Goal: Task Accomplishment & Management: Manage account settings

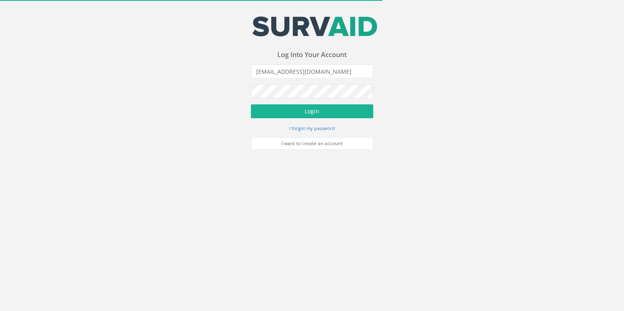
click at [306, 113] on button "Login" at bounding box center [312, 111] width 122 height 14
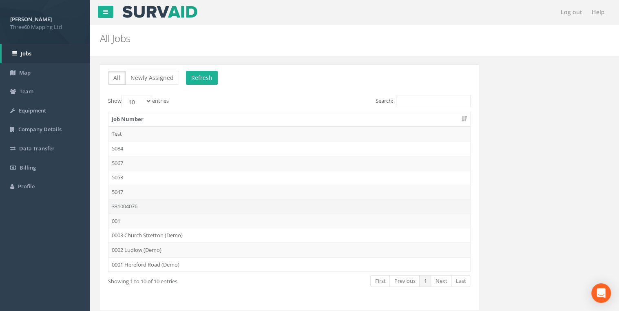
click at [140, 204] on td "331004076" at bounding box center [290, 206] width 362 height 15
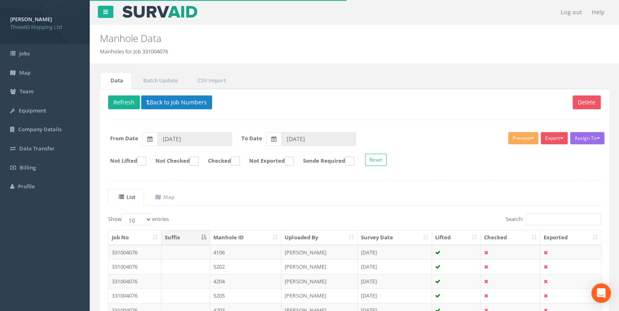
scroll to position [43, 0]
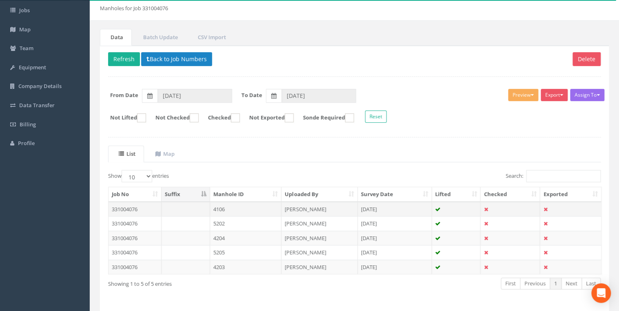
click at [202, 206] on td at bounding box center [186, 209] width 49 height 15
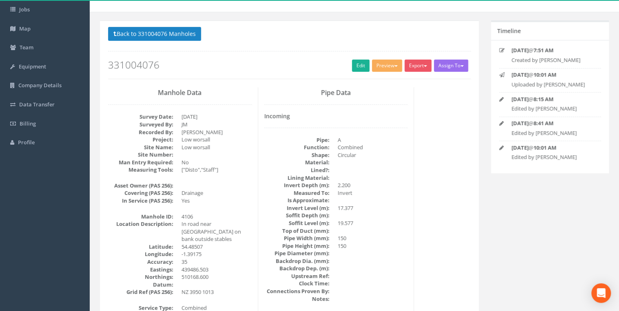
scroll to position [0, 0]
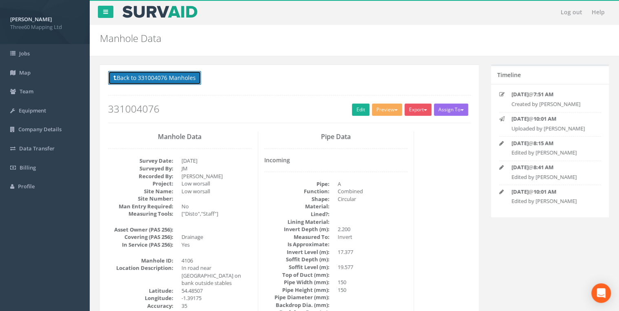
click at [192, 78] on button "Back to 331004076 Manholes" at bounding box center [154, 78] width 93 height 14
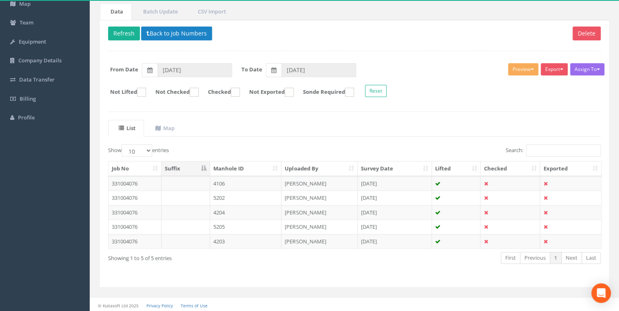
scroll to position [69, 0]
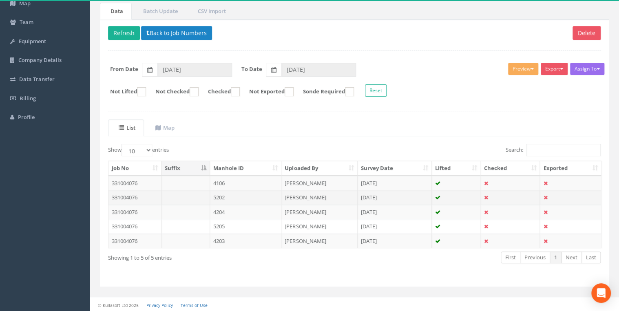
click at [237, 195] on td "5202" at bounding box center [246, 197] width 72 height 15
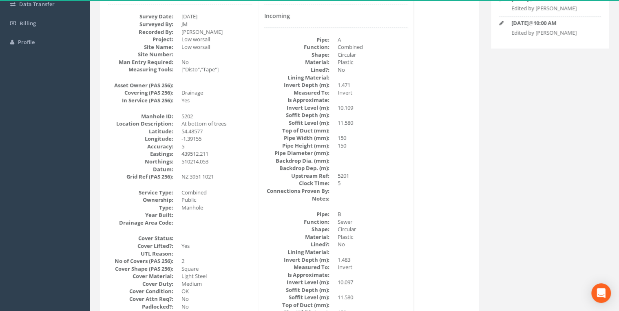
scroll to position [0, 0]
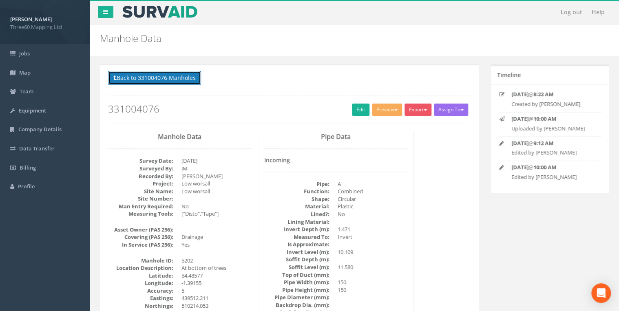
click at [176, 72] on button "Back to 331004076 Manholes" at bounding box center [154, 78] width 93 height 14
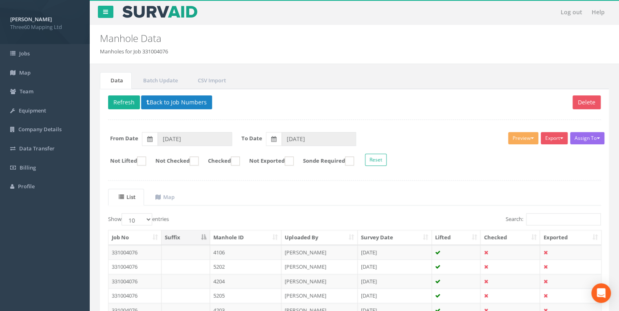
scroll to position [69, 0]
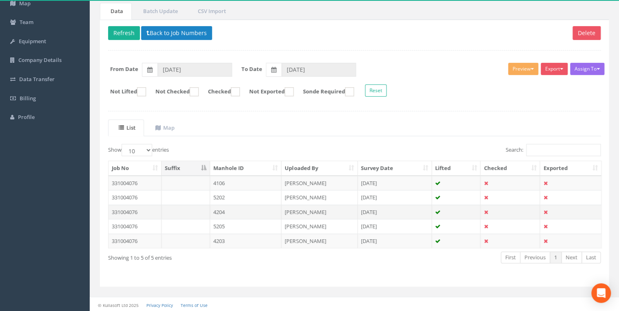
click at [209, 211] on td at bounding box center [186, 212] width 49 height 15
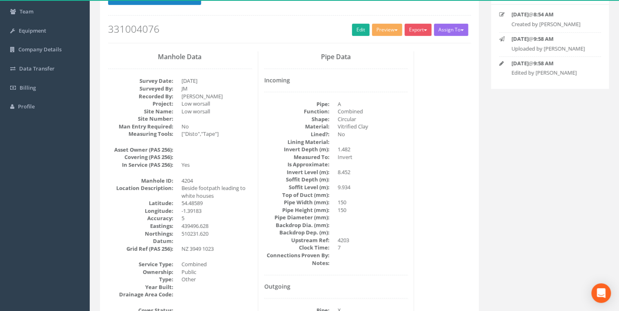
scroll to position [37, 0]
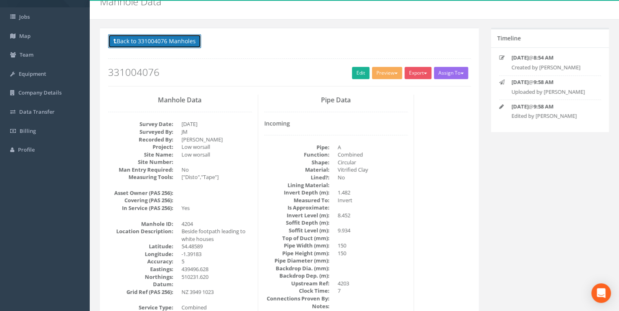
click at [189, 45] on button "Back to 331004076 Manholes" at bounding box center [154, 41] width 93 height 14
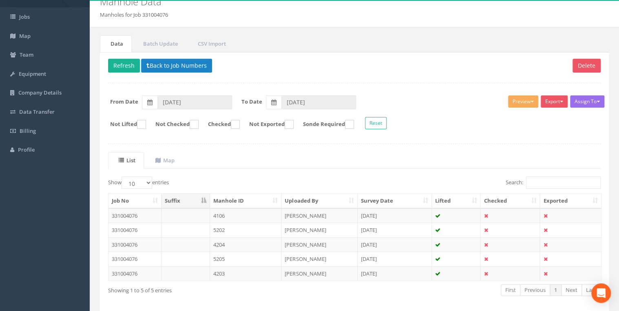
scroll to position [69, 0]
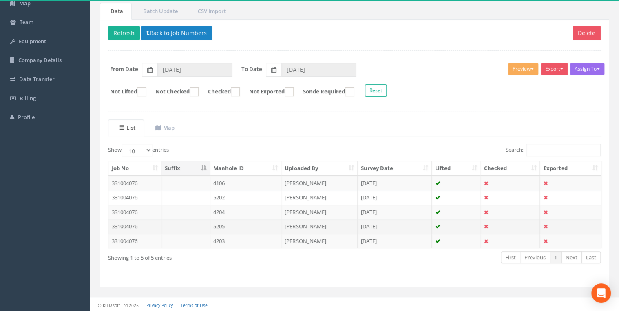
click at [222, 225] on td "5205" at bounding box center [246, 226] width 72 height 15
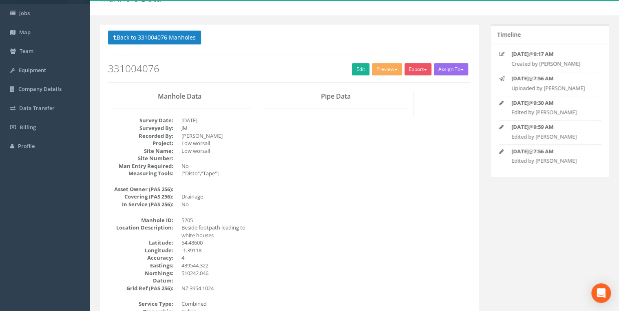
scroll to position [0, 0]
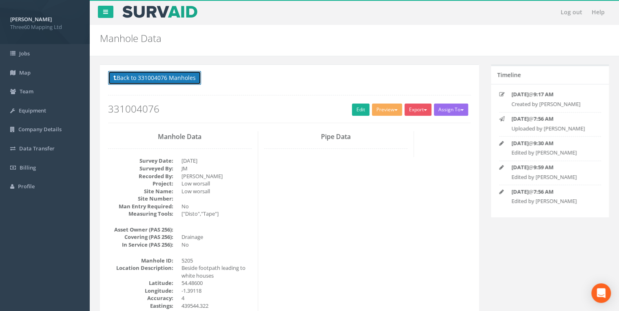
click at [189, 78] on button "Back to 331004076 Manholes" at bounding box center [154, 78] width 93 height 14
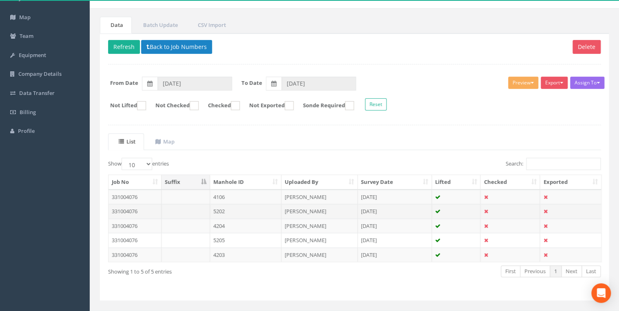
scroll to position [69, 0]
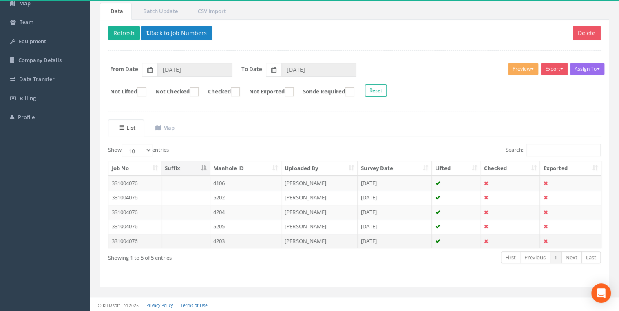
click at [205, 238] on td at bounding box center [186, 241] width 49 height 15
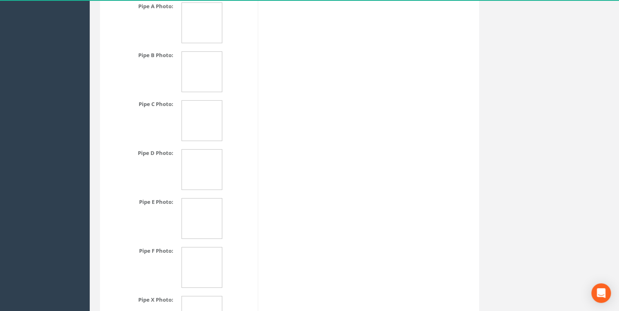
scroll to position [1323, 0]
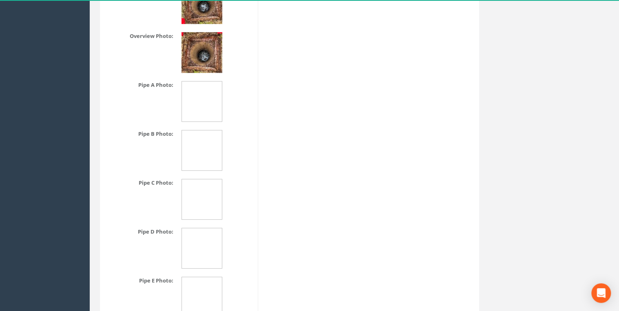
click at [213, 60] on img at bounding box center [202, 52] width 41 height 41
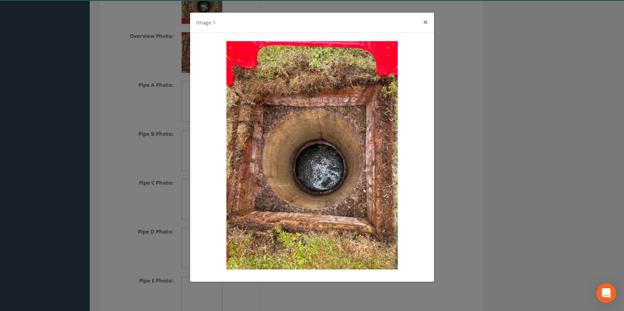
click at [424, 20] on button "×" at bounding box center [425, 22] width 5 height 9
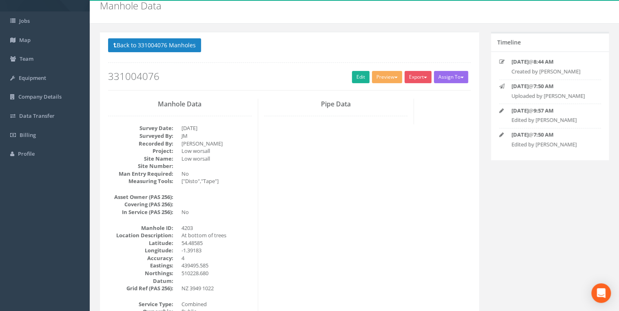
scroll to position [0, 0]
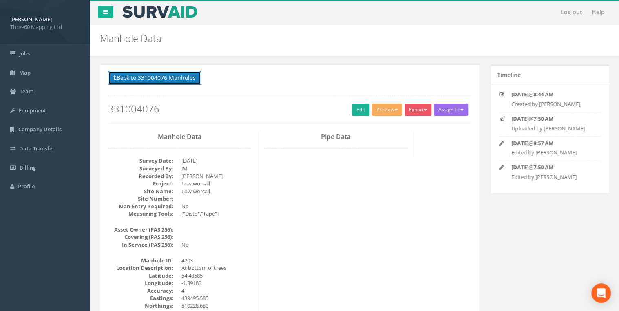
click at [201, 76] on button "Back to 331004076 Manholes" at bounding box center [154, 78] width 93 height 14
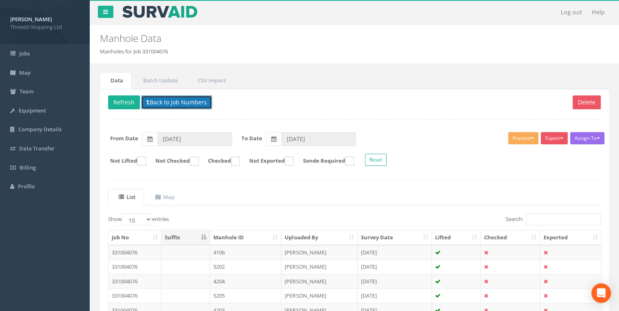
click at [167, 101] on button "Back to Job Numbers" at bounding box center [176, 102] width 71 height 14
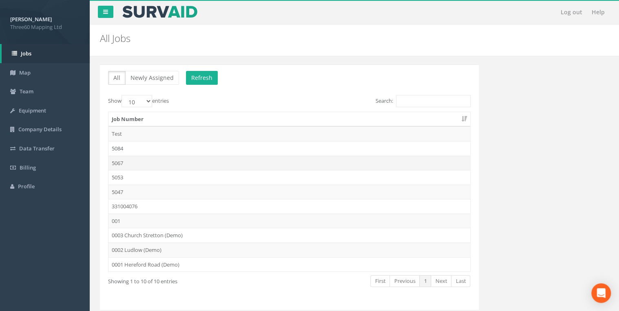
click at [122, 158] on td "5067" at bounding box center [290, 163] width 362 height 15
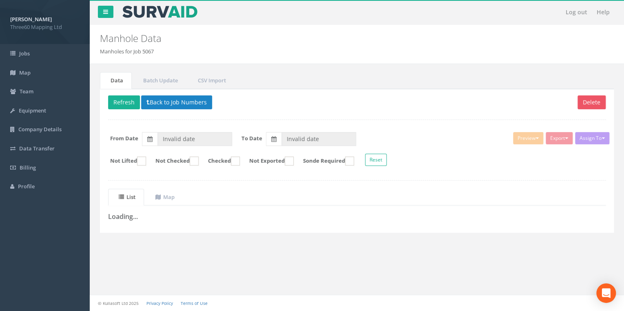
type input "[DATE]"
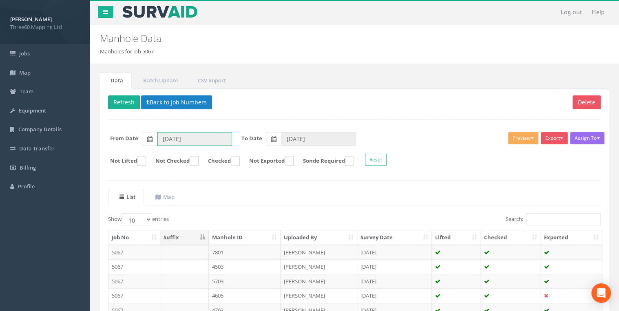
click at [188, 140] on input "[DATE]" at bounding box center [195, 139] width 75 height 14
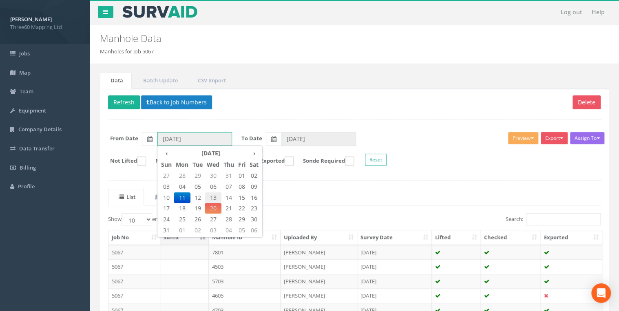
click at [212, 197] on span "13" at bounding box center [213, 198] width 17 height 11
type input "[DATE]"
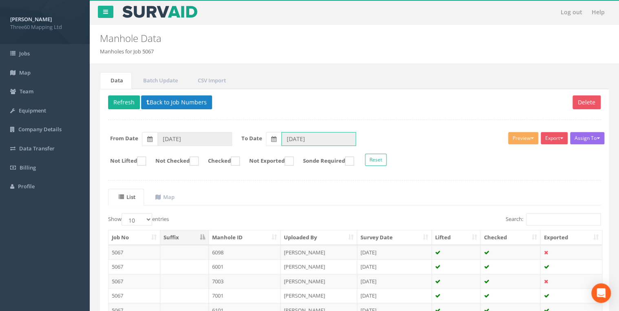
click at [308, 140] on input "[DATE]" at bounding box center [319, 139] width 75 height 14
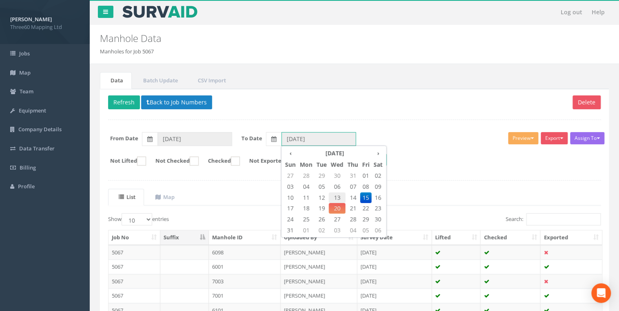
click at [337, 197] on span "13" at bounding box center [337, 198] width 17 height 11
type input "[DATE]"
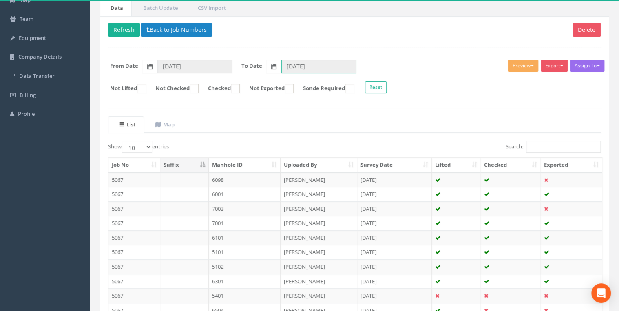
scroll to position [142, 0]
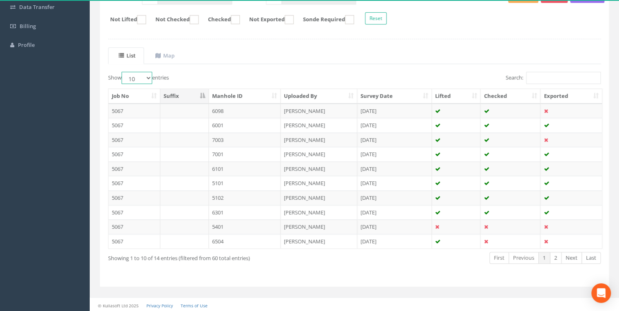
click at [148, 79] on select "10 25 50 100" at bounding box center [137, 78] width 31 height 12
select select "25"
click at [123, 72] on select "10 25 50 100" at bounding box center [137, 78] width 31 height 12
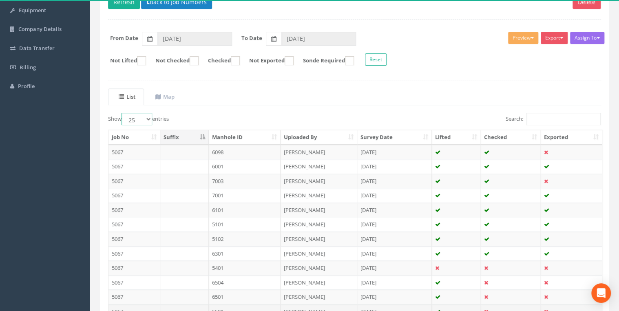
scroll to position [199, 0]
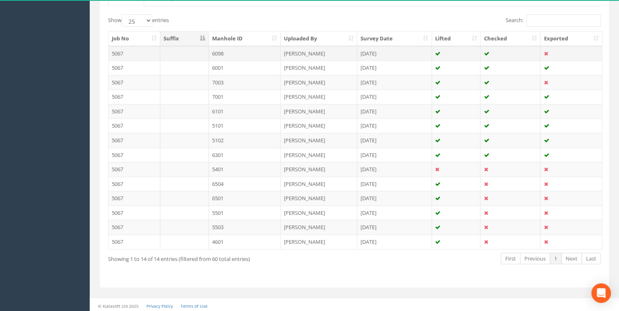
click at [227, 50] on td "6098" at bounding box center [245, 53] width 72 height 15
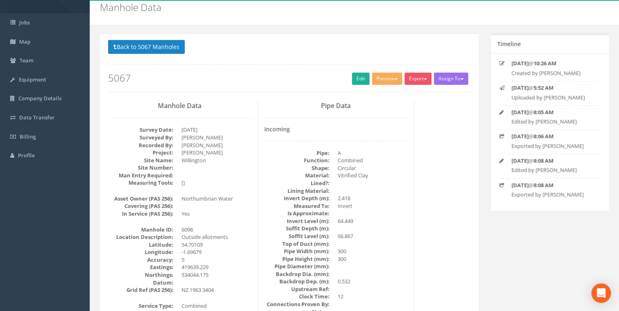
scroll to position [43, 0]
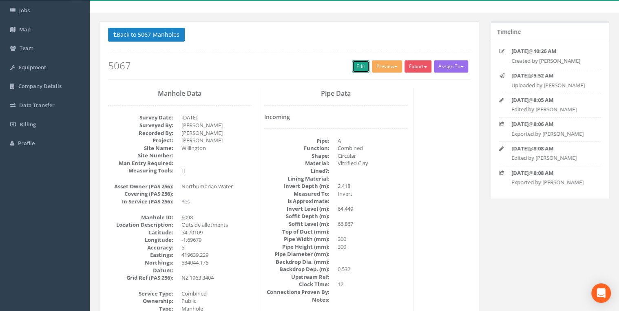
click at [355, 64] on link "Edit" at bounding box center [361, 66] width 18 height 12
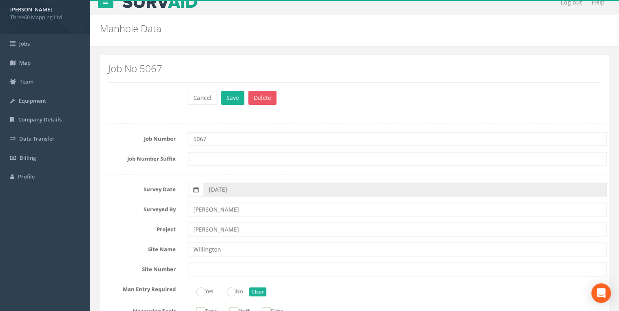
scroll to position [0, 0]
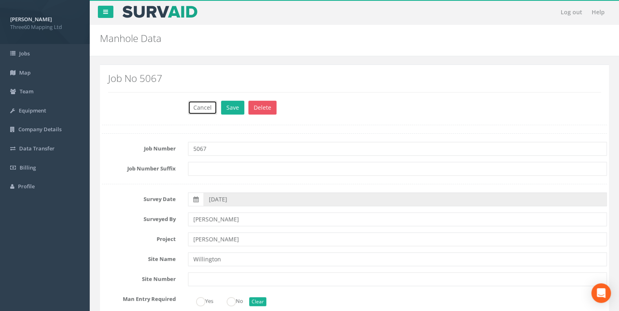
click at [201, 105] on button "Cancel" at bounding box center [202, 108] width 29 height 14
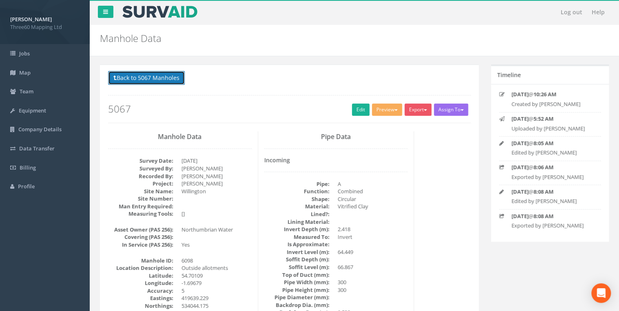
click at [152, 73] on button "Back to 5067 Manholes" at bounding box center [146, 78] width 77 height 14
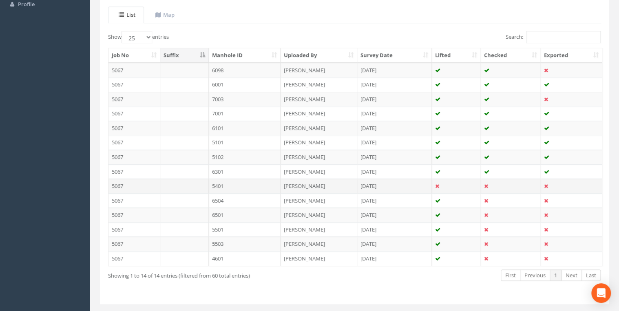
scroll to position [197, 0]
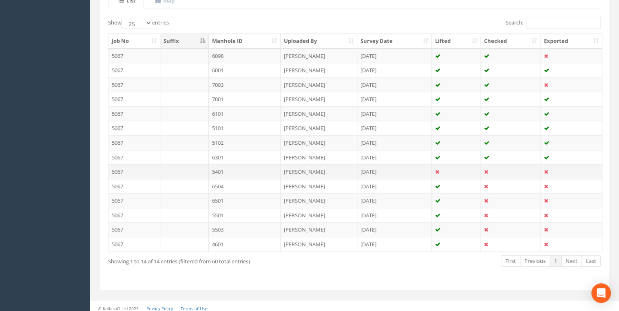
click at [233, 169] on td "5401" at bounding box center [245, 171] width 72 height 15
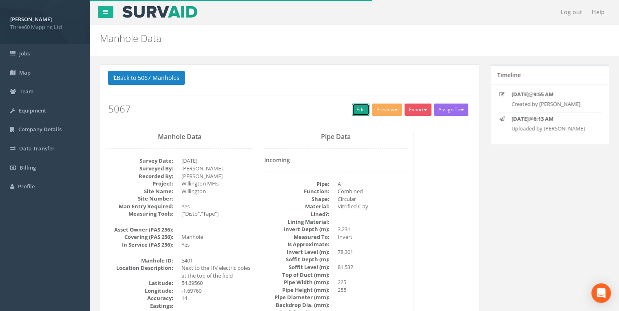
click at [352, 110] on link "Edit" at bounding box center [361, 110] width 18 height 12
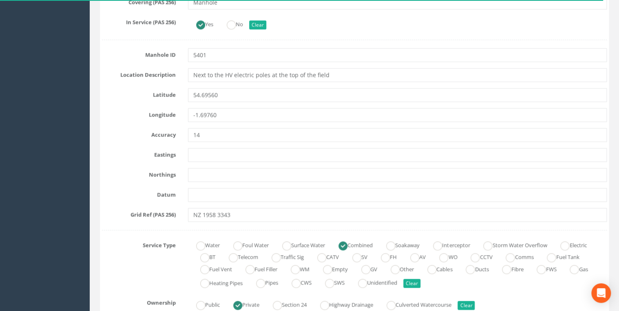
scroll to position [479, 0]
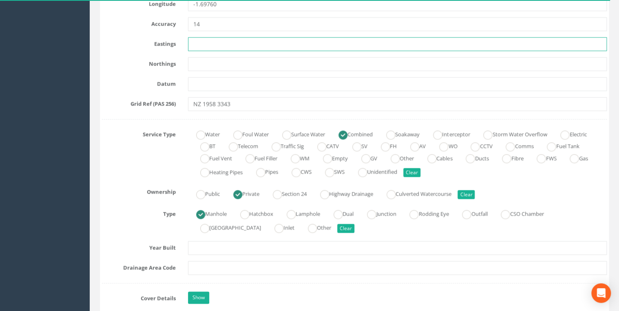
click at [197, 41] on input "text" at bounding box center [397, 44] width 419 height 14
click at [194, 40] on input "text" at bounding box center [397, 44] width 419 height 14
paste input "419575.335"
type input "419575.335"
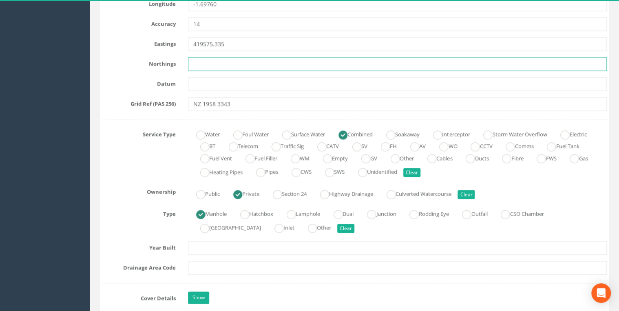
click at [214, 61] on input "text" at bounding box center [397, 64] width 419 height 14
paste input "533423.975"
type input "533423.975"
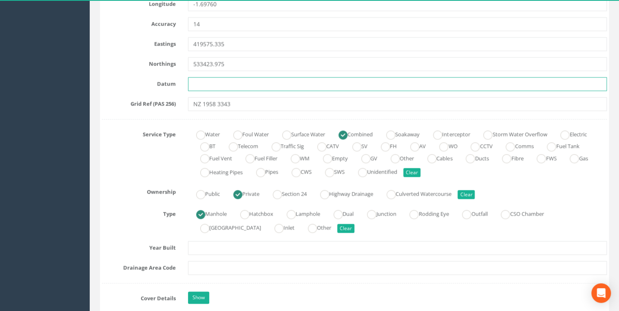
click at [222, 89] on input "text" at bounding box center [397, 84] width 419 height 14
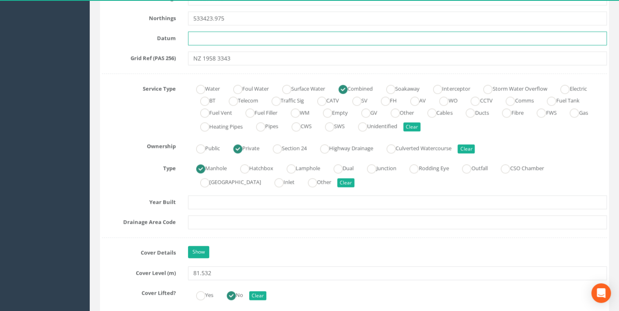
scroll to position [566, 0]
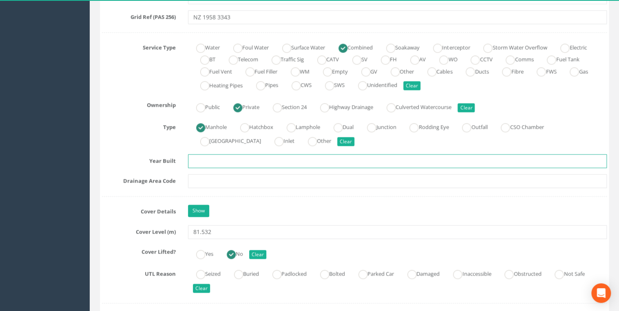
click at [205, 160] on input "text" at bounding box center [397, 161] width 419 height 14
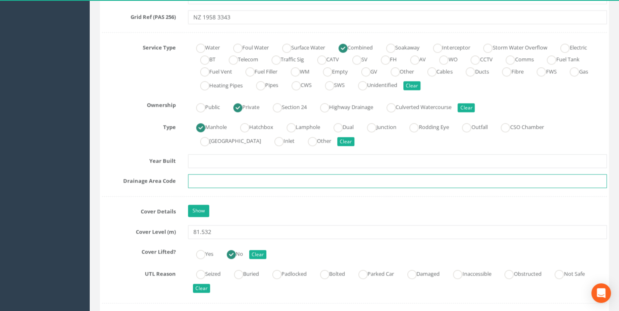
click at [224, 181] on input "text" at bounding box center [397, 181] width 419 height 14
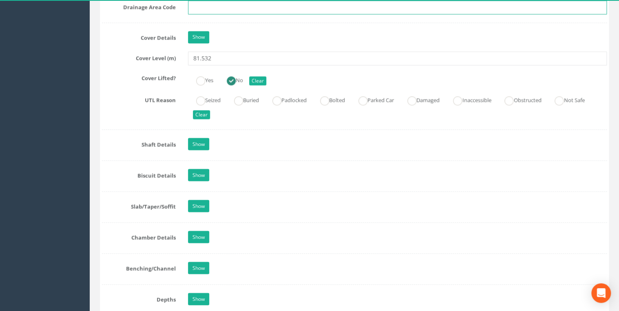
scroll to position [740, 0]
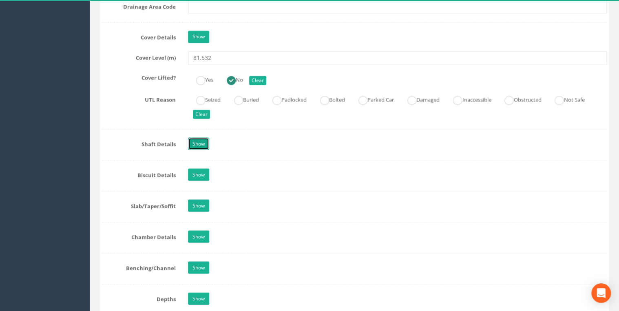
click at [206, 138] on link "Show" at bounding box center [198, 144] width 21 height 12
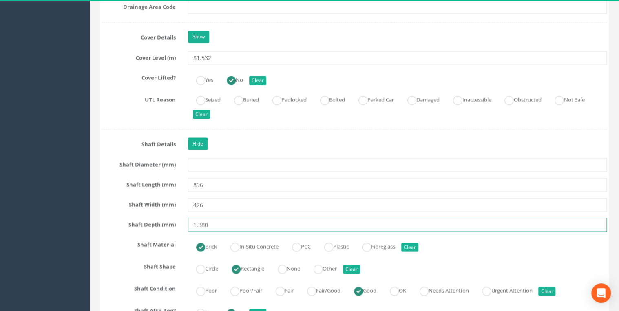
click at [199, 225] on input "1.380" at bounding box center [397, 225] width 419 height 14
click at [232, 220] on input "1380" at bounding box center [397, 225] width 419 height 14
type input "1380"
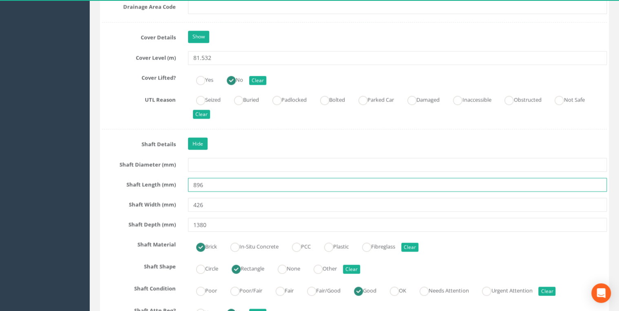
click at [241, 184] on input "896" at bounding box center [397, 185] width 419 height 14
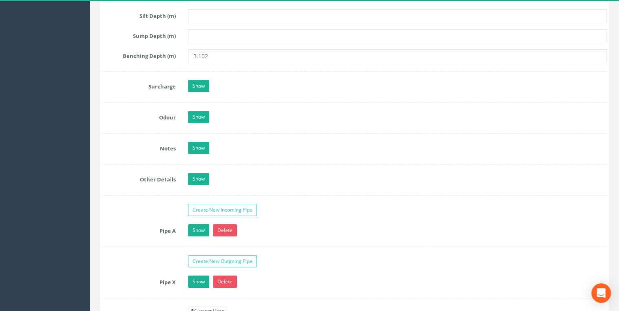
scroll to position [1393, 0]
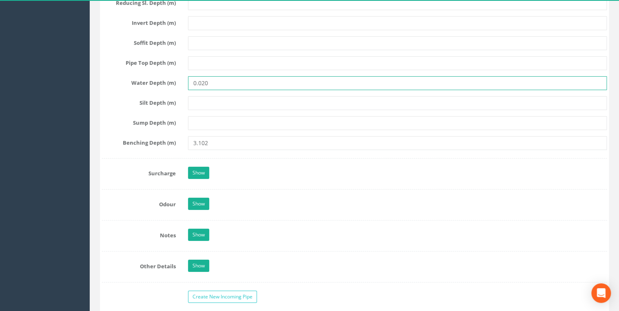
drag, startPoint x: 202, startPoint y: 79, endPoint x: 140, endPoint y: 91, distance: 63.2
type input "20"
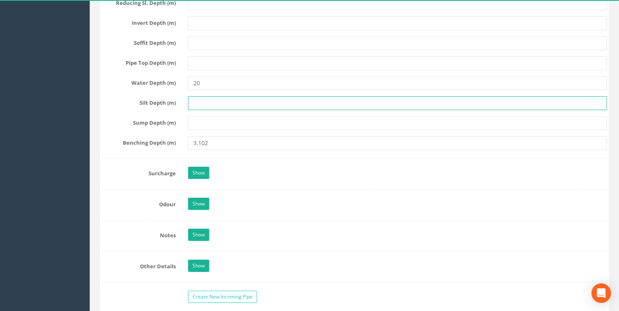
drag, startPoint x: 272, startPoint y: 93, endPoint x: 272, endPoint y: 86, distance: 6.9
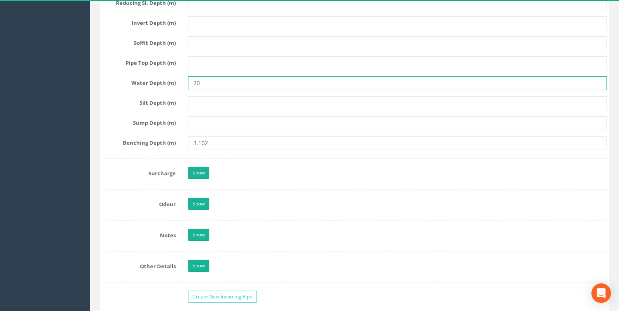
click at [268, 81] on input "20" at bounding box center [397, 83] width 419 height 14
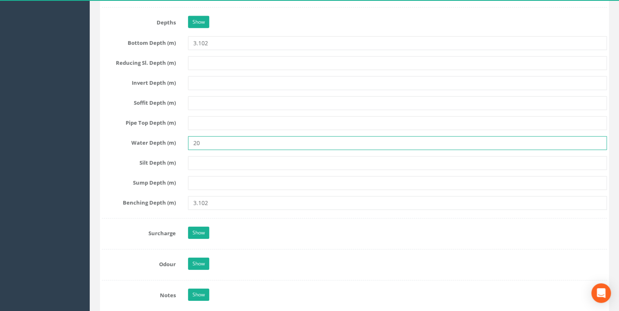
scroll to position [1262, 0]
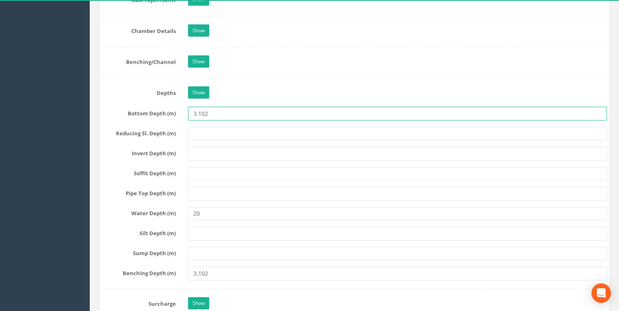
click at [201, 113] on input "3.102" at bounding box center [397, 114] width 419 height 14
click at [199, 109] on input "3.102" at bounding box center [397, 114] width 419 height 14
click at [225, 114] on input "102" at bounding box center [397, 114] width 419 height 14
click at [191, 107] on input "102" at bounding box center [397, 114] width 419 height 14
click at [232, 107] on input "3102" at bounding box center [397, 114] width 419 height 14
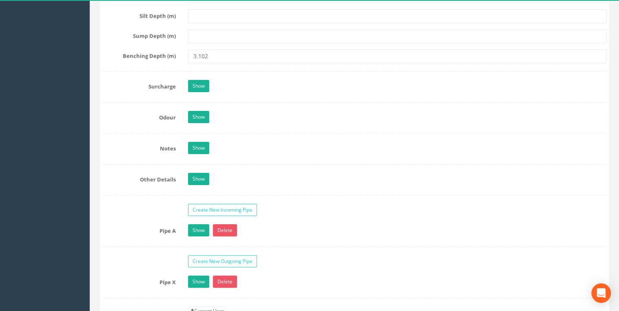
scroll to position [1610, 0]
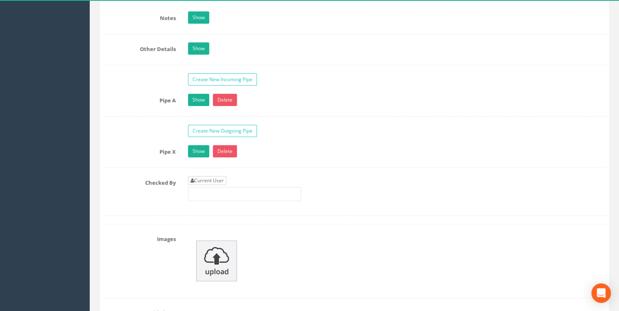
type input "3102"
click at [209, 178] on link "Current User" at bounding box center [207, 180] width 38 height 9
type input "[PERSON_NAME]"
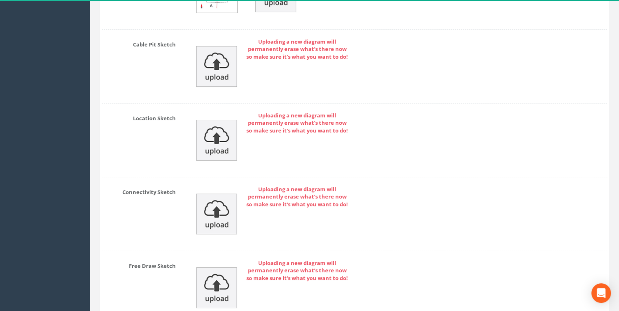
scroll to position [3059, 0]
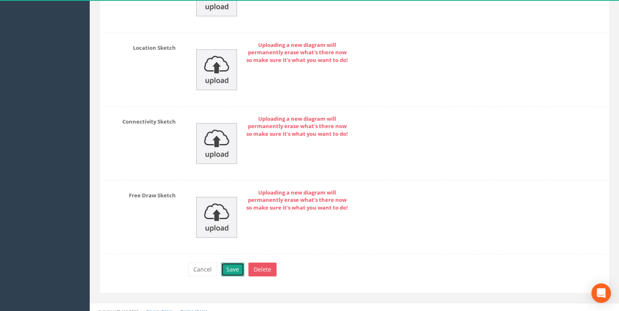
click at [235, 263] on button "Save" at bounding box center [232, 270] width 23 height 14
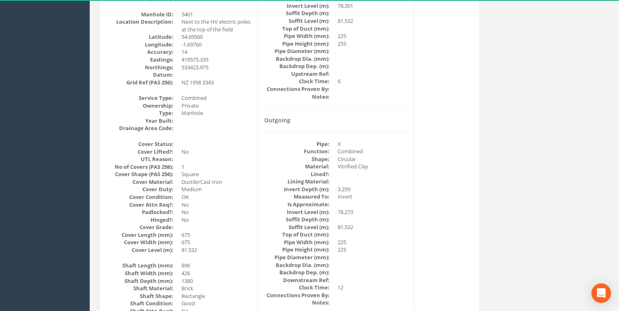
scroll to position [0, 0]
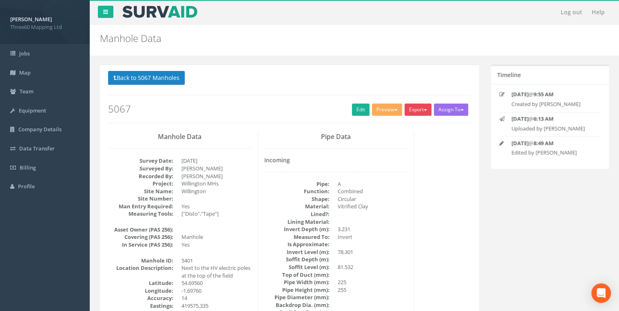
click at [415, 111] on button "Export" at bounding box center [418, 110] width 27 height 12
click at [403, 126] on link "360 Manhole" at bounding box center [402, 126] width 62 height 13
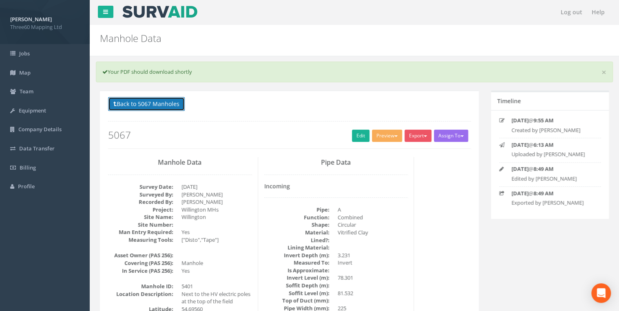
click at [145, 102] on button "Back to 5067 Manholes" at bounding box center [146, 104] width 77 height 14
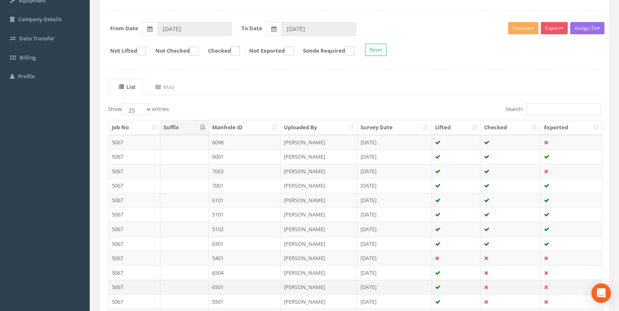
scroll to position [199, 0]
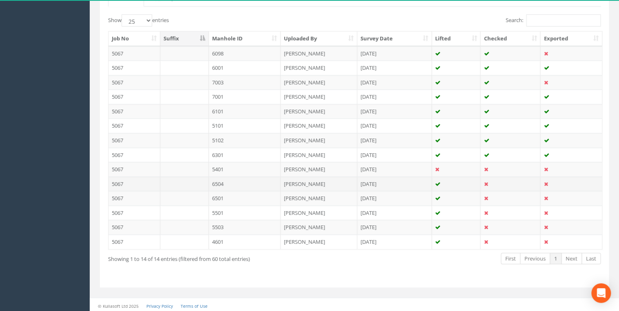
click at [219, 180] on td "6504" at bounding box center [245, 184] width 72 height 15
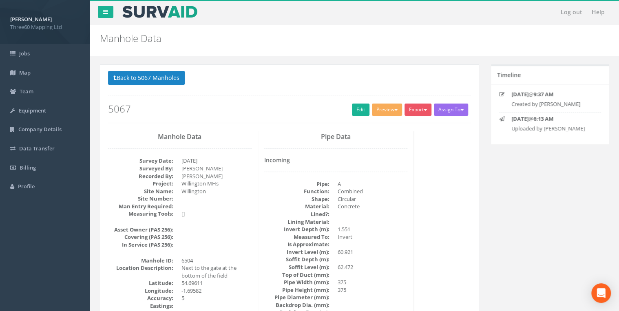
click at [357, 116] on div "Back to 5067 Manholes Back to Map Assign To No Companies Added Export 360 Manho…" at bounding box center [289, 97] width 363 height 52
click at [359, 110] on link "Edit" at bounding box center [361, 110] width 18 height 12
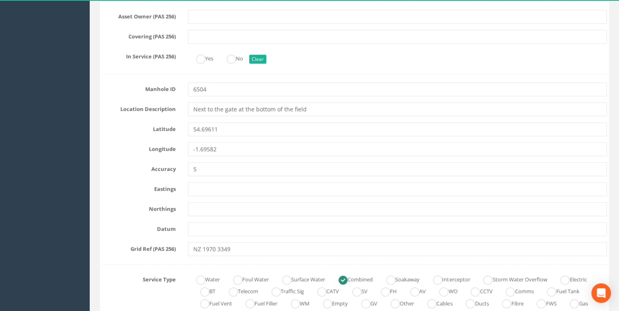
scroll to position [348, 0]
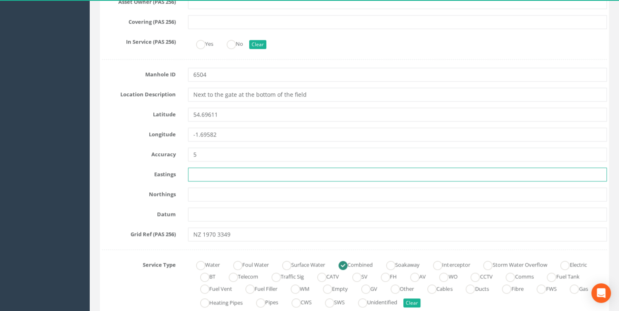
click at [203, 170] on input "text" at bounding box center [397, 175] width 419 height 14
paste input "419695.993"
type input "419695.993"
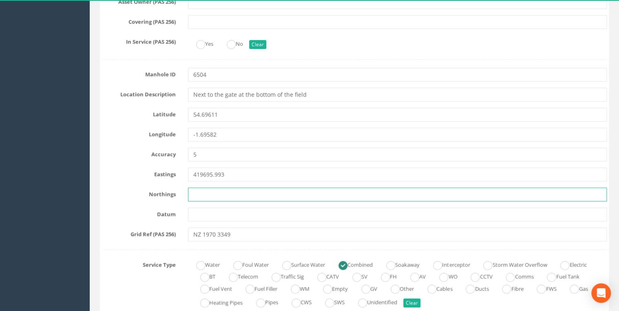
click at [202, 193] on input "text" at bounding box center [397, 195] width 419 height 14
paste input "533513.915"
click at [269, 191] on input "533513.915" at bounding box center [397, 195] width 419 height 14
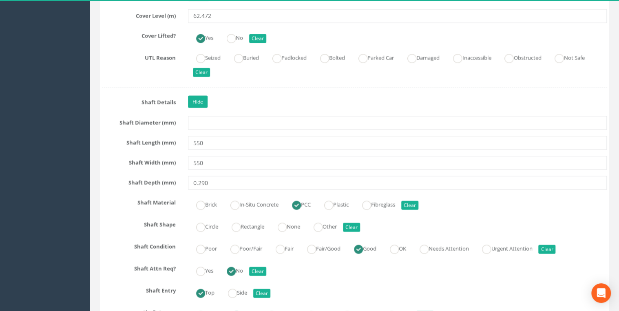
scroll to position [827, 0]
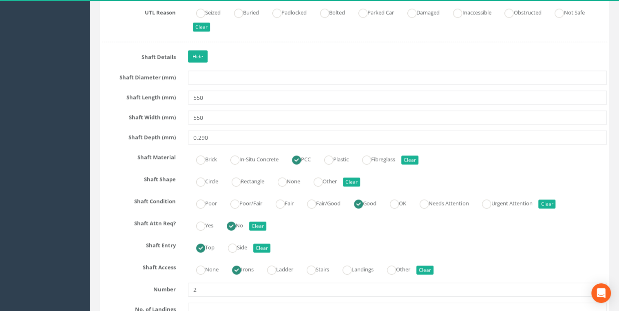
type input "533513.915"
drag, startPoint x: 198, startPoint y: 139, endPoint x: 183, endPoint y: 140, distance: 14.7
click at [183, 140] on div "0.290" at bounding box center [397, 138] width 431 height 14
click at [249, 137] on input "290" at bounding box center [397, 138] width 419 height 14
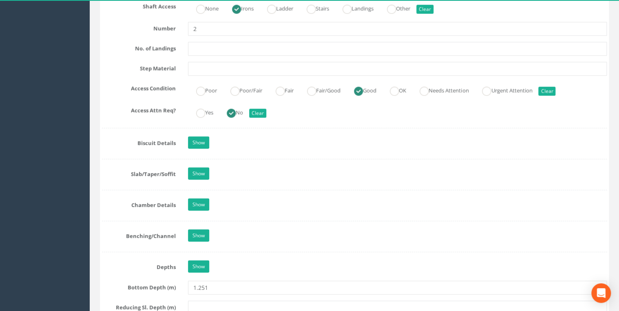
scroll to position [1262, 0]
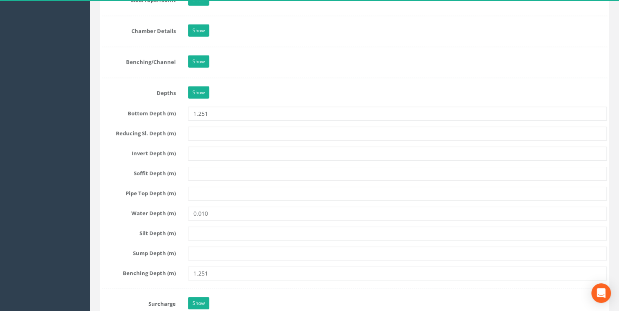
type input "290"
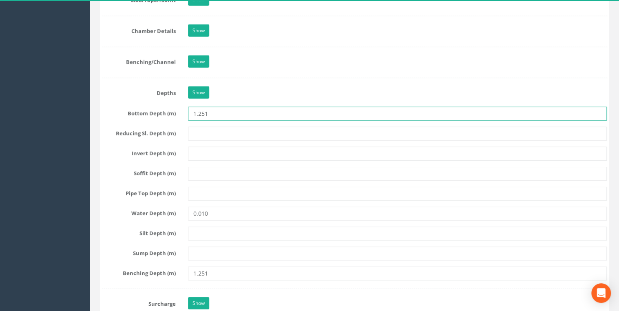
click at [199, 111] on input "1.251" at bounding box center [397, 114] width 419 height 14
click at [229, 112] on input "1251" at bounding box center [397, 114] width 419 height 14
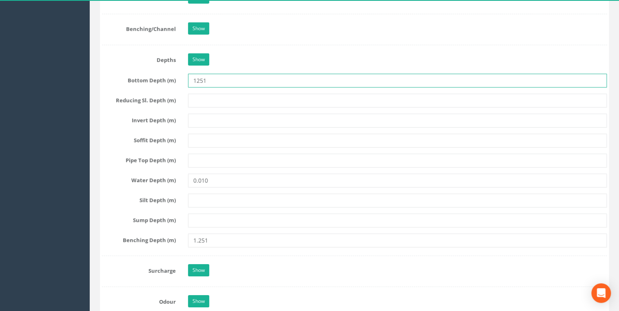
scroll to position [1393, 0]
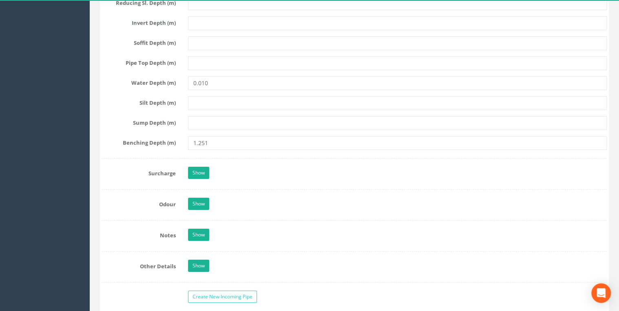
type input "1251"
drag, startPoint x: 202, startPoint y: 79, endPoint x: 171, endPoint y: 82, distance: 31.9
click at [171, 82] on div "Water Depth (m) 0.010" at bounding box center [354, 83] width 517 height 14
click at [214, 79] on input "10" at bounding box center [397, 83] width 419 height 14
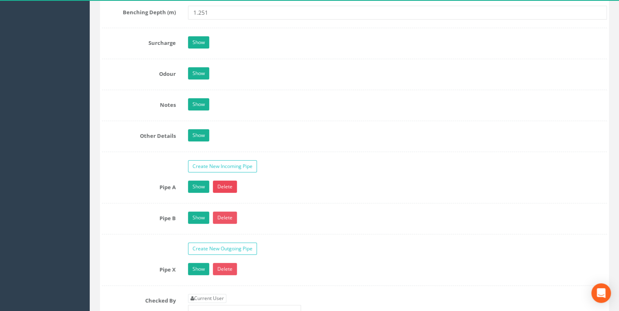
scroll to position [1697, 0]
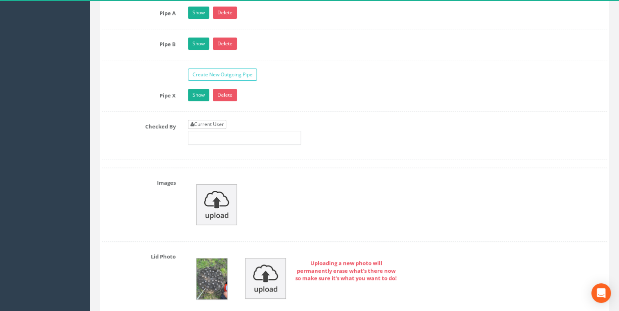
type input "10"
click at [218, 120] on link "Current User" at bounding box center [207, 124] width 38 height 9
type input "[PERSON_NAME]"
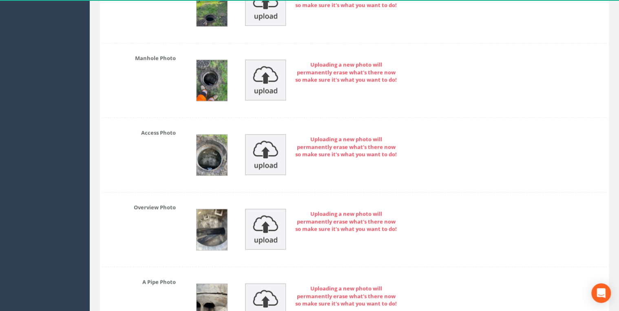
scroll to position [1871, 0]
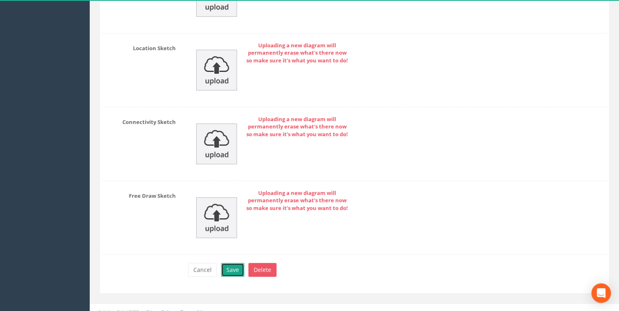
click at [236, 263] on button "Save" at bounding box center [232, 270] width 23 height 14
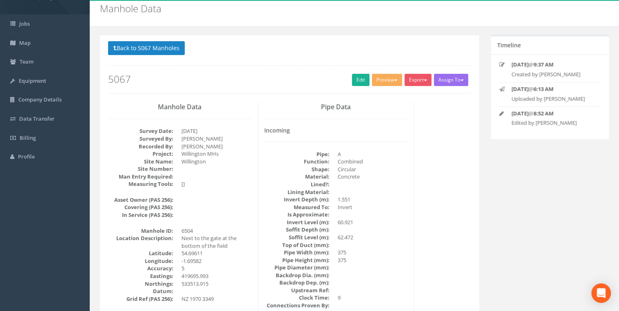
scroll to position [0, 0]
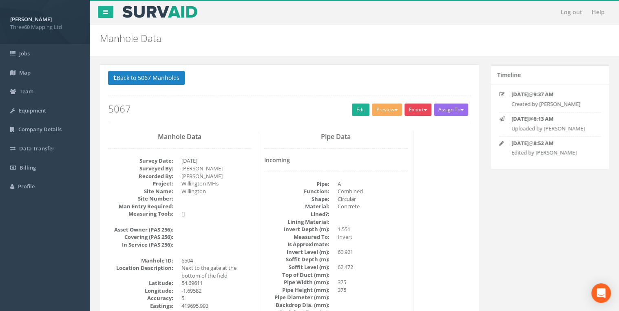
click at [421, 107] on button "Export" at bounding box center [418, 110] width 27 height 12
click at [405, 125] on link "360 Manhole" at bounding box center [402, 126] width 62 height 13
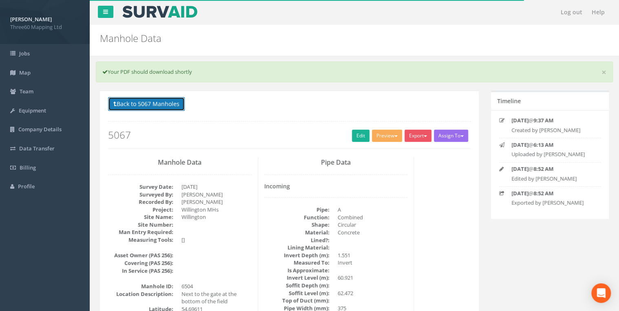
click at [135, 106] on button "Back to 5067 Manholes" at bounding box center [146, 104] width 77 height 14
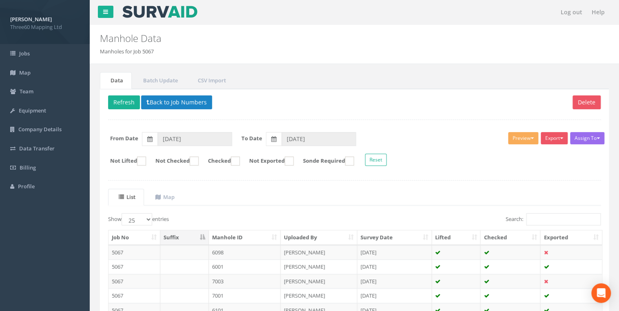
scroll to position [199, 0]
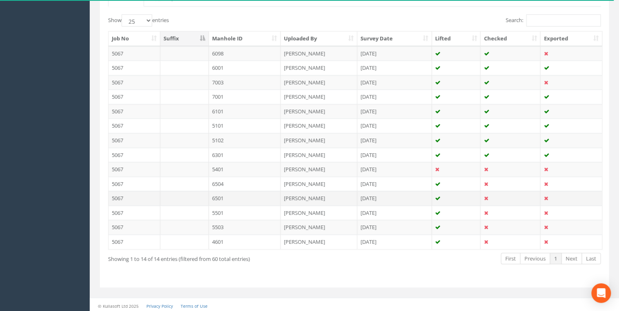
click at [216, 196] on td "6501" at bounding box center [245, 198] width 72 height 15
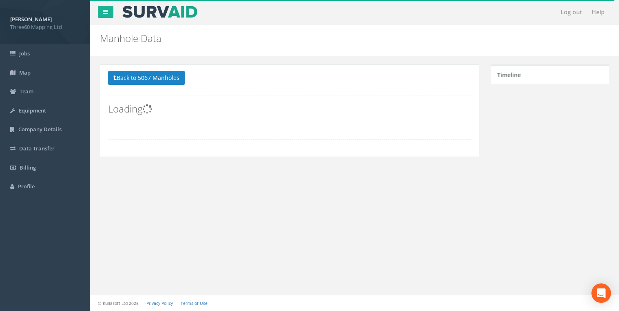
scroll to position [0, 0]
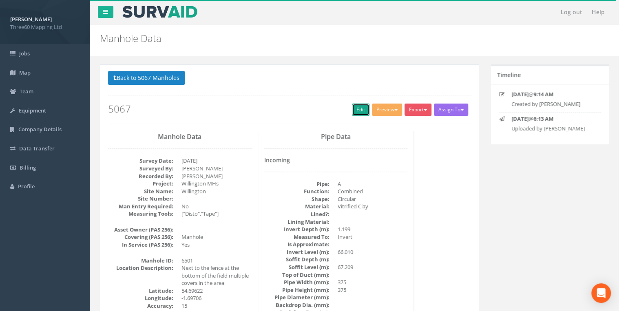
drag, startPoint x: 349, startPoint y: 112, endPoint x: 10, endPoint y: 152, distance: 341.8
click at [352, 112] on link "Edit" at bounding box center [361, 110] width 18 height 12
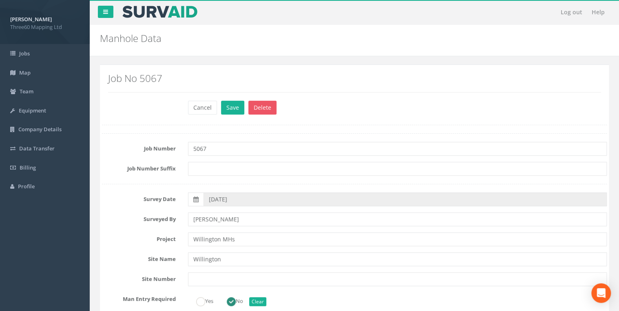
scroll to position [261, 0]
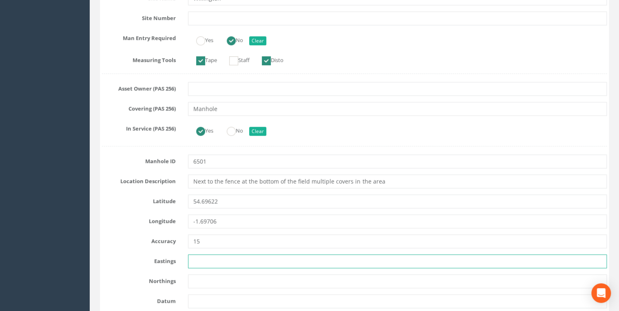
click at [204, 260] on input "text" at bounding box center [397, 262] width 419 height 14
paste input "419626.701"
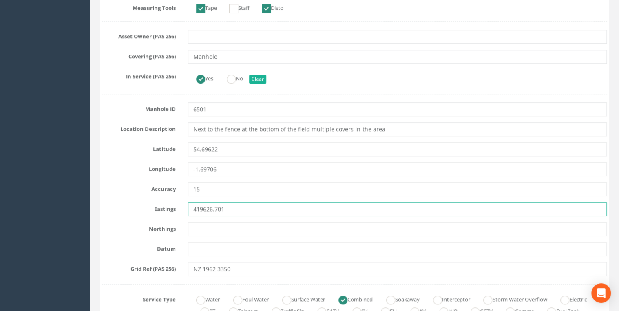
scroll to position [392, 0]
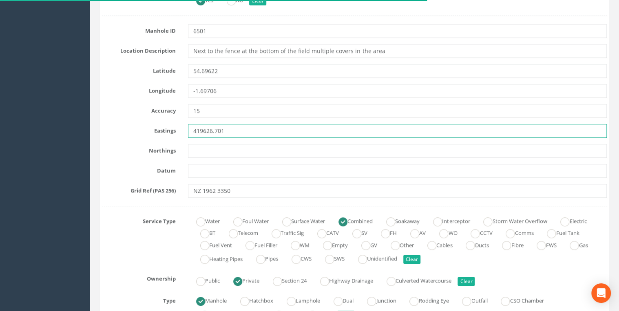
type input "419626.701"
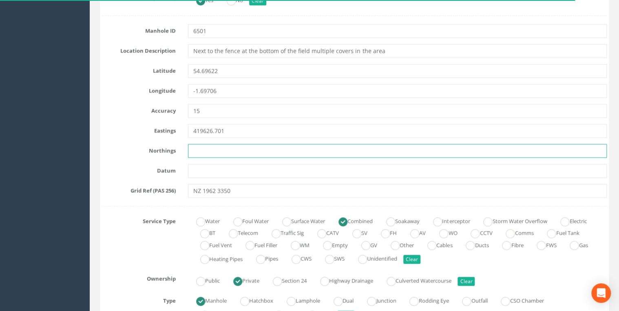
click at [215, 152] on input "text" at bounding box center [397, 151] width 419 height 14
paste input "533503.077"
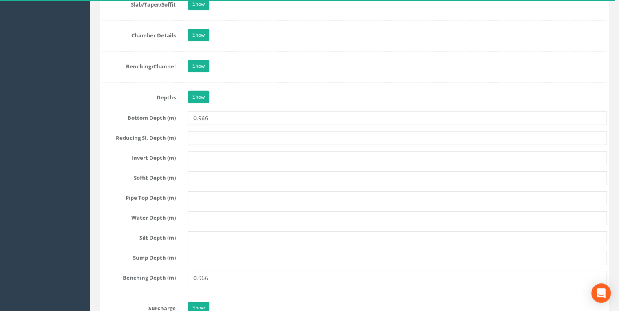
scroll to position [1306, 0]
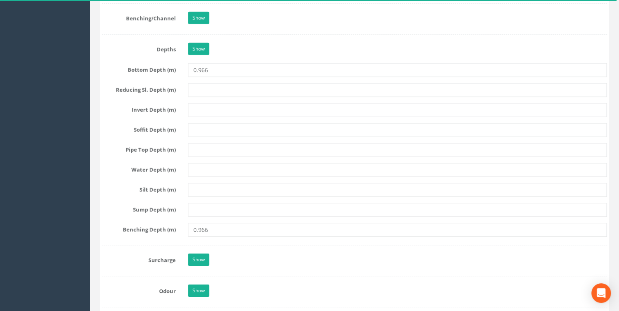
type input "533503.077"
click at [199, 67] on input "0.966" at bounding box center [397, 70] width 419 height 14
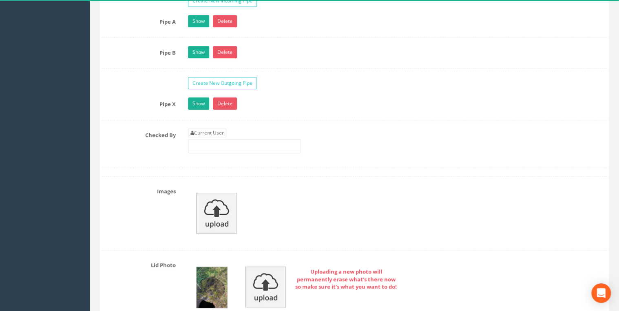
scroll to position [1697, 0]
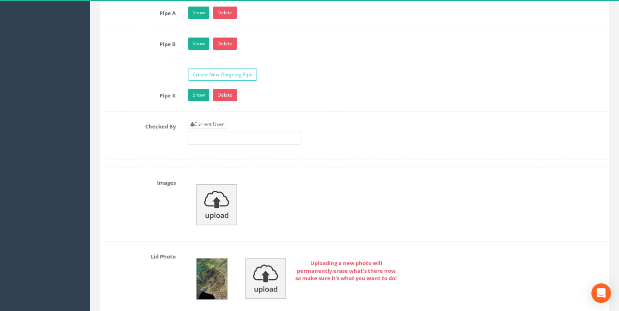
type input "966"
click at [205, 124] on div "Current User" at bounding box center [244, 132] width 113 height 25
click at [206, 121] on link "Current User" at bounding box center [207, 124] width 38 height 9
type input "[PERSON_NAME]"
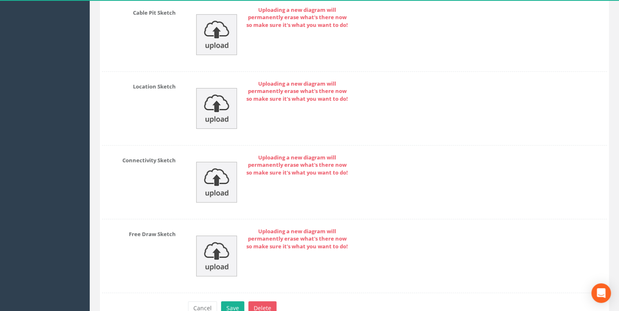
scroll to position [3089, 0]
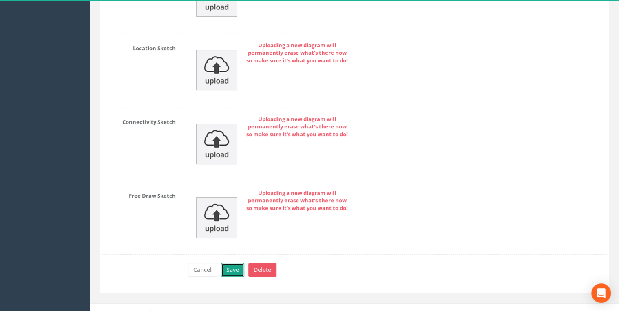
click at [233, 263] on button "Save" at bounding box center [232, 270] width 23 height 14
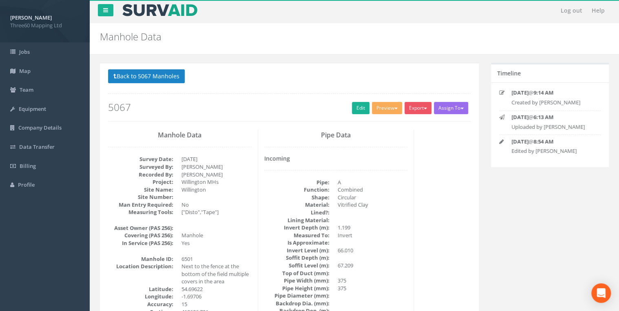
scroll to position [0, 0]
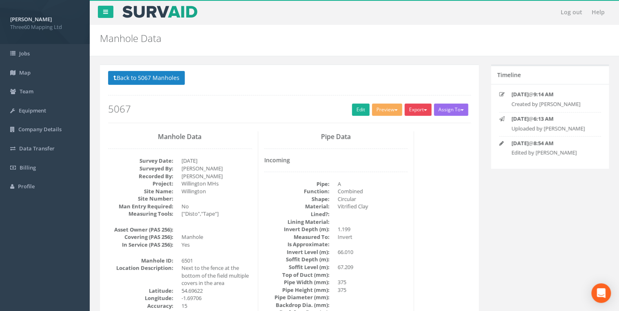
click at [422, 111] on button "Export" at bounding box center [418, 110] width 27 height 12
click at [411, 125] on link "360 Manhole" at bounding box center [402, 126] width 62 height 13
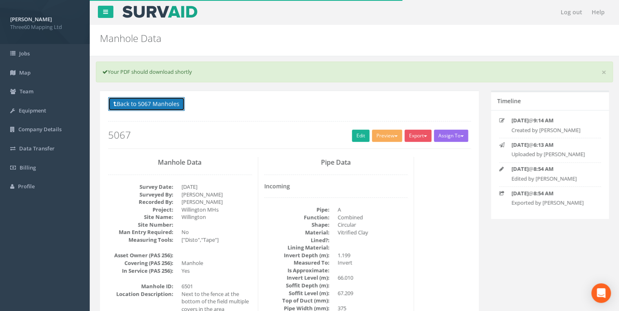
click at [169, 105] on button "Back to 5067 Manholes" at bounding box center [146, 104] width 77 height 14
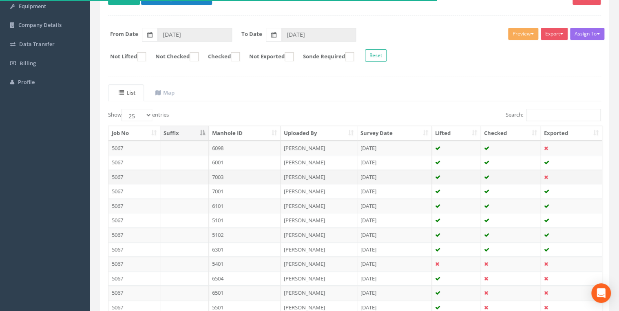
scroll to position [199, 0]
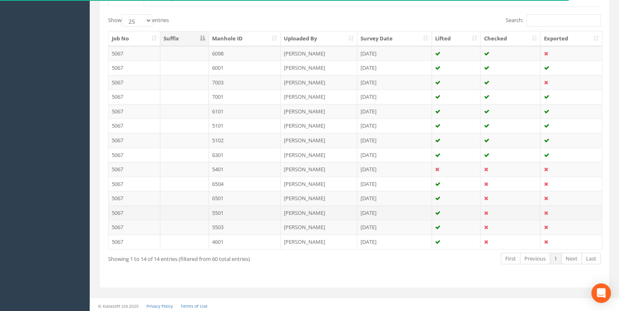
click at [221, 211] on td "5501" at bounding box center [245, 213] width 72 height 15
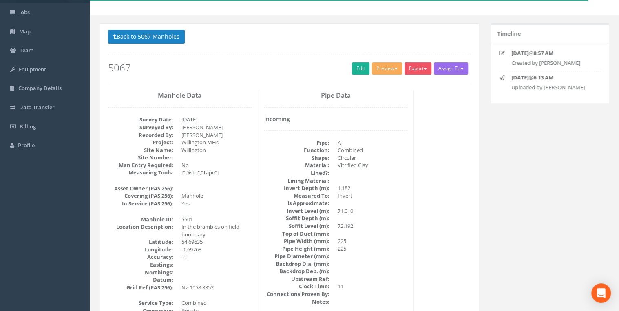
scroll to position [87, 0]
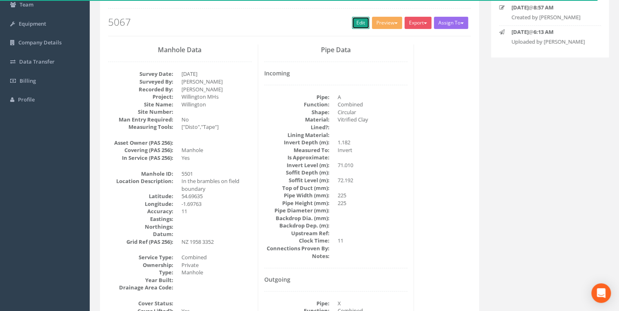
click at [353, 19] on link "Edit" at bounding box center [361, 23] width 18 height 12
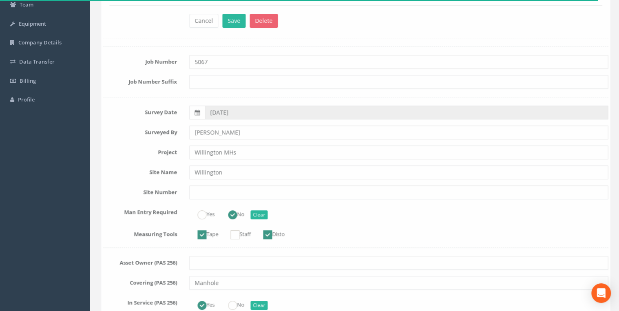
scroll to position [348, 0]
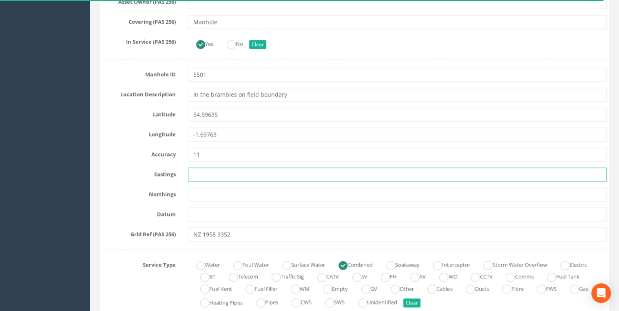
click at [220, 177] on input "text" at bounding box center [397, 175] width 419 height 14
paste input "419587.865"
type input "419587.865"
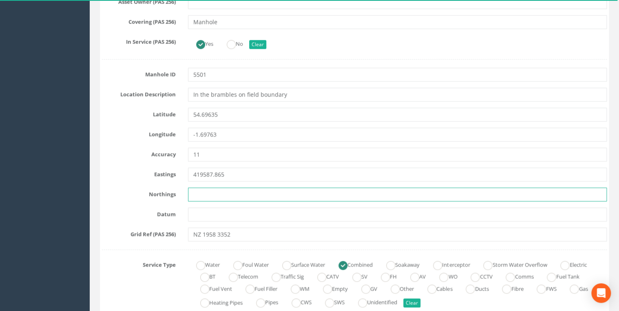
click at [203, 191] on input "text" at bounding box center [397, 195] width 419 height 14
paste input "533511.439"
type input "533511.439"
click at [218, 210] on input "text" at bounding box center [397, 215] width 419 height 14
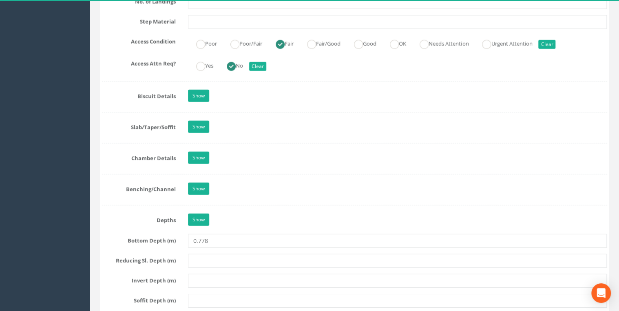
scroll to position [1218, 0]
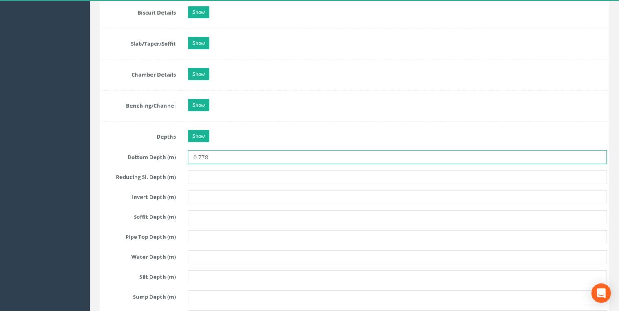
click at [197, 154] on input "0.778" at bounding box center [397, 158] width 419 height 14
click at [233, 153] on input "778" at bounding box center [397, 158] width 419 height 14
type input "778"
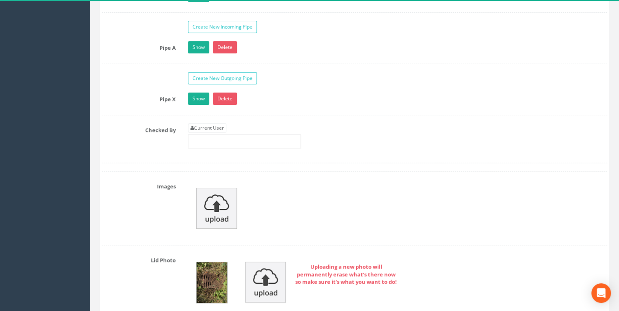
scroll to position [1697, 0]
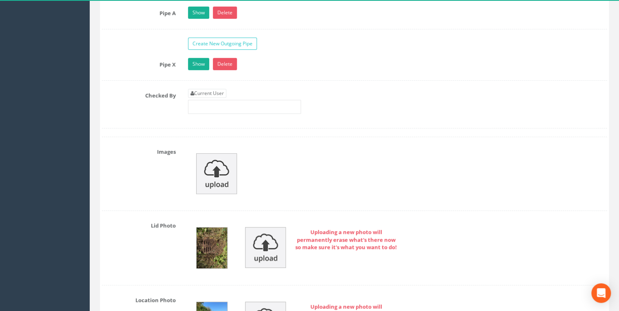
click at [217, 93] on div "Current User" at bounding box center [244, 101] width 113 height 25
click at [217, 91] on link "Current User" at bounding box center [207, 93] width 38 height 9
type input "[PERSON_NAME]"
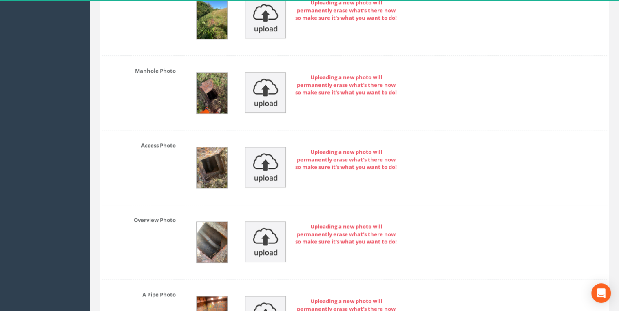
scroll to position [1871, 0]
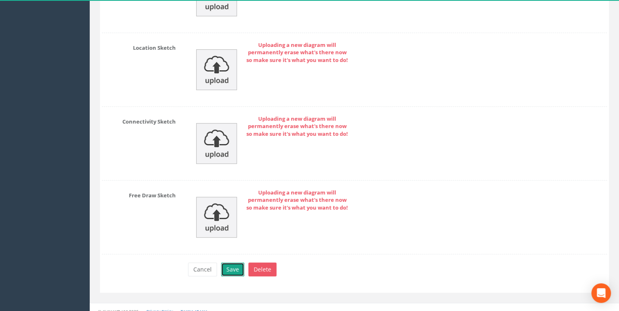
click at [238, 263] on button "Save" at bounding box center [232, 270] width 23 height 14
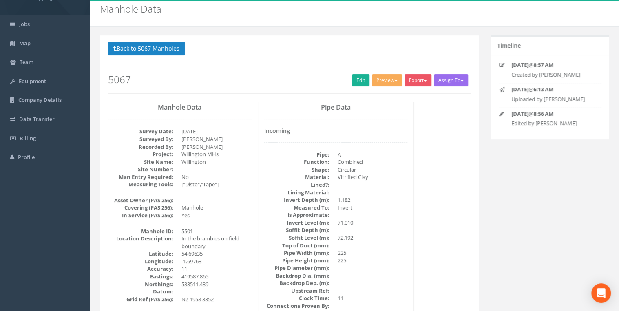
scroll to position [0, 0]
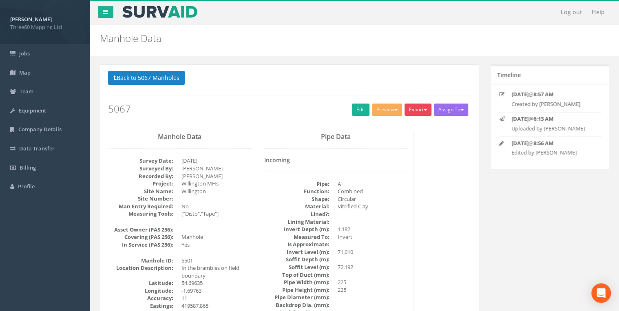
click at [417, 109] on button "Export" at bounding box center [418, 110] width 27 height 12
click at [403, 126] on link "360 Manhole" at bounding box center [402, 126] width 62 height 13
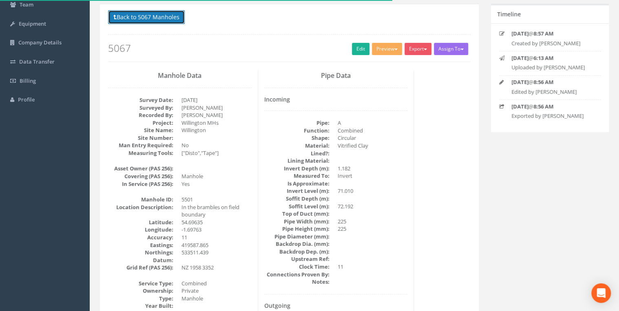
click at [165, 22] on button "Back to 5067 Manholes" at bounding box center [146, 17] width 77 height 14
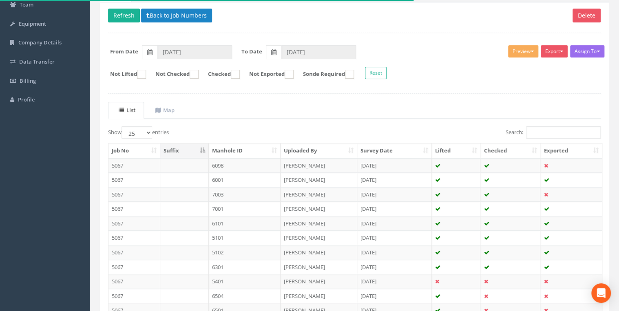
scroll to position [199, 0]
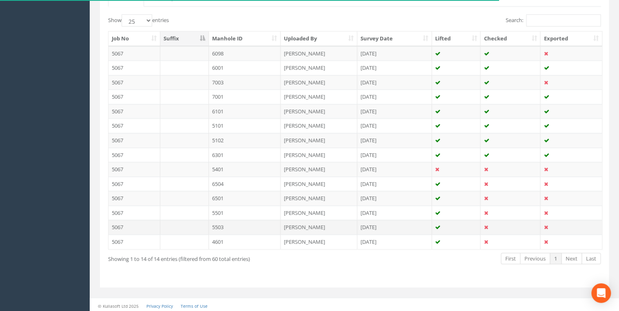
click at [219, 224] on td "5503" at bounding box center [245, 227] width 72 height 15
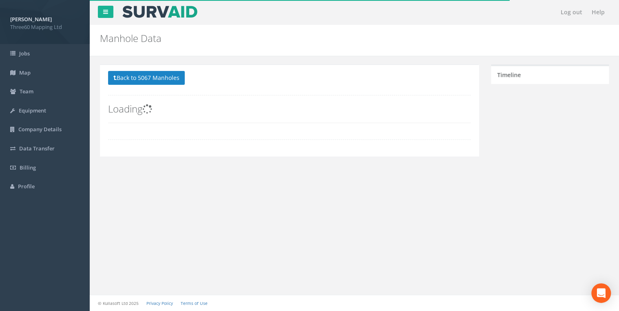
scroll to position [0, 0]
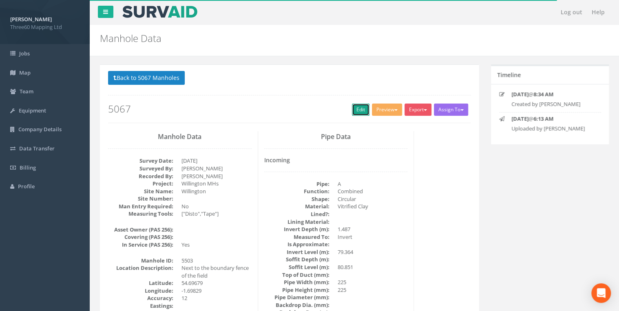
click at [354, 110] on link "Edit" at bounding box center [361, 110] width 18 height 12
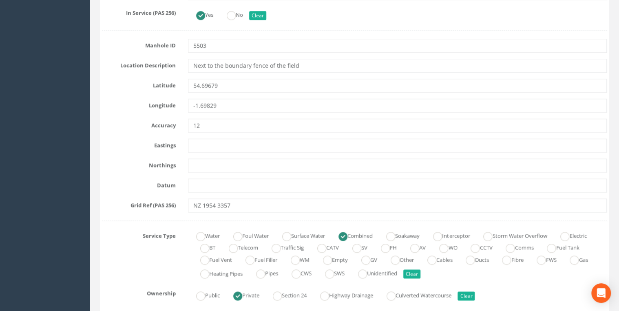
scroll to position [392, 0]
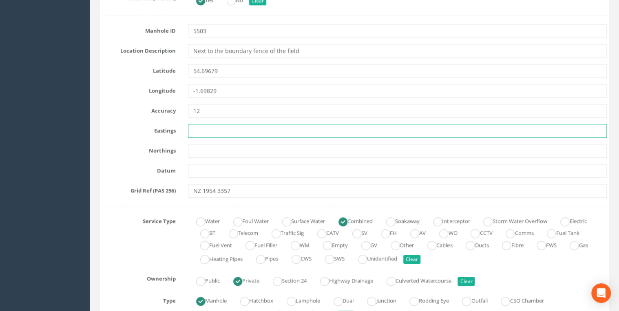
click at [196, 126] on input "text" at bounding box center [397, 131] width 419 height 14
paste input "419539.061"
type input "419539.061"
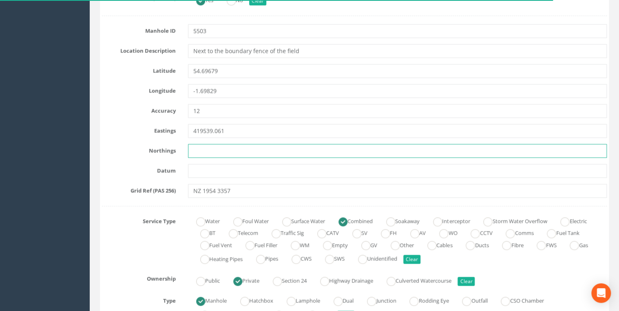
click at [196, 151] on input "text" at bounding box center [397, 151] width 419 height 14
paste input "533564.184"
type input "533564.184"
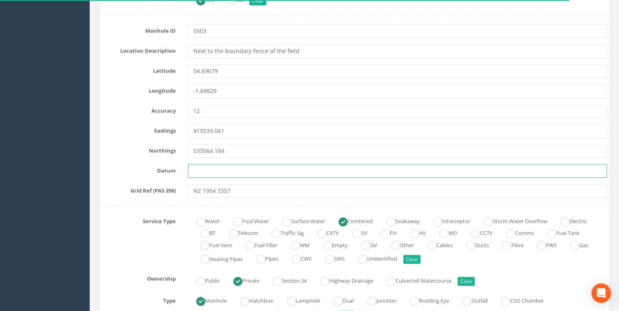
click at [240, 168] on input "text" at bounding box center [397, 171] width 419 height 14
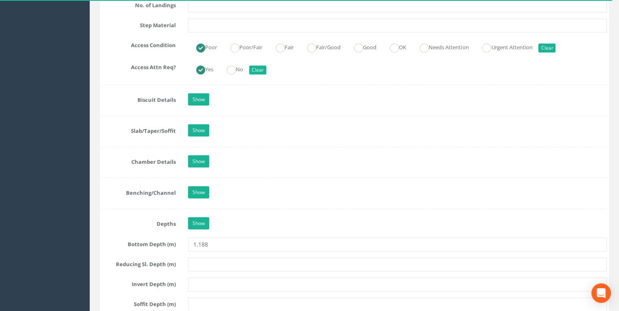
scroll to position [1218, 0]
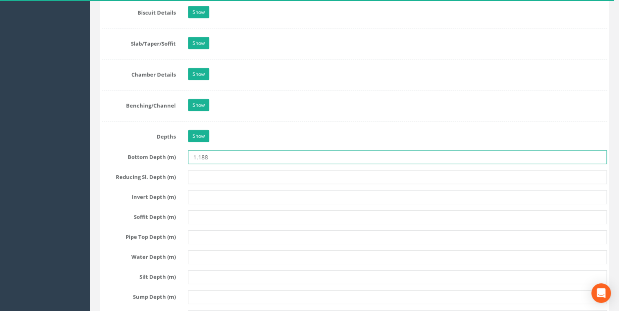
click at [200, 156] on input "1.188" at bounding box center [397, 158] width 419 height 14
click at [235, 151] on input "1188" at bounding box center [397, 158] width 419 height 14
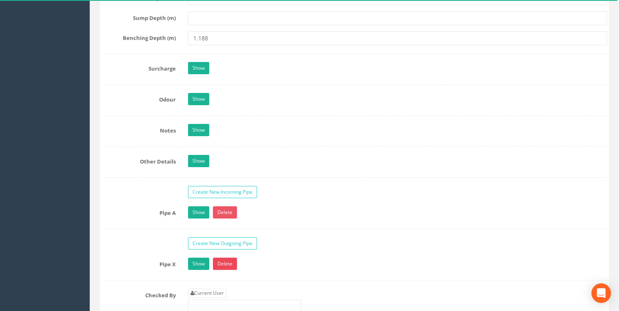
scroll to position [1567, 0]
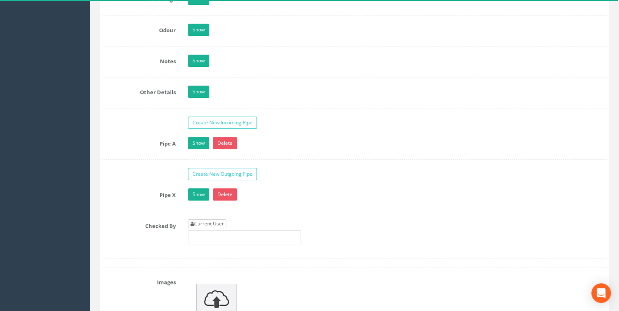
type input "1188"
click at [203, 220] on link "Current User" at bounding box center [207, 224] width 38 height 9
type input "[PERSON_NAME]"
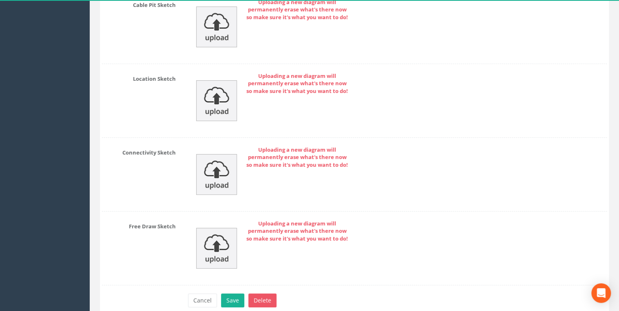
scroll to position [3059, 0]
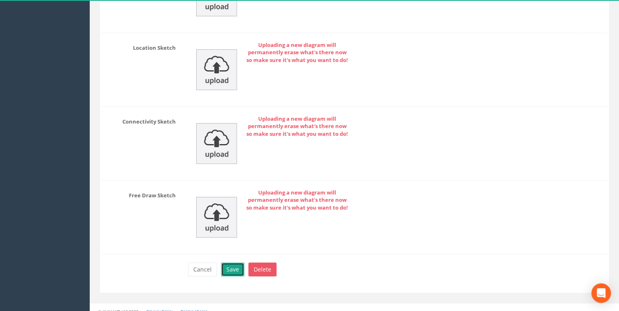
click at [229, 263] on button "Save" at bounding box center [232, 270] width 23 height 14
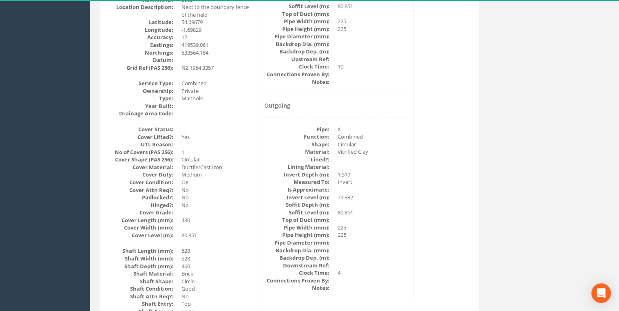
scroll to position [0, 0]
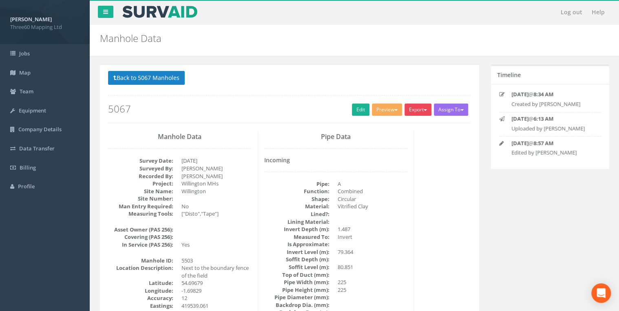
click at [411, 111] on button "Export" at bounding box center [418, 110] width 27 height 12
click at [410, 124] on link "360 Manhole" at bounding box center [402, 126] width 62 height 13
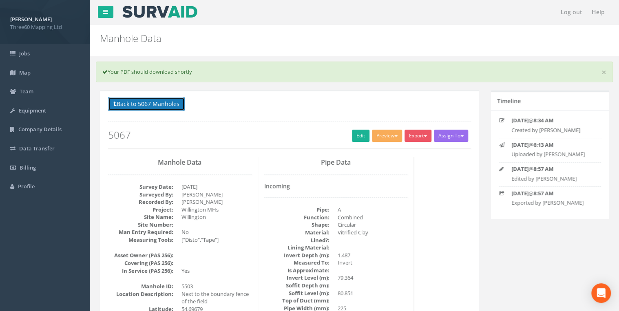
click at [175, 102] on button "Back to 5067 Manholes" at bounding box center [146, 104] width 77 height 14
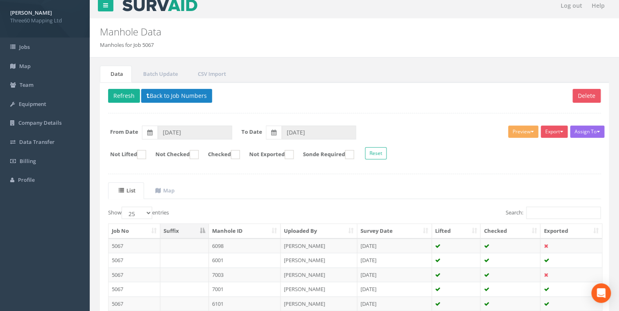
scroll to position [199, 0]
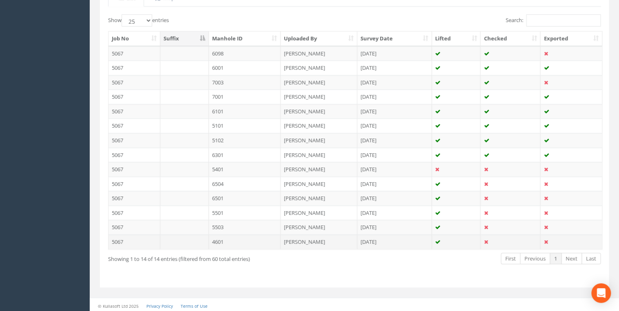
click at [195, 240] on td at bounding box center [184, 242] width 49 height 15
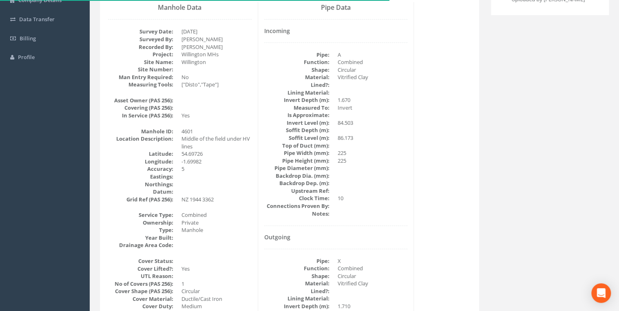
scroll to position [0, 0]
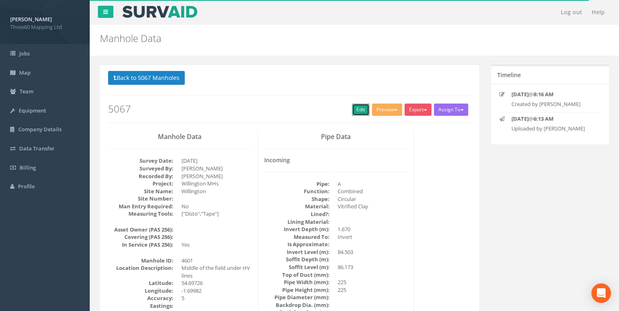
click at [352, 113] on link "Edit" at bounding box center [361, 110] width 18 height 12
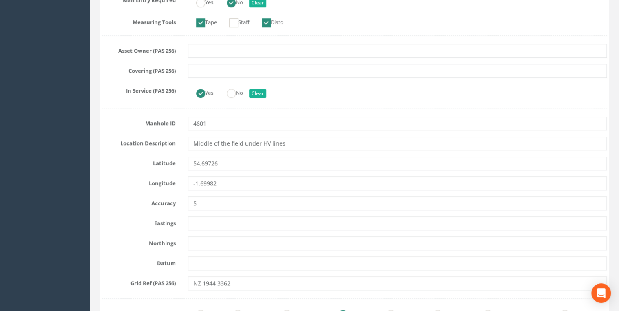
scroll to position [392, 0]
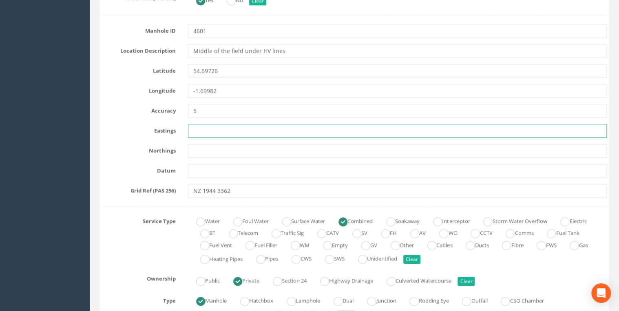
click at [198, 132] on input "text" at bounding box center [397, 131] width 419 height 14
click at [209, 129] on input "text" at bounding box center [397, 131] width 419 height 14
paste input "419448.528"
type input "419448.528"
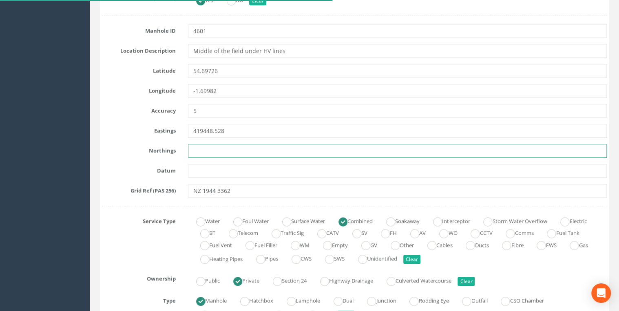
click at [199, 151] on input "text" at bounding box center [397, 151] width 419 height 14
click at [197, 151] on input "text" at bounding box center [397, 151] width 419 height 14
paste input "533620.127"
type input "533620.127"
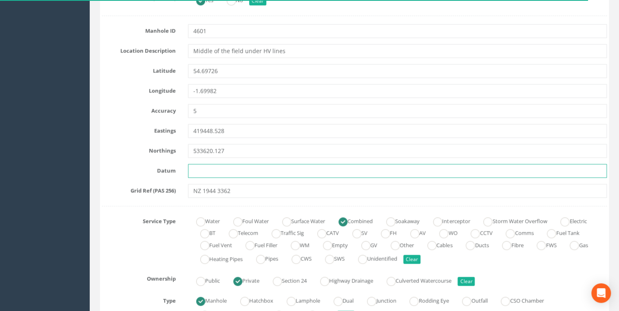
click at [230, 171] on input "text" at bounding box center [397, 171] width 419 height 14
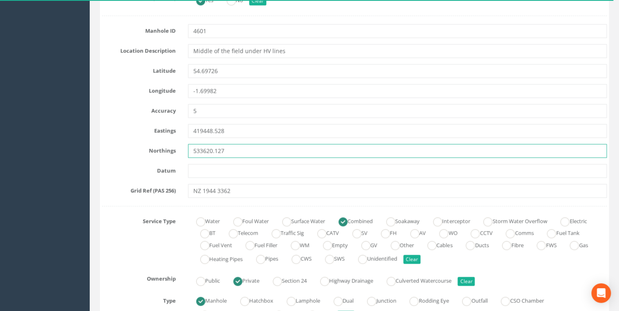
click at [244, 145] on input "533620.127" at bounding box center [397, 151] width 419 height 14
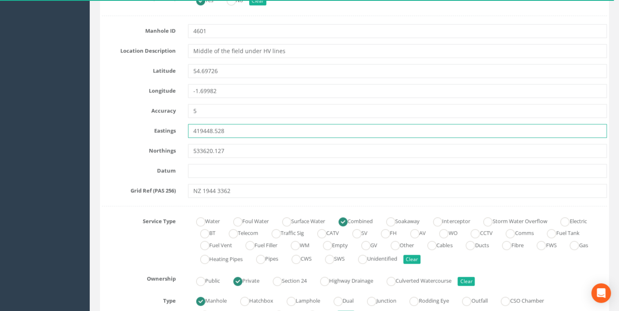
click at [243, 134] on input "419448.528" at bounding box center [397, 131] width 419 height 14
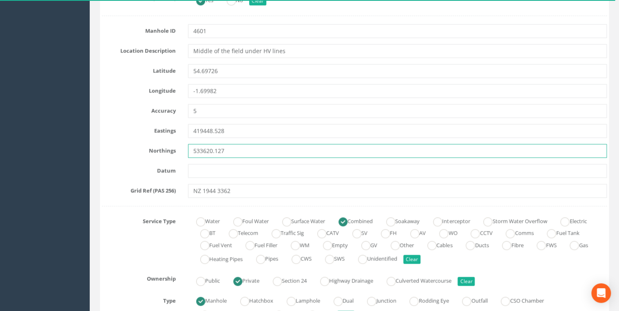
click at [240, 151] on input "533620.127" at bounding box center [397, 151] width 419 height 14
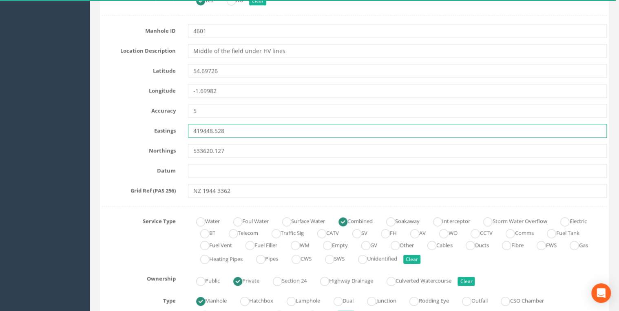
click at [240, 129] on input "419448.528" at bounding box center [397, 131] width 419 height 14
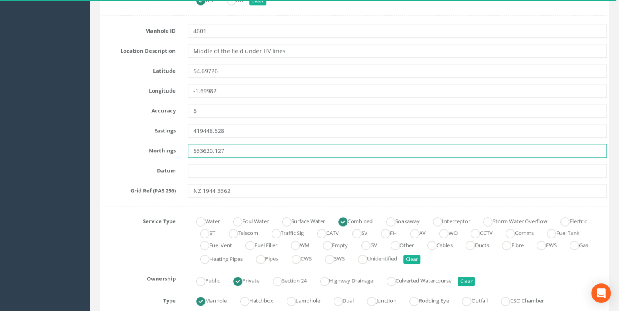
click at [240, 155] on input "533620.127" at bounding box center [397, 151] width 419 height 14
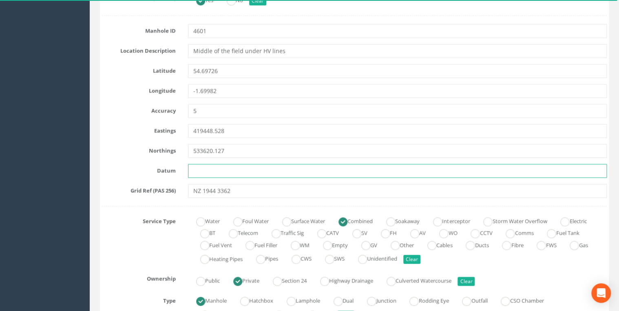
click at [233, 174] on input "text" at bounding box center [397, 171] width 419 height 14
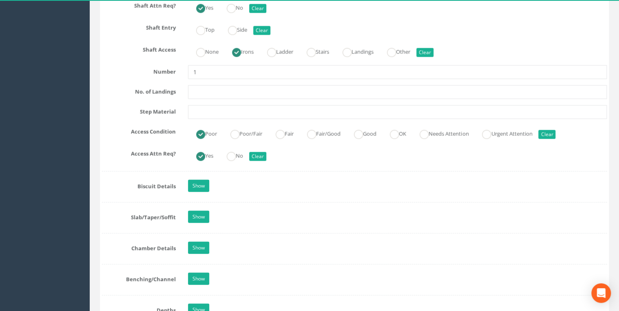
scroll to position [1218, 0]
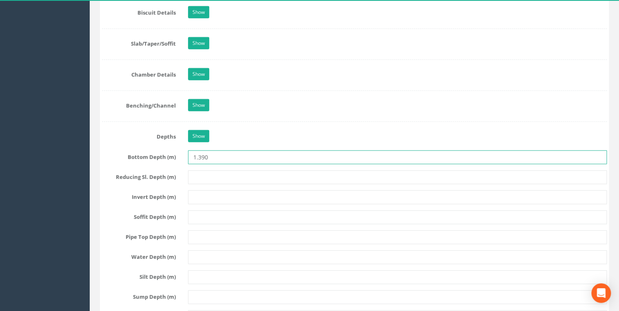
click at [199, 155] on input "1.390" at bounding box center [397, 158] width 419 height 14
click at [233, 153] on input "1390" at bounding box center [397, 158] width 419 height 14
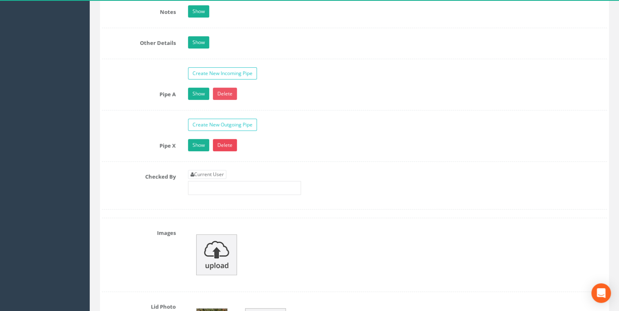
scroll to position [1697, 0]
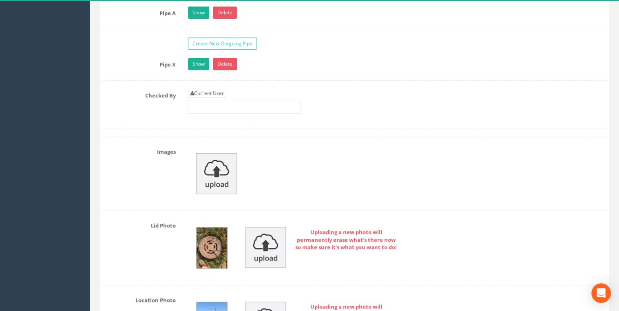
type input "1390"
click at [217, 100] on input "text" at bounding box center [244, 107] width 113 height 14
click at [217, 93] on div "Current User" at bounding box center [244, 101] width 113 height 25
click at [217, 89] on link "Current User" at bounding box center [207, 93] width 38 height 9
type input "[PERSON_NAME]"
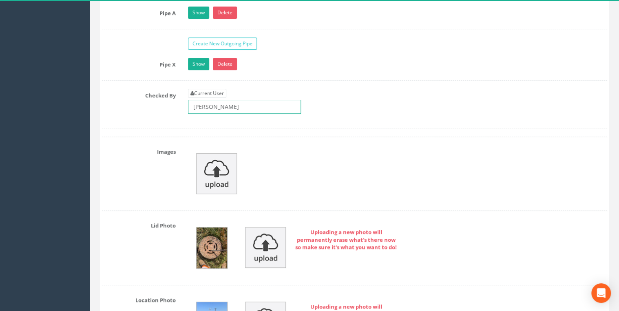
click at [276, 102] on input "[PERSON_NAME]" at bounding box center [244, 107] width 113 height 14
click at [375, 100] on div "Current User [PERSON_NAME]" at bounding box center [397, 104] width 431 height 31
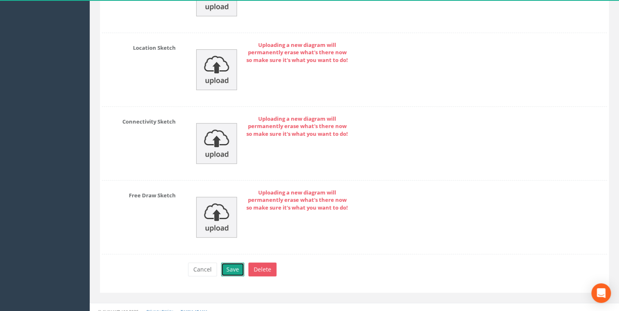
click at [235, 264] on button "Save" at bounding box center [232, 270] width 23 height 14
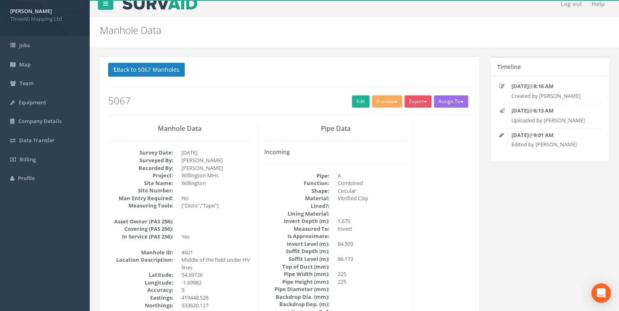
scroll to position [0, 0]
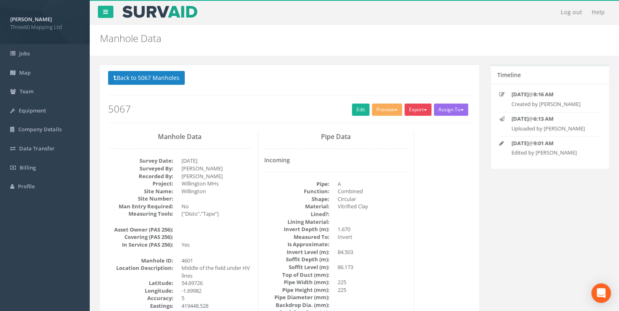
click at [422, 109] on button "Export" at bounding box center [418, 110] width 27 height 12
click at [400, 121] on link "360 Manhole" at bounding box center [402, 126] width 62 height 13
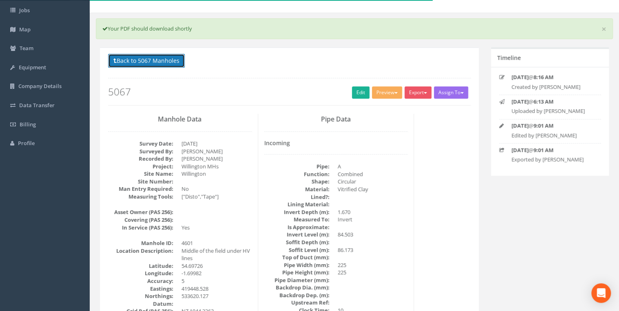
click at [151, 54] on button "Back to 5067 Manholes" at bounding box center [146, 61] width 77 height 14
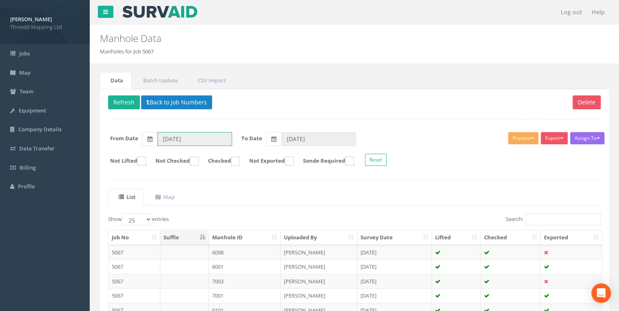
click at [194, 135] on input "[DATE]" at bounding box center [195, 139] width 75 height 14
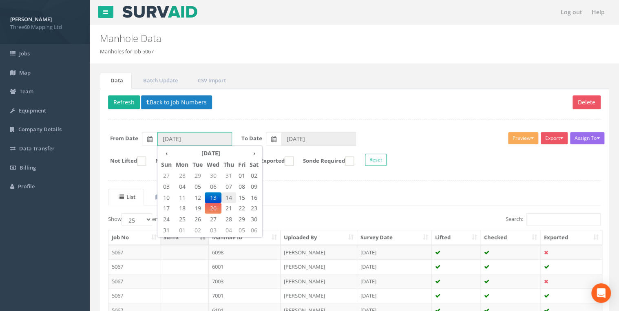
click at [227, 196] on span "14" at bounding box center [229, 198] width 15 height 11
type input "[DATE]"
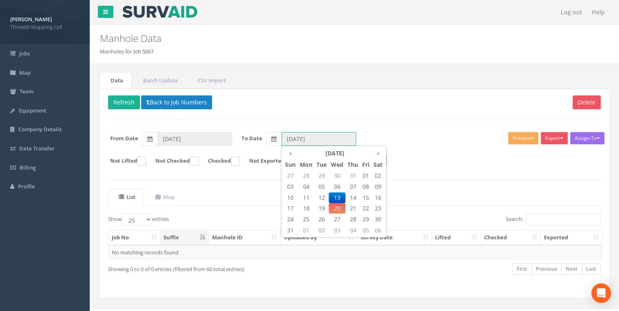
click at [295, 135] on input "[DATE]" at bounding box center [319, 139] width 75 height 14
click at [355, 197] on span "14" at bounding box center [353, 198] width 15 height 11
type input "[DATE]"
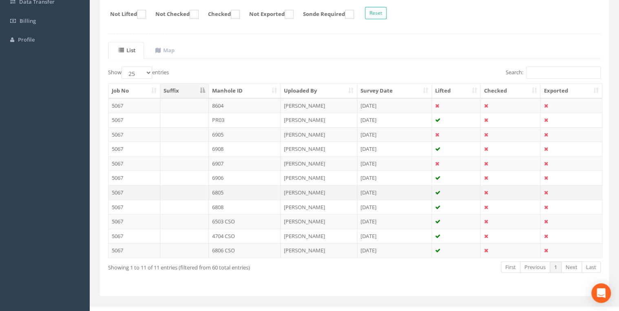
scroll to position [156, 0]
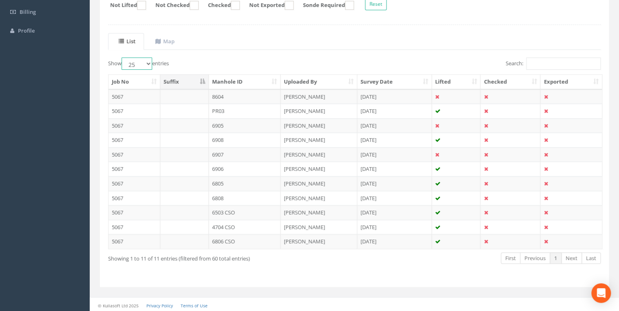
click at [144, 61] on select "10 25 50 100" at bounding box center [137, 64] width 31 height 12
click at [209, 58] on div "Show 10 25 50 100 entries" at bounding box center [228, 65] width 240 height 14
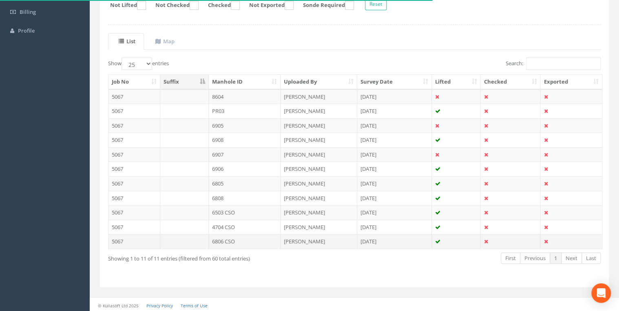
click at [253, 240] on td "6806 CSO" at bounding box center [245, 241] width 72 height 15
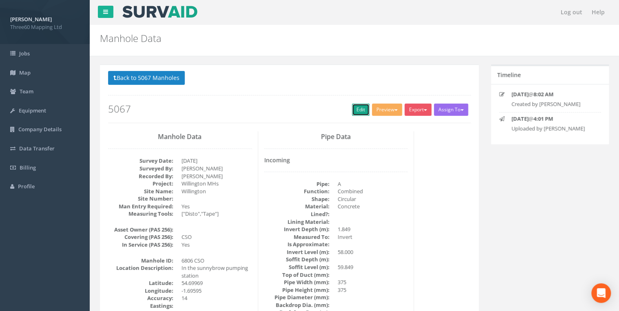
click at [353, 115] on link "Edit" at bounding box center [361, 110] width 18 height 12
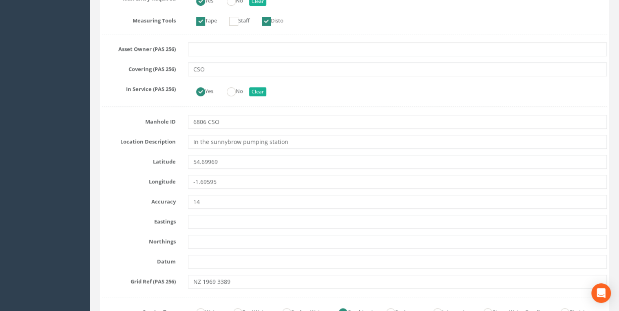
scroll to position [304, 0]
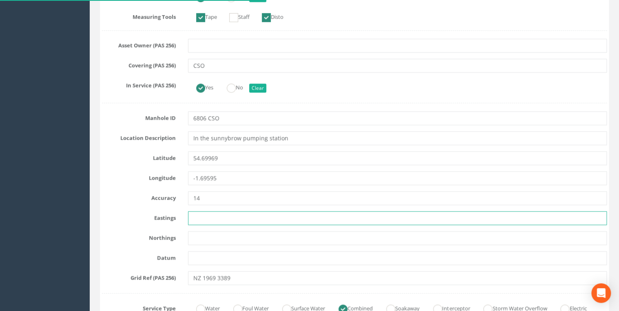
click at [221, 217] on input "text" at bounding box center [397, 218] width 419 height 14
paste input "419697.022"
type input "419697.022"
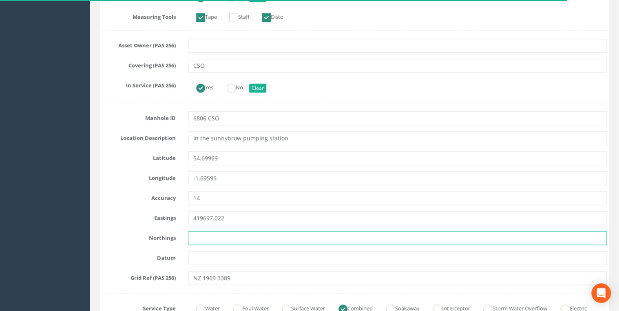
click at [207, 231] on input "text" at bounding box center [397, 238] width 419 height 14
paste input "533893.835"
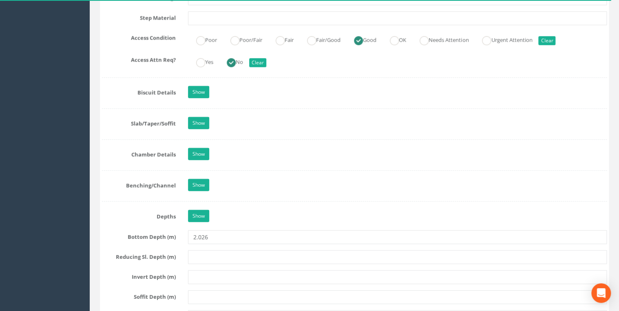
scroll to position [1306, 0]
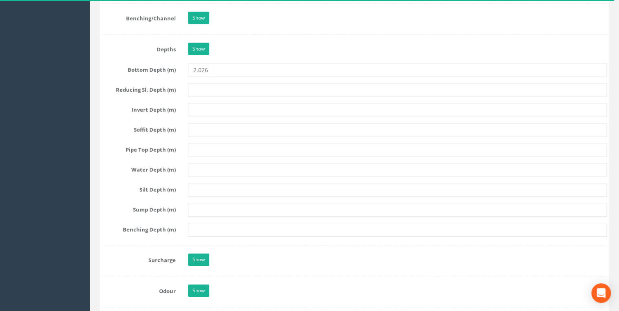
type input "533893.835"
click at [199, 68] on input "2.026" at bounding box center [397, 70] width 419 height 14
click at [219, 69] on input "2026" at bounding box center [397, 70] width 419 height 14
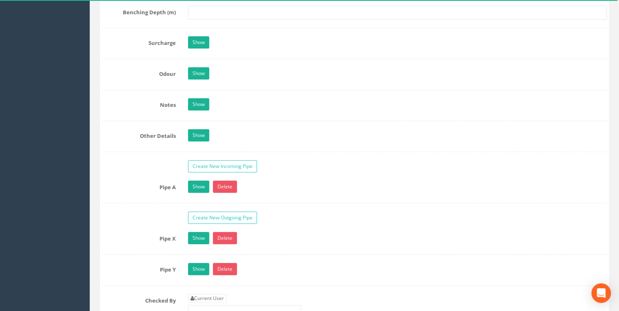
scroll to position [1741, 0]
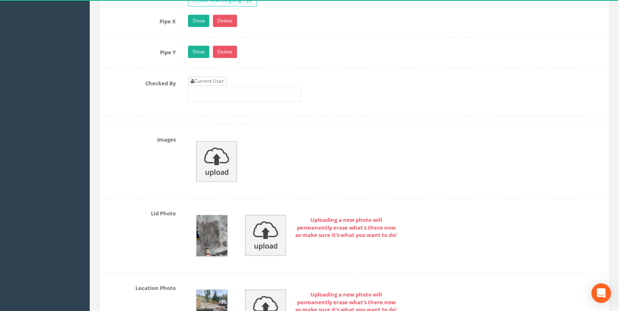
type input "2026"
click at [211, 77] on link "Current User" at bounding box center [207, 81] width 38 height 9
type input "[PERSON_NAME]"
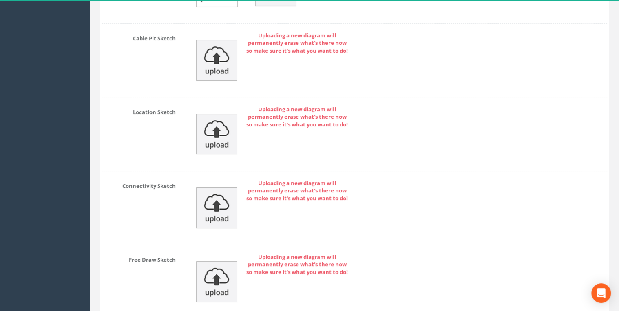
scroll to position [3089, 0]
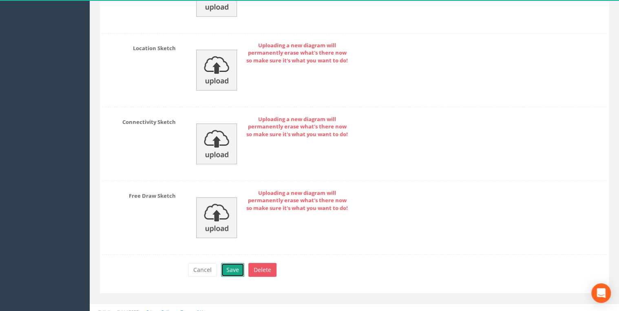
click at [237, 263] on button "Save" at bounding box center [232, 270] width 23 height 14
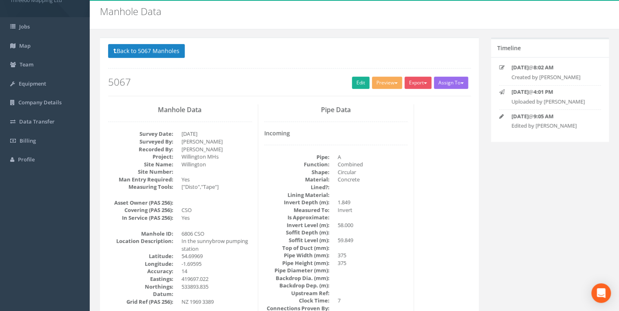
scroll to position [0, 0]
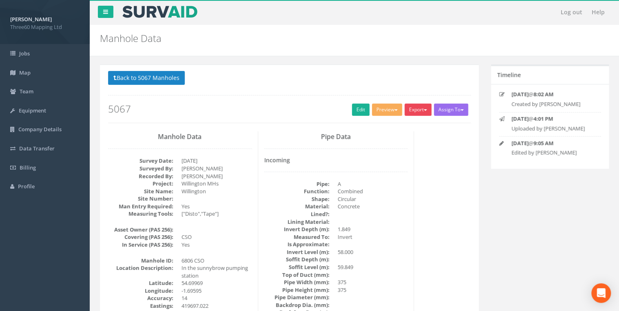
click at [416, 109] on button "Export" at bounding box center [418, 110] width 27 height 12
click at [397, 124] on link "360 Manhole" at bounding box center [402, 126] width 62 height 13
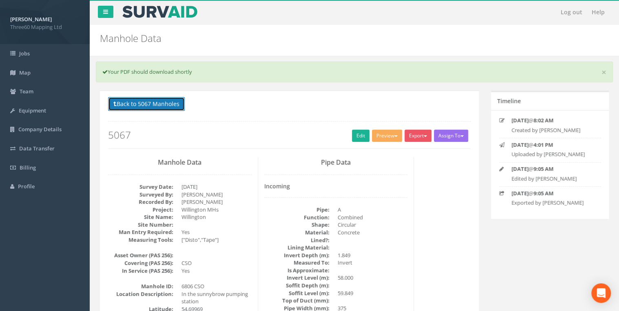
click at [150, 99] on button "Back to 5067 Manholes" at bounding box center [146, 104] width 77 height 14
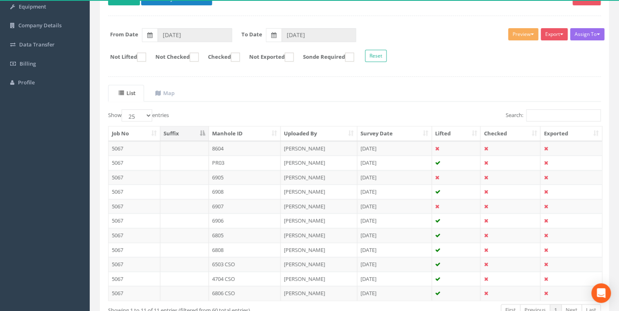
scroll to position [156, 0]
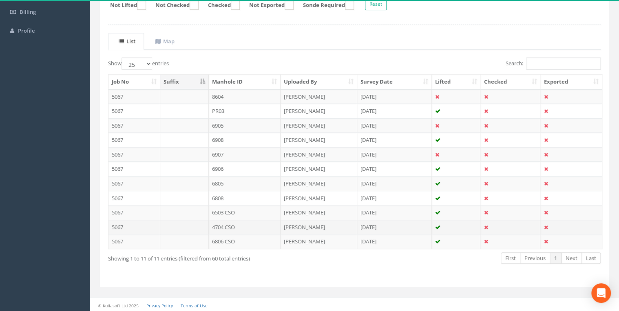
click at [240, 225] on td "4704 CSO" at bounding box center [245, 227] width 72 height 15
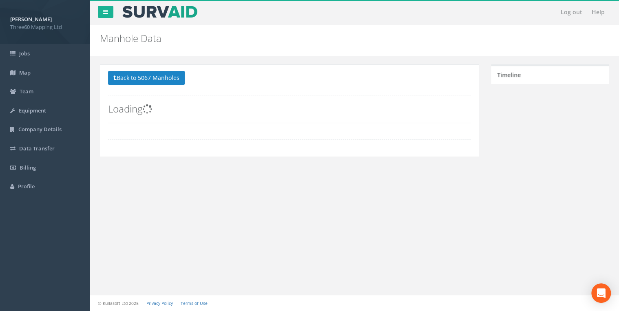
scroll to position [0, 0]
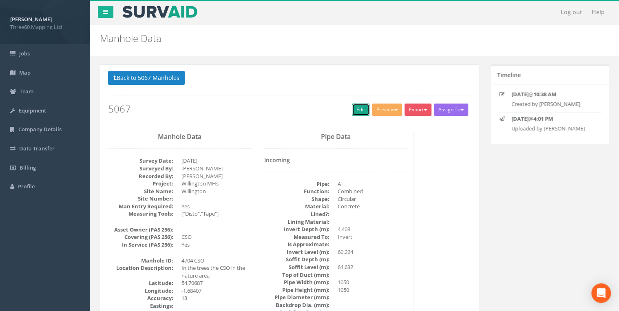
click at [352, 110] on link "Edit" at bounding box center [361, 110] width 18 height 12
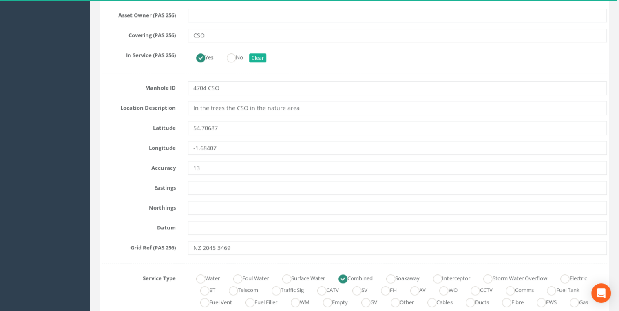
scroll to position [348, 0]
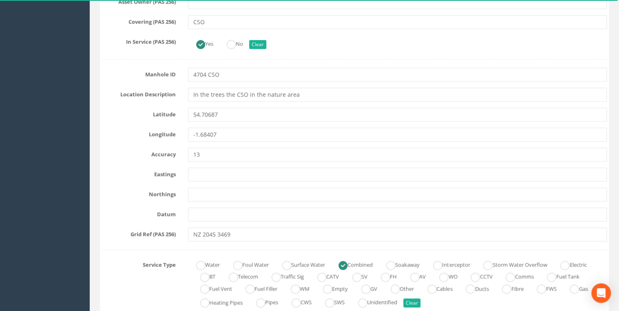
click at [210, 172] on input "text" at bounding box center [397, 175] width 419 height 14
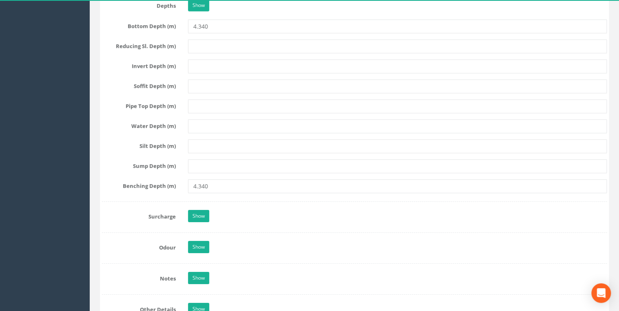
scroll to position [1306, 0]
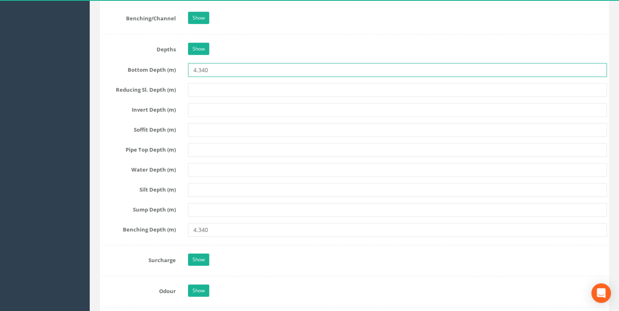
drag, startPoint x: 198, startPoint y: 67, endPoint x: 202, endPoint y: 88, distance: 22.0
click at [198, 67] on input "4.340" at bounding box center [397, 70] width 419 height 14
click at [227, 71] on input "4340" at bounding box center [397, 70] width 419 height 14
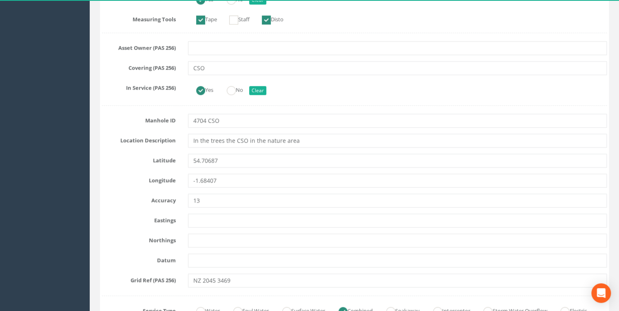
scroll to position [348, 0]
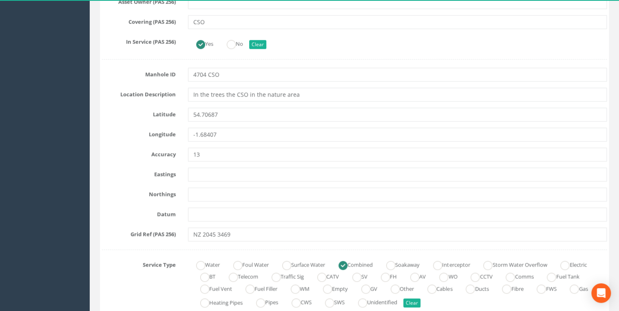
type input "4340"
click at [208, 175] on input "text" at bounding box center [397, 175] width 419 height 14
click at [202, 174] on input "text" at bounding box center [397, 175] width 419 height 14
paste input "420462.458"
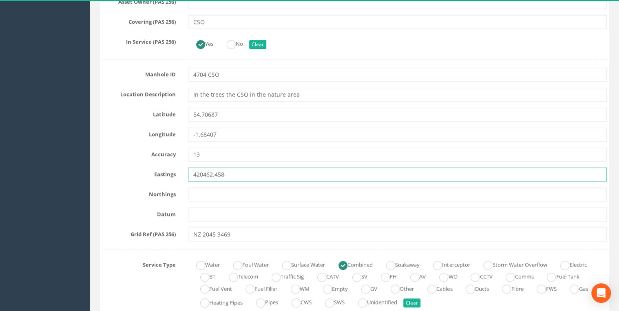
type input "420462.458"
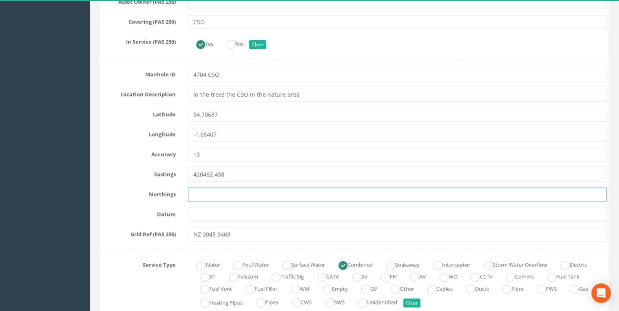
click at [195, 192] on input "text" at bounding box center [397, 195] width 419 height 14
paste input "534707.854"
type input "534707.854"
click at [237, 209] on input "text" at bounding box center [397, 215] width 419 height 14
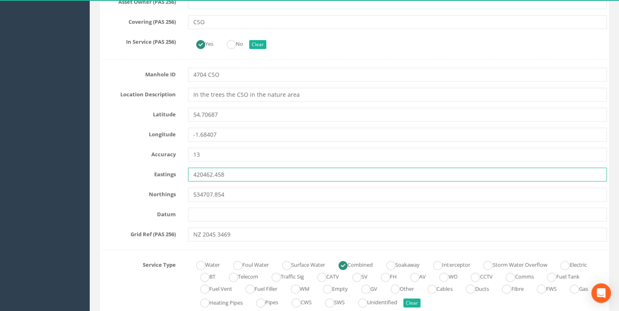
click at [251, 180] on input "420462.458" at bounding box center [397, 175] width 419 height 14
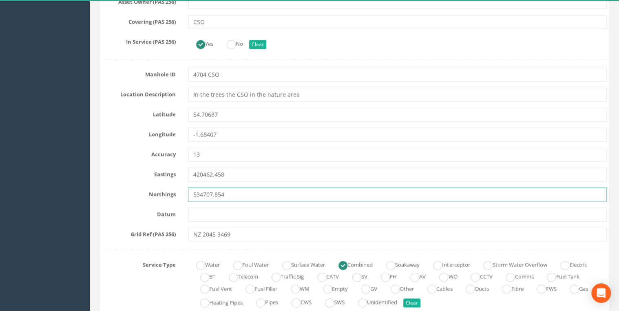
click at [243, 193] on input "534707.854" at bounding box center [397, 195] width 419 height 14
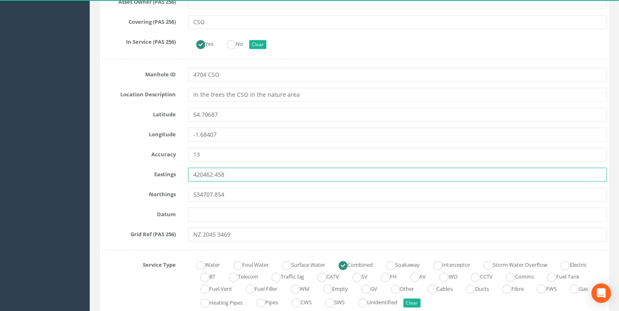
click at [255, 173] on input "420462.458" at bounding box center [397, 175] width 419 height 14
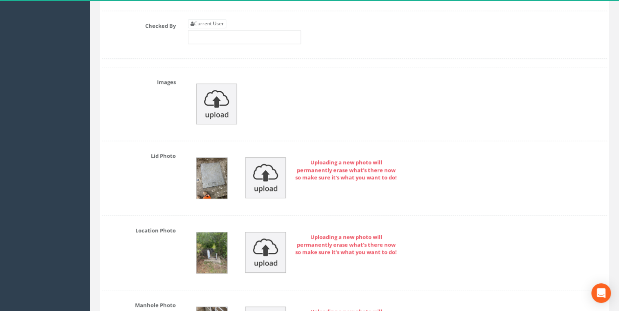
scroll to position [1741, 0]
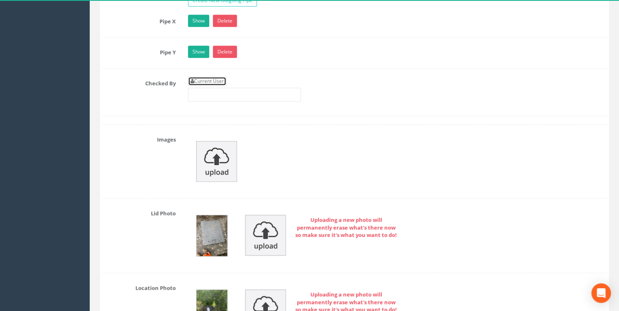
click at [211, 78] on link "Current User" at bounding box center [207, 81] width 38 height 9
type input "[PERSON_NAME]"
click at [272, 96] on div "Current User [PERSON_NAME]" at bounding box center [397, 92] width 431 height 31
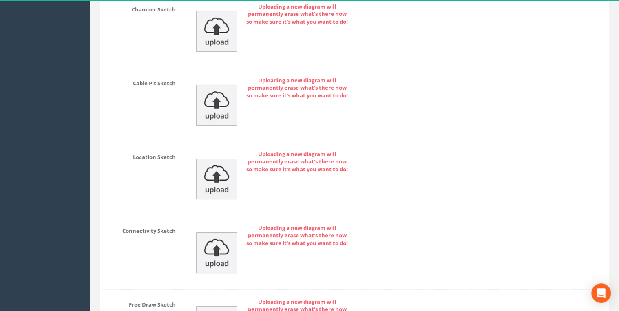
scroll to position [3089, 0]
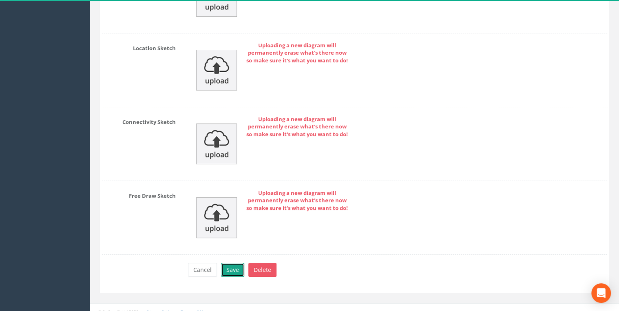
click at [235, 266] on button "Save" at bounding box center [232, 270] width 23 height 14
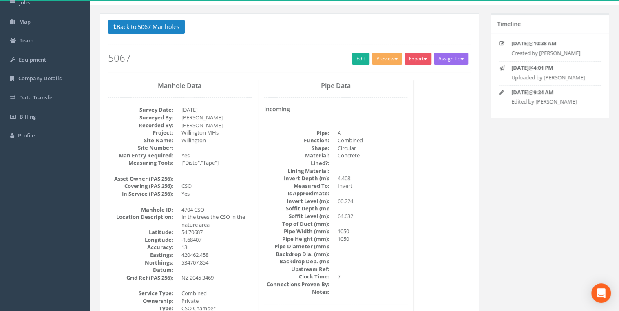
scroll to position [0, 0]
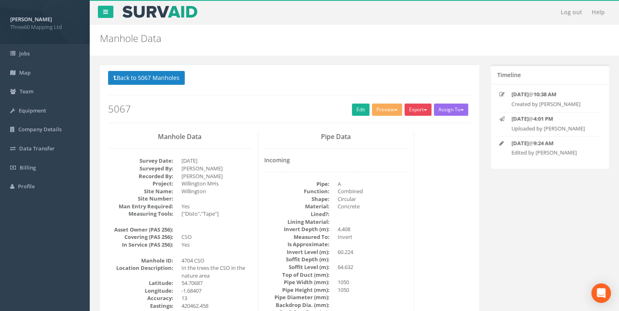
click at [414, 113] on button "Export" at bounding box center [418, 110] width 27 height 12
click at [395, 126] on link "360 Manhole" at bounding box center [402, 126] width 62 height 13
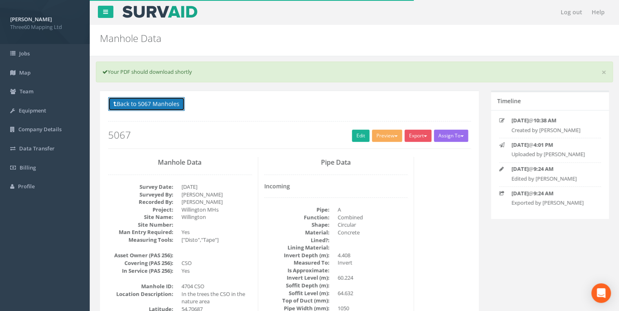
click at [161, 101] on button "Back to 5067 Manholes" at bounding box center [146, 104] width 77 height 14
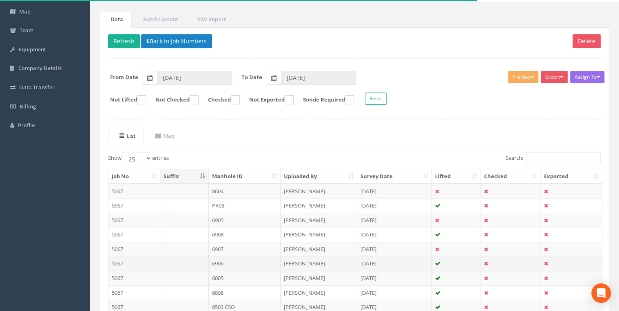
scroll to position [131, 0]
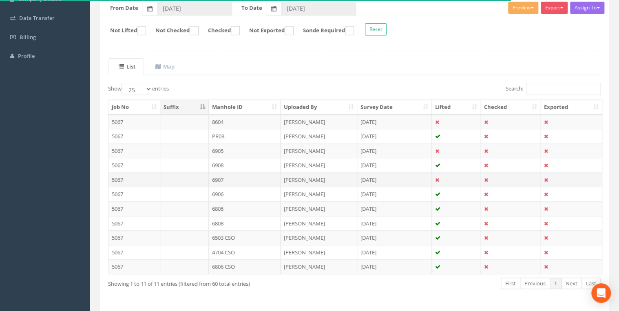
click at [221, 179] on td "6907" at bounding box center [245, 180] width 72 height 15
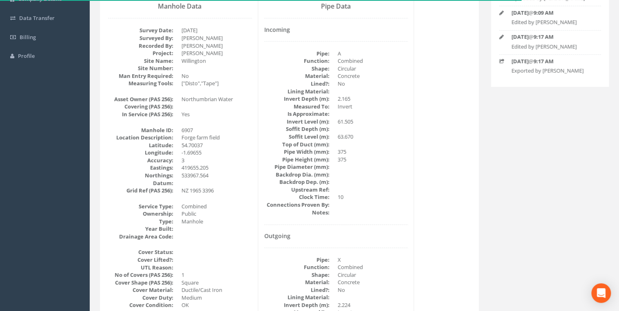
scroll to position [0, 0]
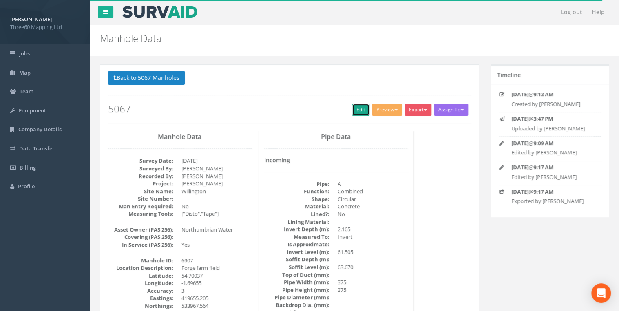
click at [354, 112] on link "Edit" at bounding box center [361, 110] width 18 height 12
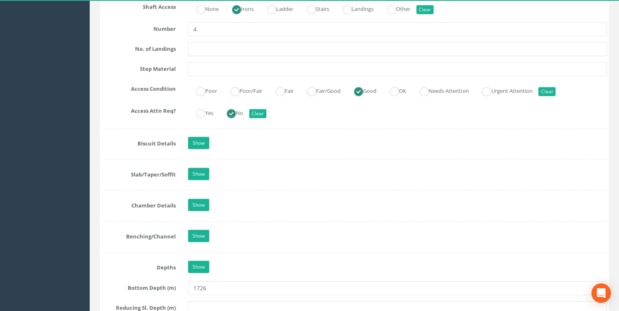
scroll to position [1088, 0]
click at [201, 201] on link "Show" at bounding box center [198, 205] width 21 height 12
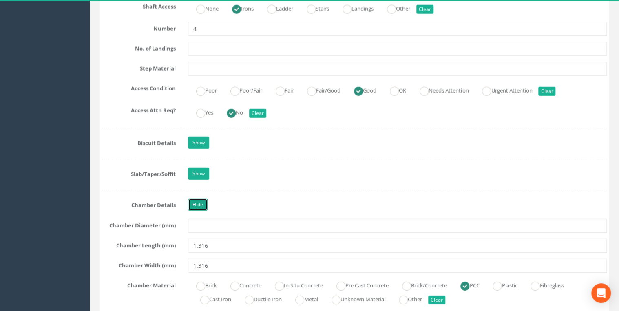
scroll to position [1218, 0]
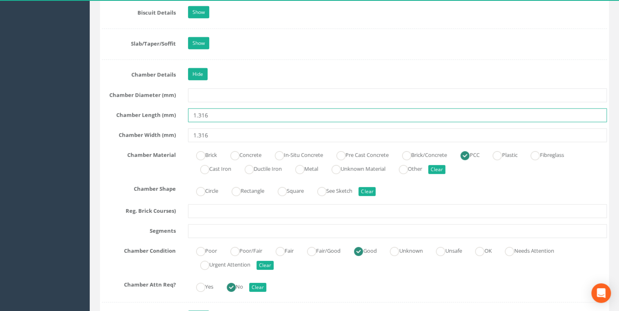
click at [200, 113] on input "1.316" at bounding box center [397, 116] width 419 height 14
click at [200, 112] on input "1.316" at bounding box center [397, 116] width 419 height 14
type input "1316"
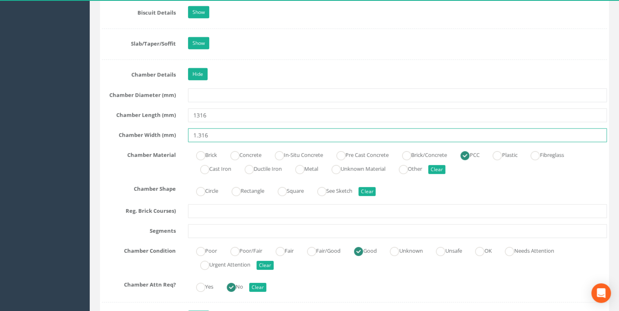
click at [198, 131] on input "1.316" at bounding box center [397, 136] width 419 height 14
click at [228, 129] on input "1316" at bounding box center [397, 136] width 419 height 14
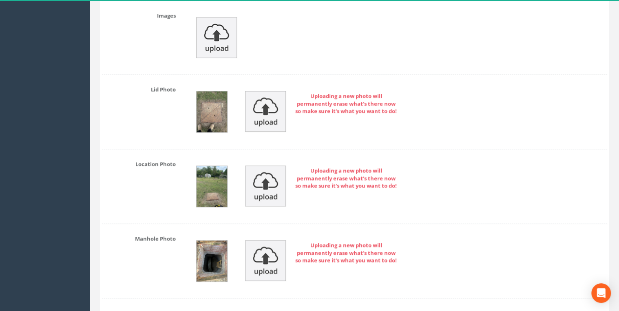
scroll to position [1915, 0]
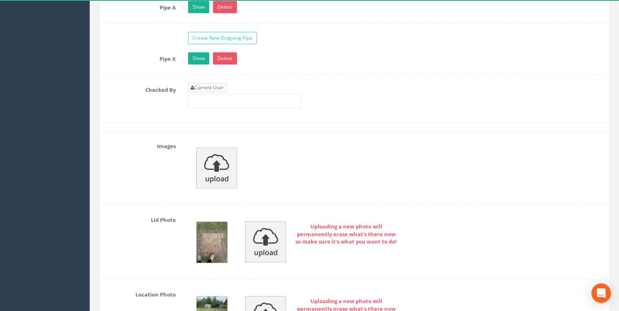
type input "1316"
click at [220, 85] on link "Current User" at bounding box center [207, 87] width 38 height 9
type input "[PERSON_NAME]"
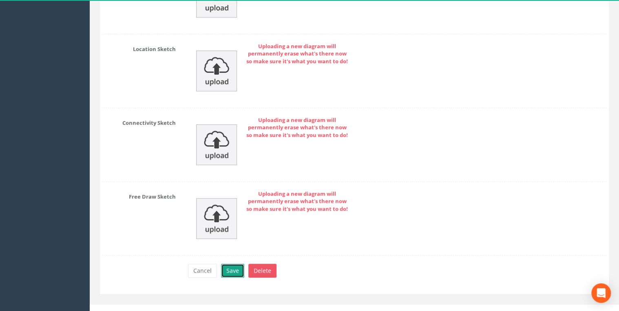
click at [235, 268] on button "Save" at bounding box center [232, 271] width 23 height 14
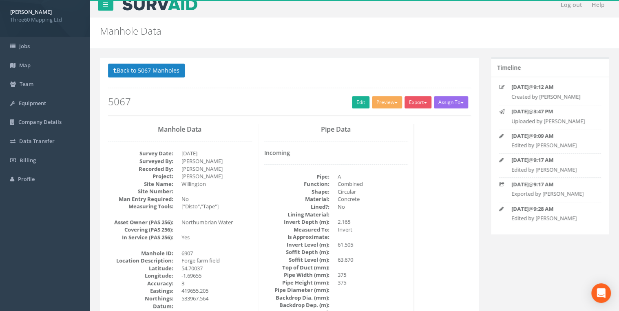
scroll to position [0, 0]
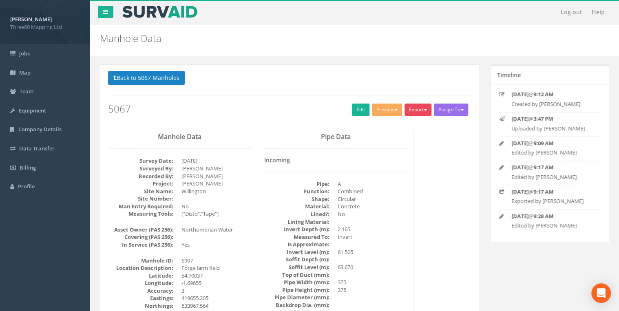
click at [429, 106] on button "Export" at bounding box center [418, 110] width 27 height 12
click at [391, 126] on link "360 Manhole" at bounding box center [402, 126] width 62 height 13
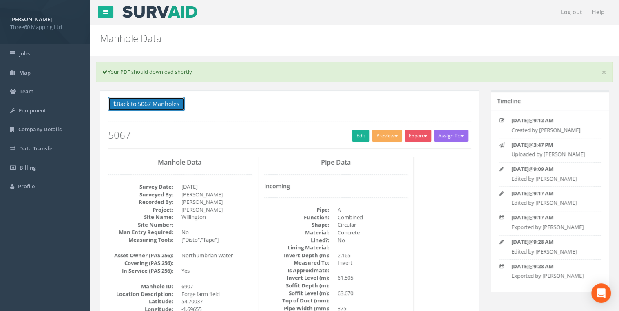
click at [155, 99] on button "Back to 5067 Manholes" at bounding box center [146, 104] width 77 height 14
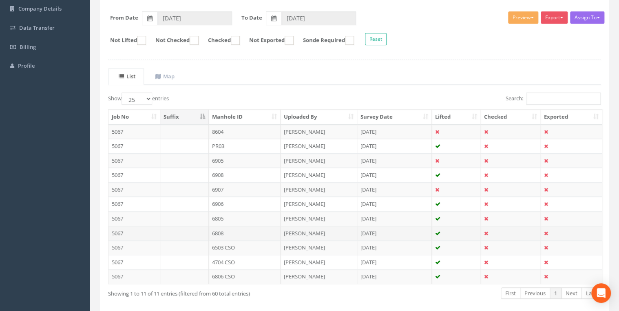
scroll to position [156, 0]
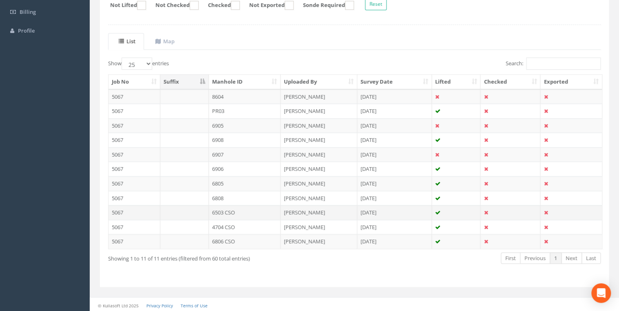
click at [209, 210] on td "6503 CSO" at bounding box center [245, 212] width 72 height 15
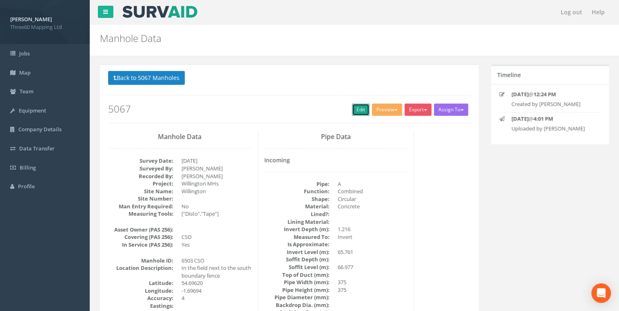
click at [354, 110] on link "Edit" at bounding box center [361, 110] width 18 height 12
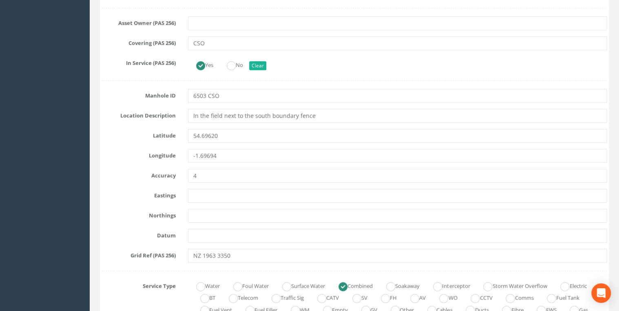
scroll to position [392, 0]
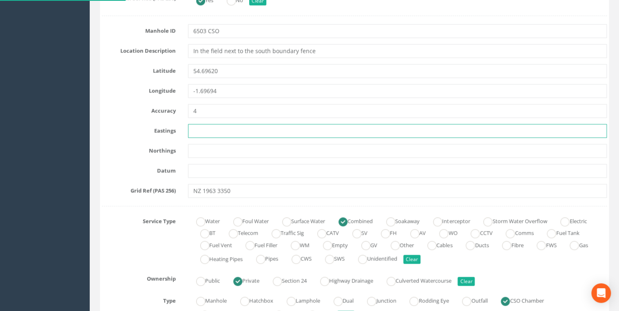
click at [201, 132] on input "text" at bounding box center [397, 131] width 419 height 14
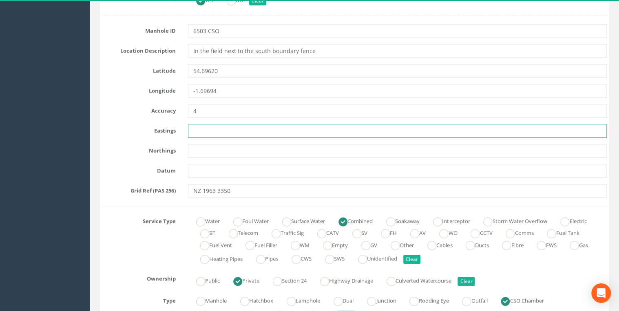
click at [204, 127] on input "text" at bounding box center [397, 131] width 419 height 14
paste input "419632.083"
type input "419632.083"
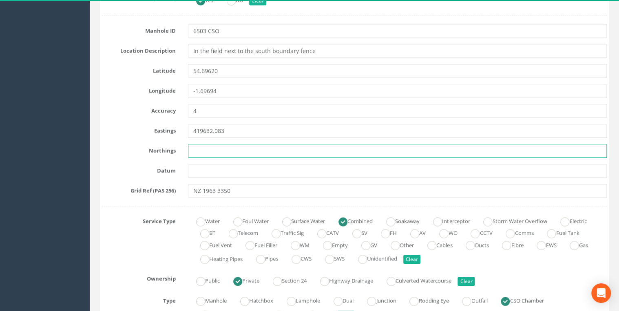
click at [197, 147] on input "text" at bounding box center [397, 151] width 419 height 14
paste input "533507.262"
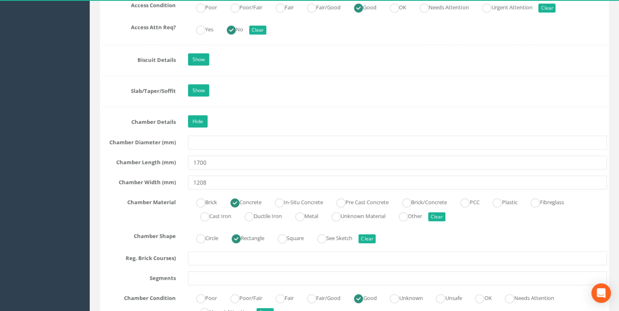
scroll to position [1175, 0]
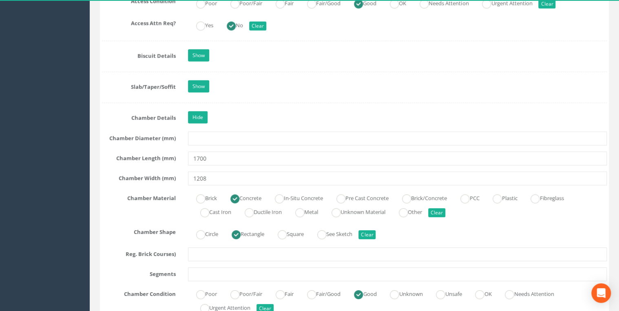
type input "533507.262"
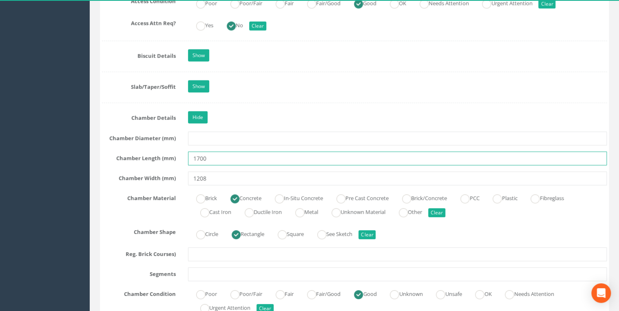
click at [238, 153] on input "1700" at bounding box center [397, 159] width 419 height 14
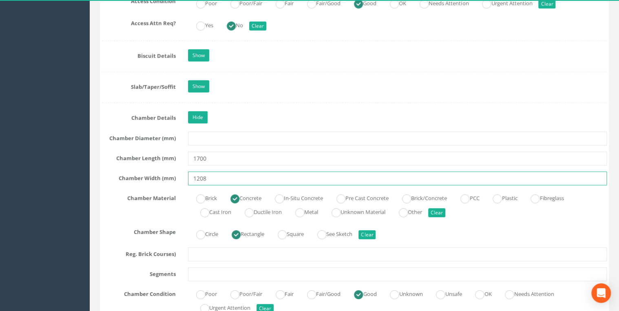
click at [233, 172] on input "1208" at bounding box center [397, 179] width 419 height 14
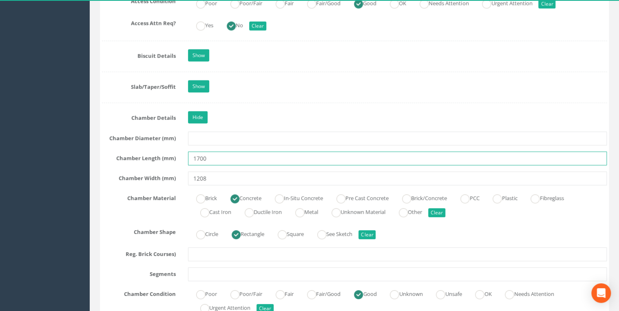
click at [229, 152] on input "1700" at bounding box center [397, 159] width 419 height 14
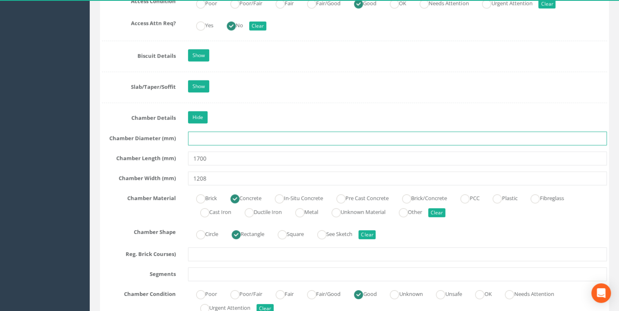
click at [204, 133] on input "text" at bounding box center [397, 139] width 419 height 14
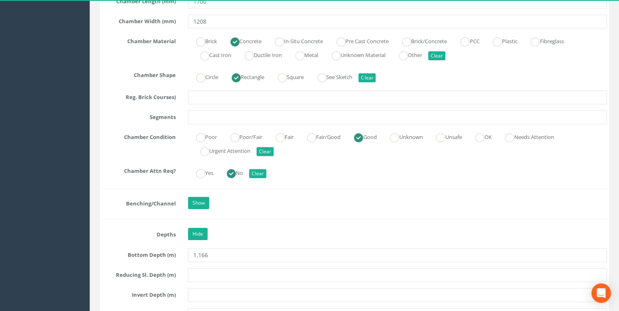
scroll to position [1436, 0]
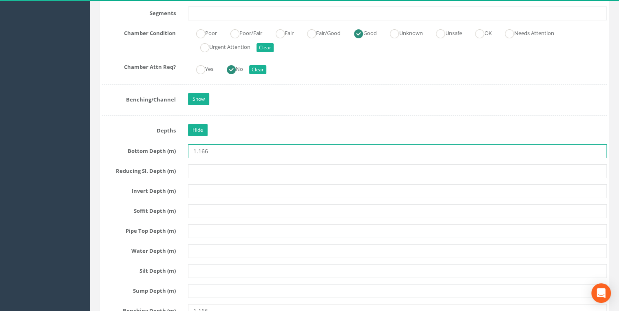
click at [201, 146] on input "1.166" at bounding box center [397, 151] width 419 height 14
click at [198, 148] on input "1.166" at bounding box center [397, 151] width 419 height 14
click at [233, 144] on input "1166" at bounding box center [397, 151] width 419 height 14
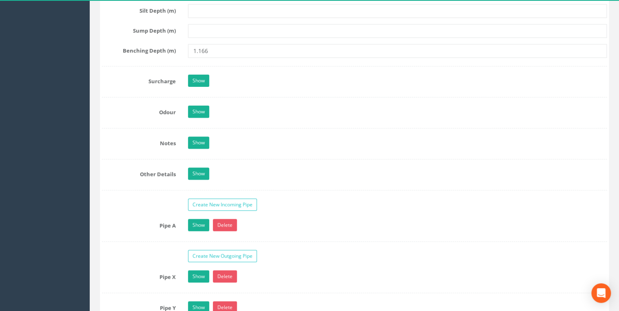
scroll to position [1784, 0]
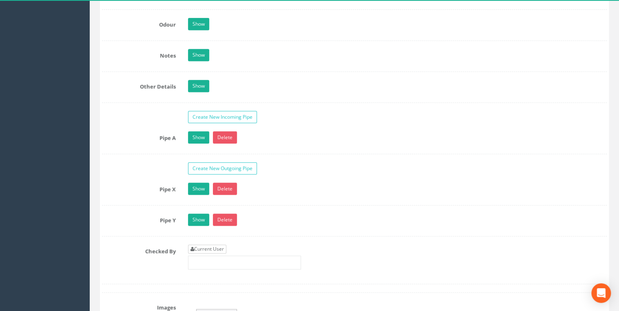
type input "1166"
click at [217, 245] on link "Current User" at bounding box center [207, 249] width 38 height 9
type input "[PERSON_NAME]"
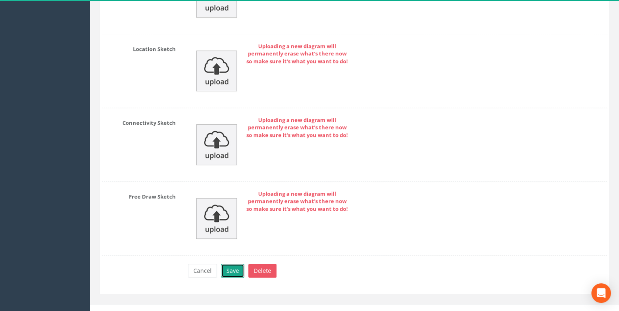
click at [236, 264] on button "Save" at bounding box center [232, 271] width 23 height 14
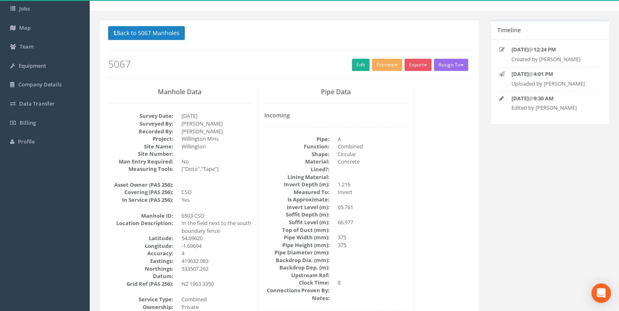
scroll to position [0, 0]
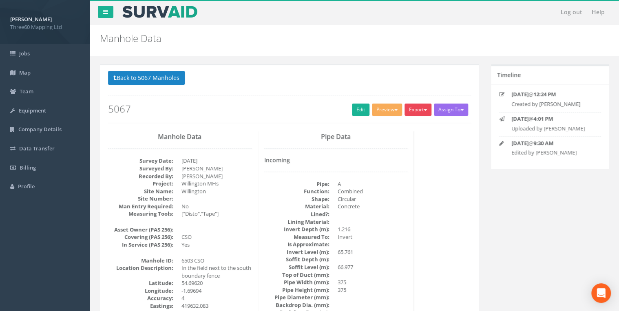
click at [409, 112] on button "Export" at bounding box center [418, 110] width 27 height 12
click at [398, 126] on link "360 Manhole" at bounding box center [402, 126] width 62 height 13
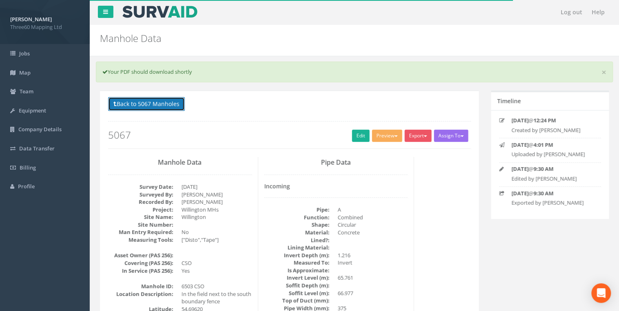
click at [181, 104] on button "Back to 5067 Manholes" at bounding box center [146, 104] width 77 height 14
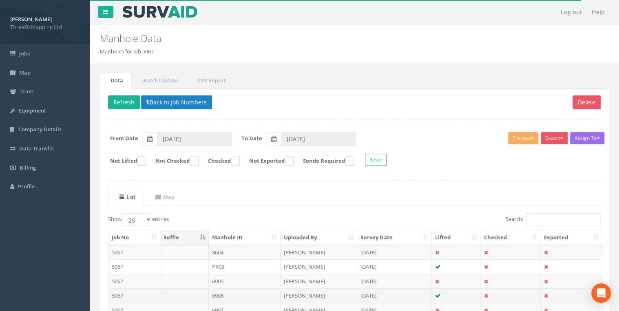
scroll to position [156, 0]
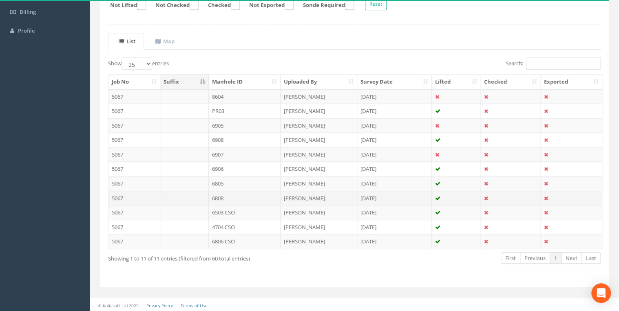
click at [211, 196] on td "6808" at bounding box center [245, 198] width 72 height 15
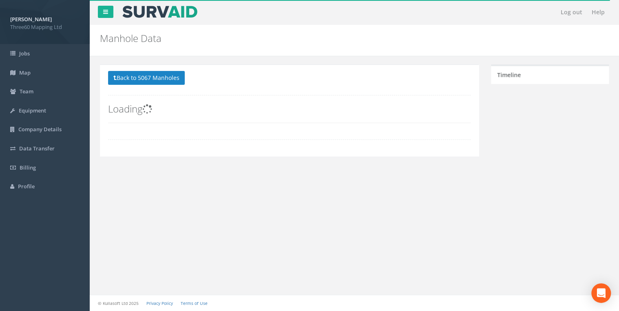
scroll to position [0, 0]
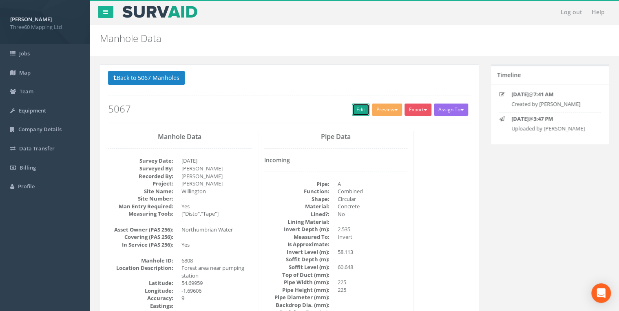
click at [361, 109] on link "Edit" at bounding box center [361, 110] width 18 height 12
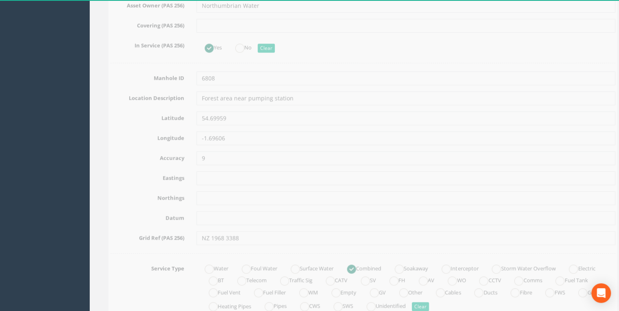
scroll to position [348, 0]
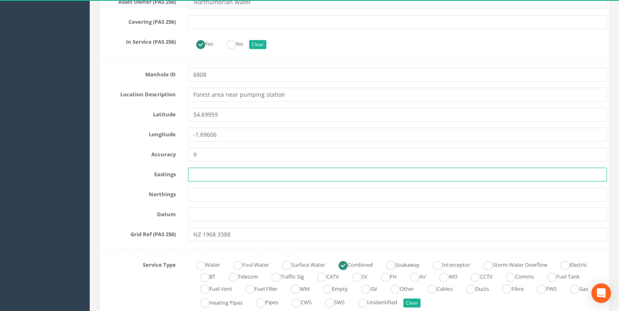
click at [209, 171] on input "text" at bounding box center [397, 175] width 419 height 14
click at [204, 175] on input "text" at bounding box center [397, 175] width 419 height 14
paste input "419687.382"
type input "419687.382"
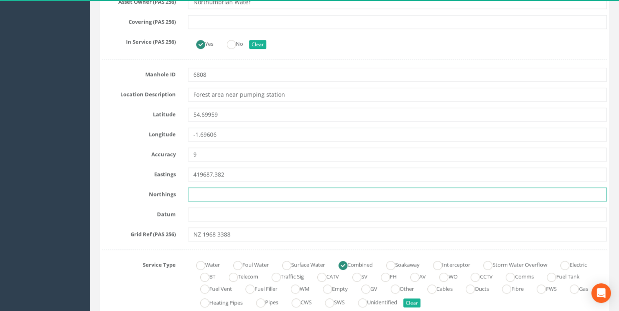
click at [210, 188] on input "text" at bounding box center [397, 195] width 419 height 14
paste input "533879.593"
type input "533879.593"
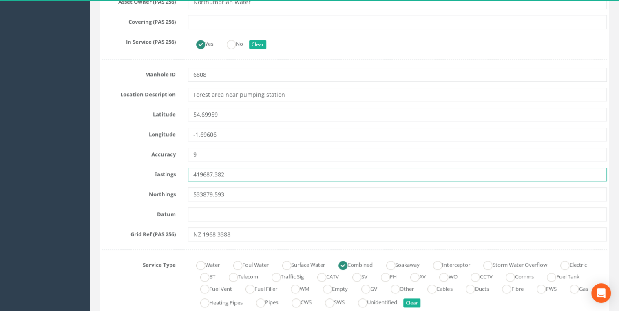
click at [249, 177] on input "419687.382" at bounding box center [397, 175] width 419 height 14
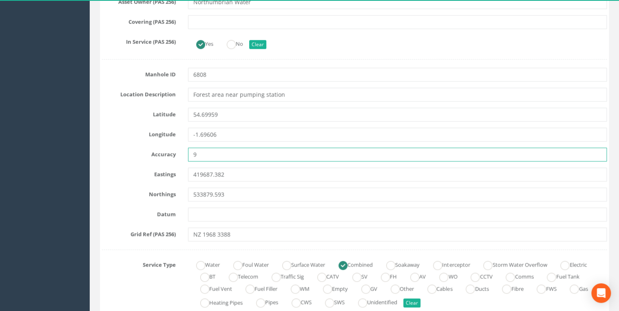
click at [235, 158] on input "9" at bounding box center [397, 155] width 419 height 14
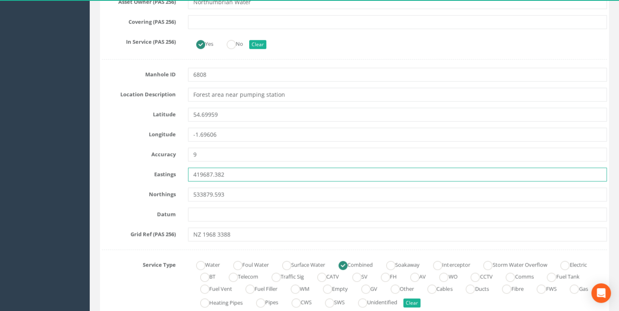
click at [235, 172] on input "419687.382" at bounding box center [397, 175] width 419 height 14
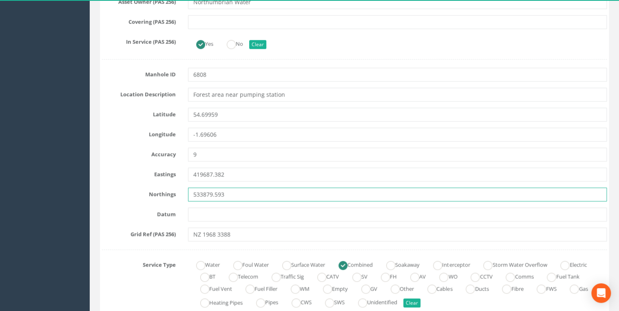
click at [235, 191] on input "533879.593" at bounding box center [397, 195] width 419 height 14
click at [245, 192] on input "533879.593" at bounding box center [397, 195] width 419 height 14
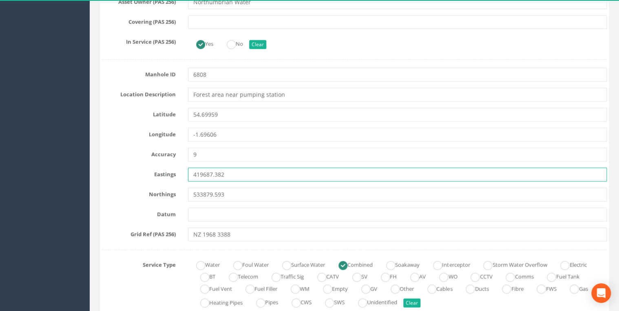
click at [243, 176] on input "419687.382" at bounding box center [397, 175] width 419 height 14
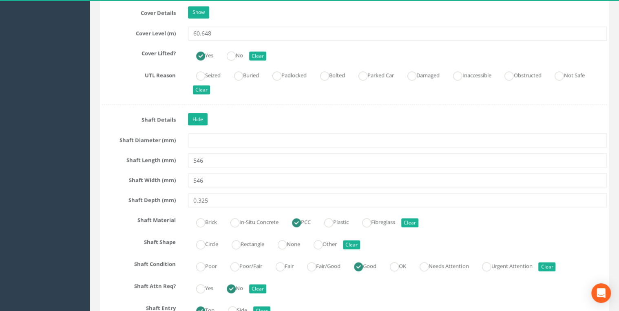
scroll to position [783, 0]
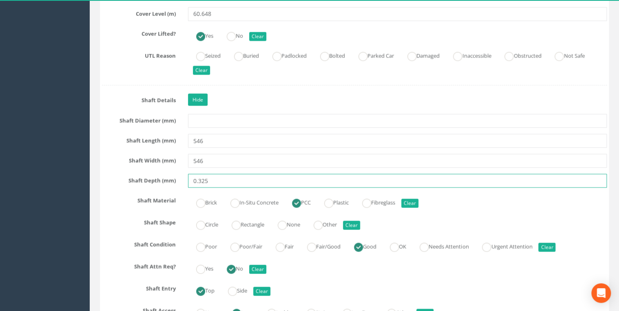
drag, startPoint x: 200, startPoint y: 180, endPoint x: 173, endPoint y: 180, distance: 26.5
click at [173, 180] on div "Shaft Depth (mm) 0.325" at bounding box center [354, 181] width 517 height 14
click at [229, 180] on input "325" at bounding box center [397, 181] width 419 height 14
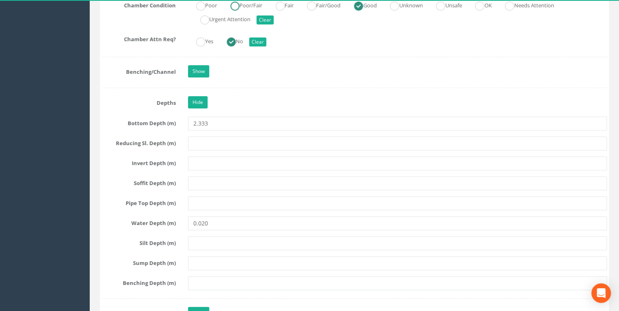
scroll to position [1480, 0]
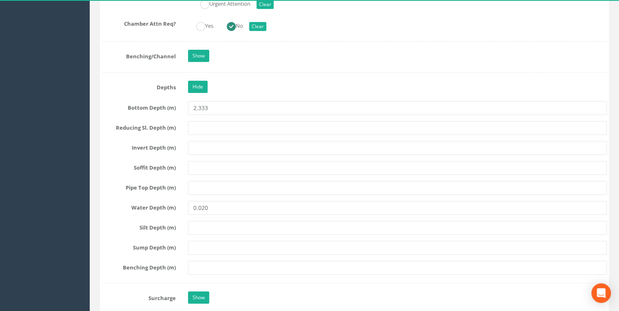
type input "325"
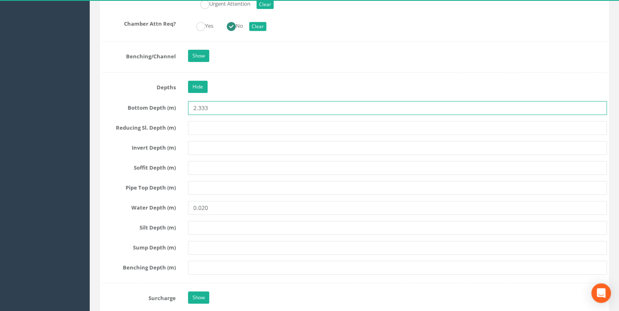
click at [199, 103] on input "2.333" at bounding box center [397, 108] width 419 height 14
click at [238, 107] on input "2333" at bounding box center [397, 108] width 419 height 14
type input "2333"
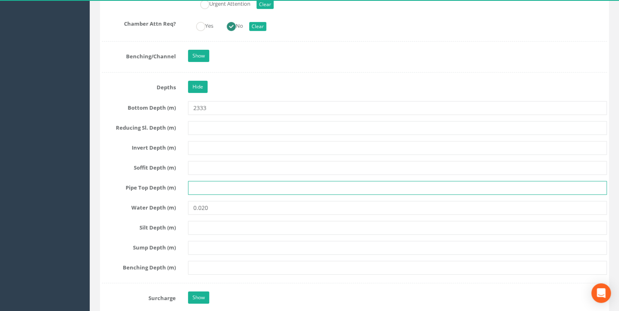
click at [249, 181] on input "text" at bounding box center [397, 188] width 419 height 14
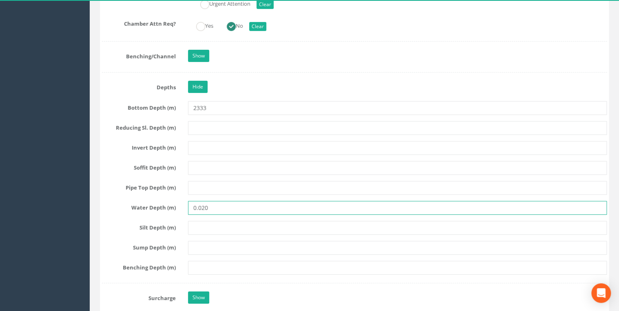
drag, startPoint x: 202, startPoint y: 202, endPoint x: 112, endPoint y: 209, distance: 89.7
click at [112, 209] on div "Water Depth (m) 0.020" at bounding box center [354, 208] width 517 height 14
click at [229, 201] on input "20" at bounding box center [397, 208] width 419 height 14
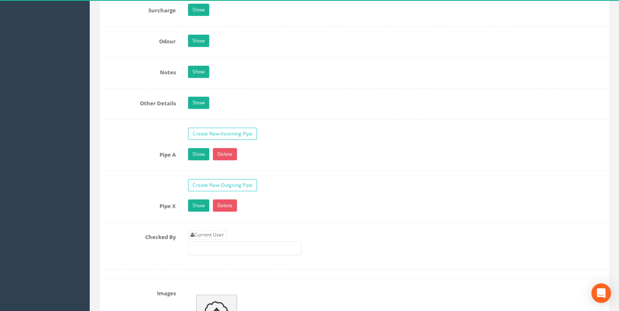
scroll to position [1828, 0]
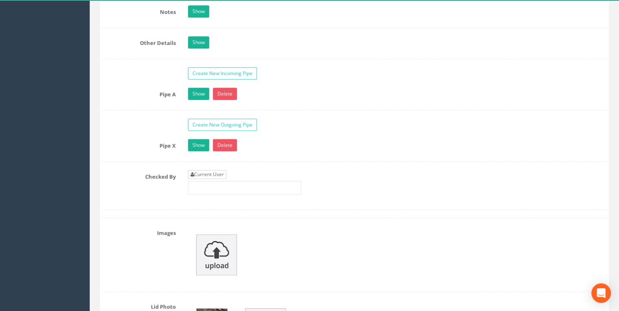
type input "20"
click at [226, 170] on link "Current User" at bounding box center [207, 174] width 38 height 9
type input "[PERSON_NAME]"
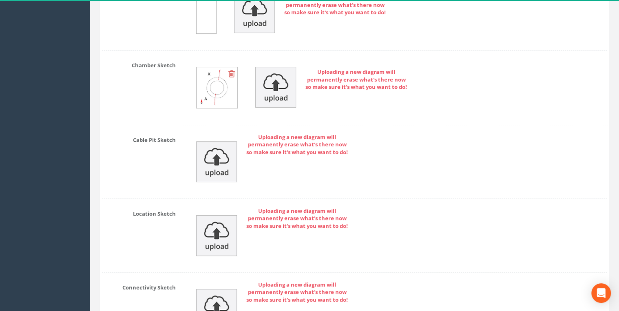
scroll to position [3269, 0]
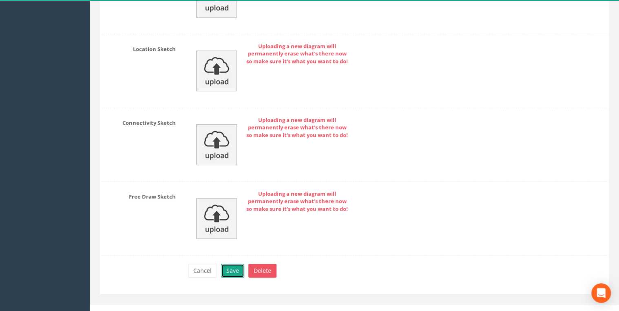
click at [237, 264] on button "Save" at bounding box center [232, 271] width 23 height 14
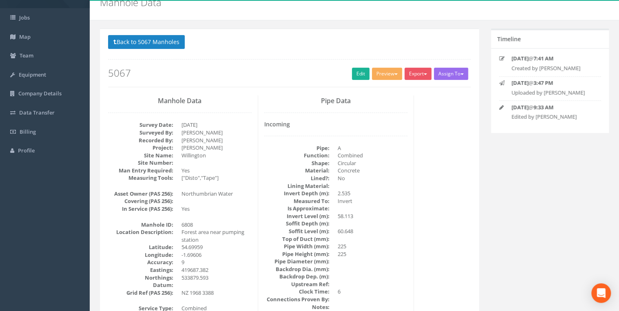
scroll to position [0, 0]
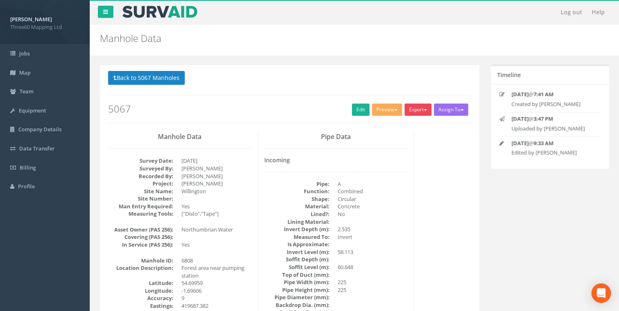
click at [412, 108] on button "Export" at bounding box center [418, 110] width 27 height 12
click at [402, 132] on link "360 Manhole" at bounding box center [402, 126] width 62 height 13
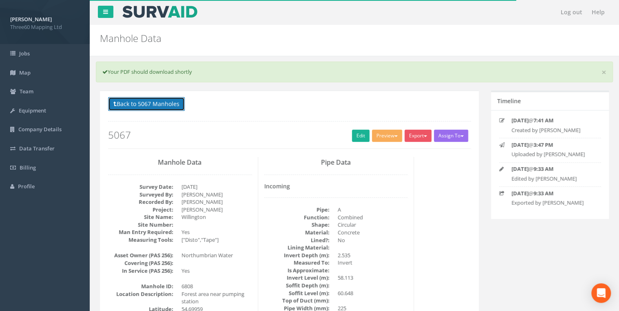
click at [182, 103] on button "Back to 5067 Manholes" at bounding box center [146, 104] width 77 height 14
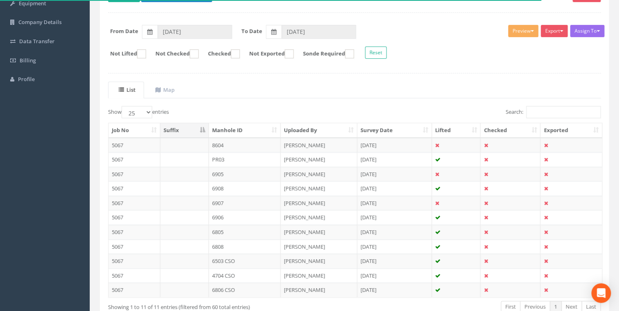
scroll to position [156, 0]
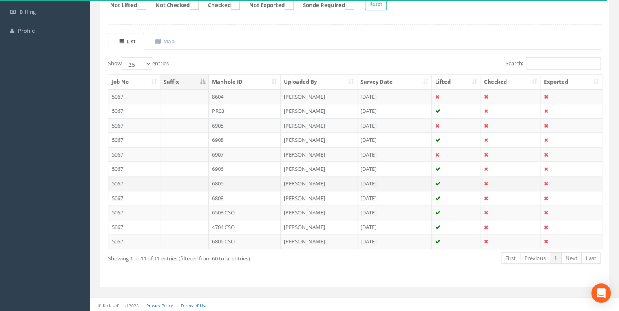
click at [228, 181] on td "6805" at bounding box center [245, 183] width 72 height 15
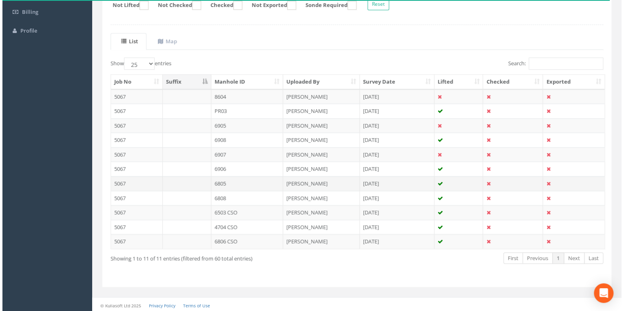
scroll to position [0, 0]
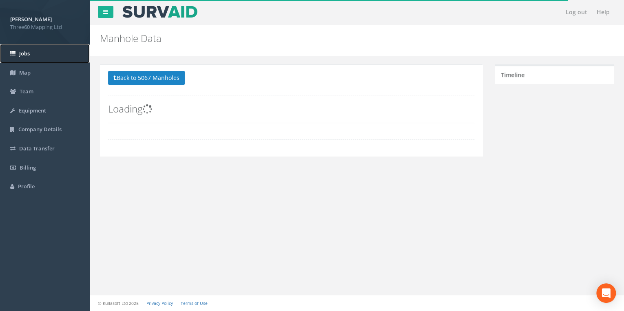
click at [29, 51] on span "Jobs" at bounding box center [24, 53] width 11 height 7
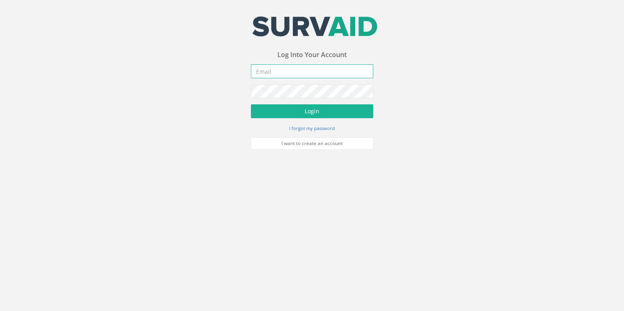
type input "[EMAIL_ADDRESS][DOMAIN_NAME]"
drag, startPoint x: 364, startPoint y: 217, endPoint x: 360, endPoint y: 180, distance: 37.4
click at [364, 217] on body "Your email address was sucessfully verified - please login below to continue Yo…" at bounding box center [312, 155] width 624 height 311
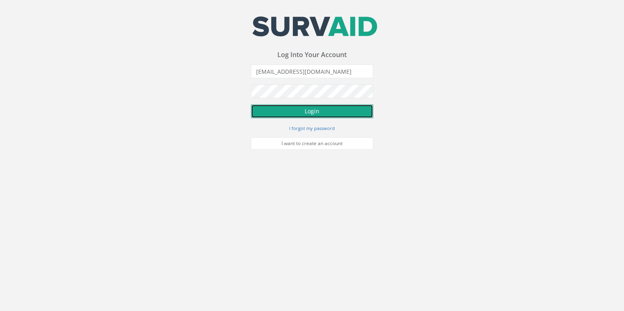
click at [320, 111] on button "Login" at bounding box center [312, 111] width 122 height 14
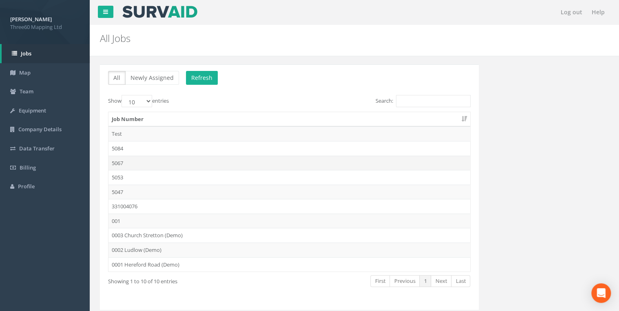
click at [128, 161] on td "5067" at bounding box center [290, 163] width 362 height 15
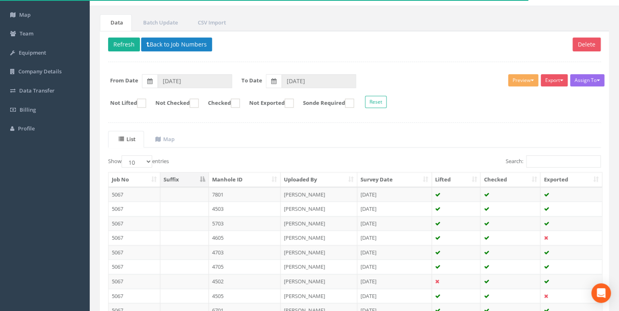
scroll to position [54, 0]
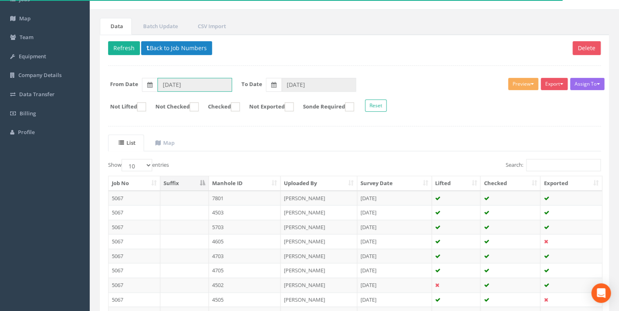
click at [209, 85] on input "[DATE]" at bounding box center [195, 85] width 75 height 14
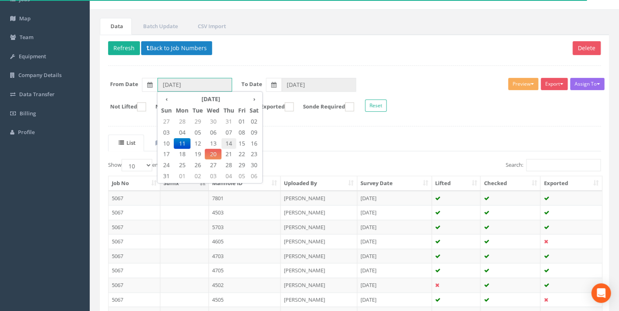
click at [229, 142] on span "14" at bounding box center [229, 143] width 15 height 11
type input "[DATE]"
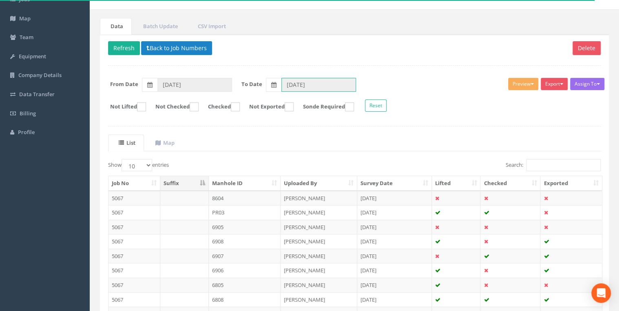
click at [307, 84] on input "[DATE]" at bounding box center [319, 85] width 75 height 14
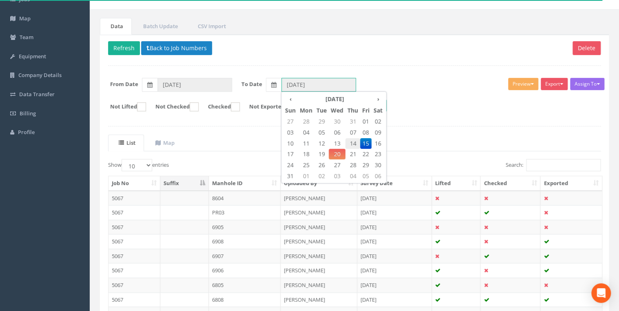
click at [356, 140] on span "14" at bounding box center [353, 143] width 15 height 11
type input "[DATE]"
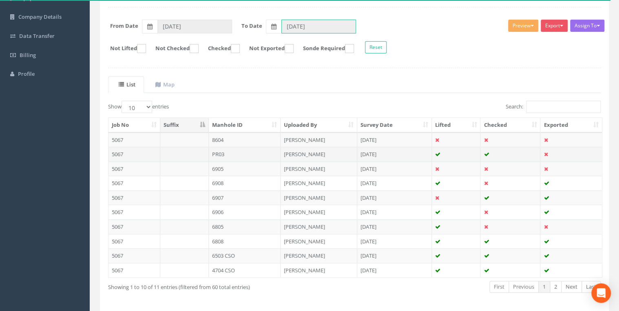
scroll to position [142, 0]
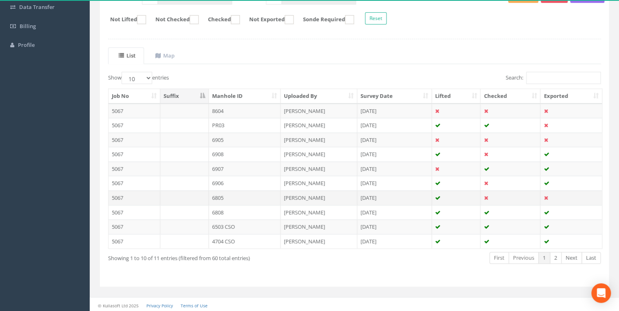
click at [231, 196] on td "6805" at bounding box center [245, 198] width 72 height 15
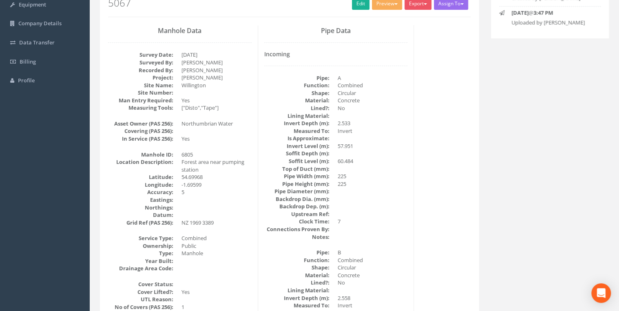
scroll to position [0, 0]
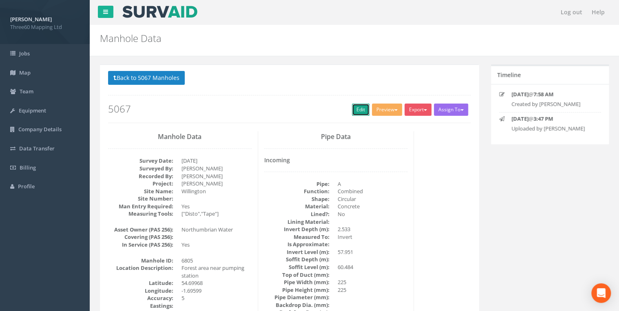
click at [355, 109] on link "Edit" at bounding box center [361, 110] width 18 height 12
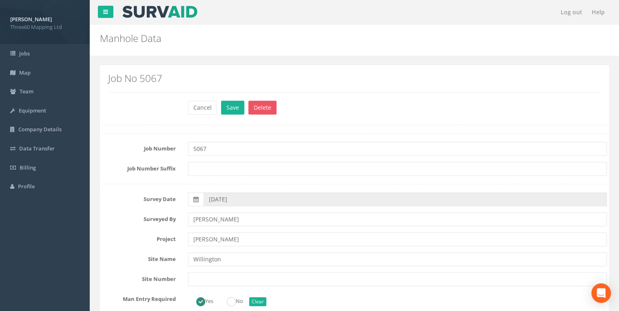
scroll to position [304, 0]
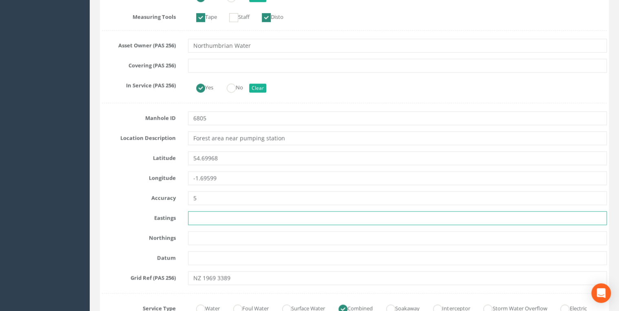
click at [214, 217] on input "text" at bounding box center [397, 218] width 419 height 14
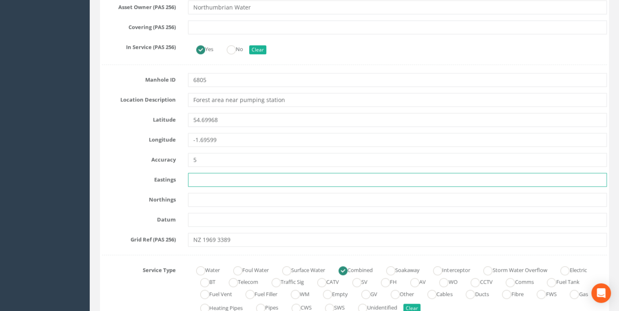
scroll to position [392, 0]
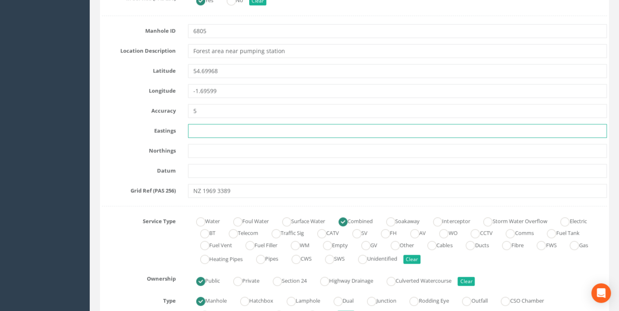
click at [206, 126] on input "text" at bounding box center [397, 131] width 419 height 14
paste input "419693.076"
type input "419693.076"
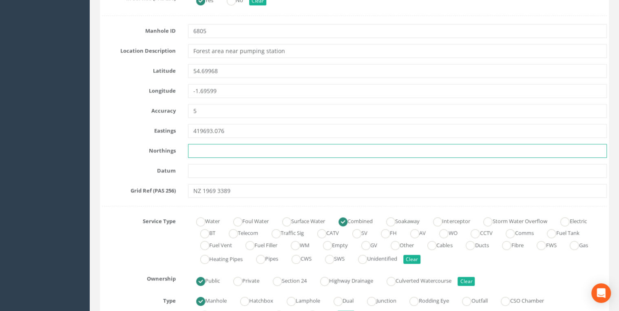
click at [201, 146] on input "text" at bounding box center [397, 151] width 419 height 14
paste input "533888.533"
click at [242, 154] on input "533888.533" at bounding box center [397, 151] width 419 height 14
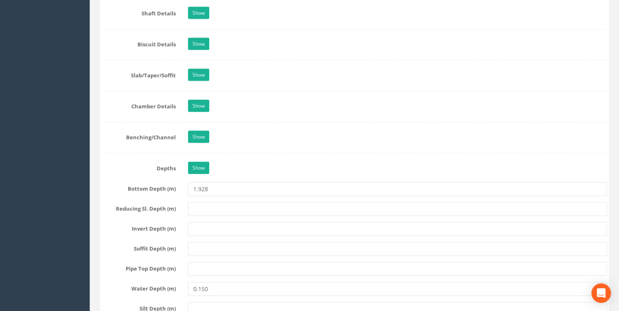
scroll to position [914, 0]
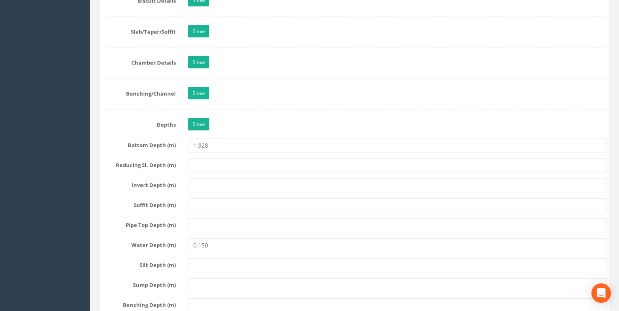
type input "533888.533"
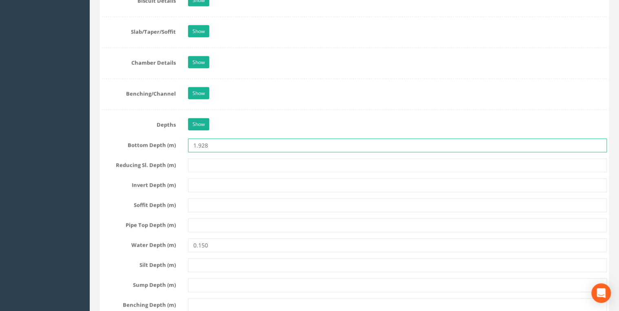
click at [197, 145] on input "1.928" at bounding box center [397, 146] width 419 height 14
click at [199, 144] on input "1.928" at bounding box center [397, 146] width 419 height 14
click at [231, 144] on input "1928" at bounding box center [397, 146] width 419 height 14
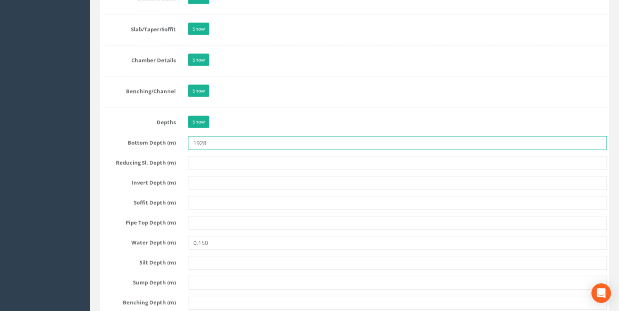
scroll to position [1045, 0]
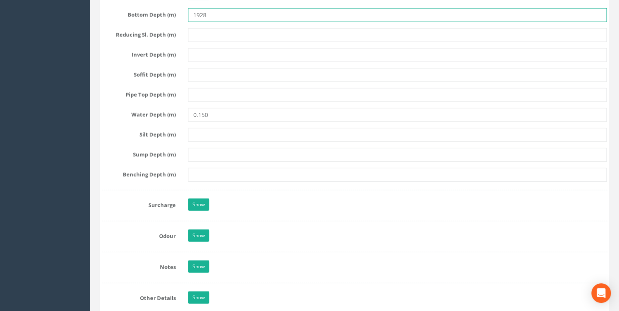
type input "1928"
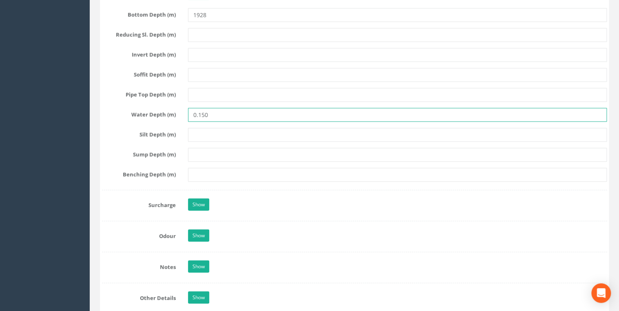
drag, startPoint x: 198, startPoint y: 115, endPoint x: 156, endPoint y: 122, distance: 43.1
click at [236, 115] on input "150" at bounding box center [397, 115] width 419 height 14
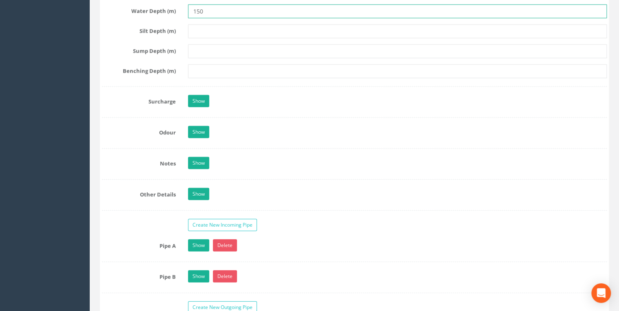
scroll to position [1262, 0]
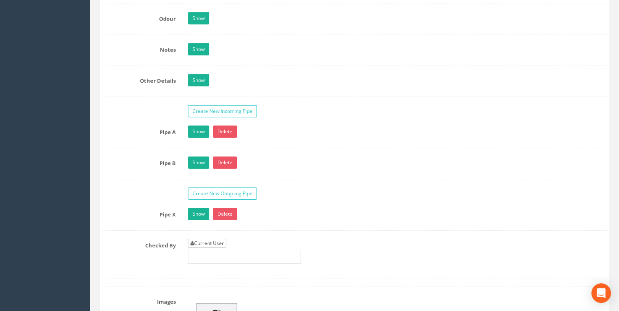
type input "150"
click at [215, 239] on link "Current User" at bounding box center [207, 243] width 38 height 9
type input "[PERSON_NAME]"
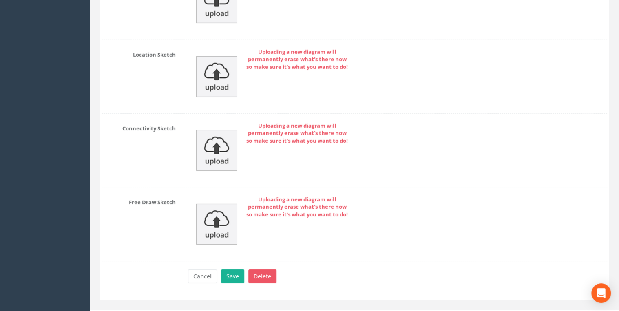
scroll to position [2774, 0]
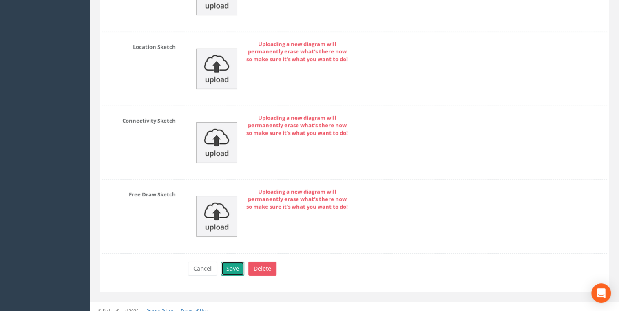
click at [241, 262] on button "Save" at bounding box center [232, 269] width 23 height 14
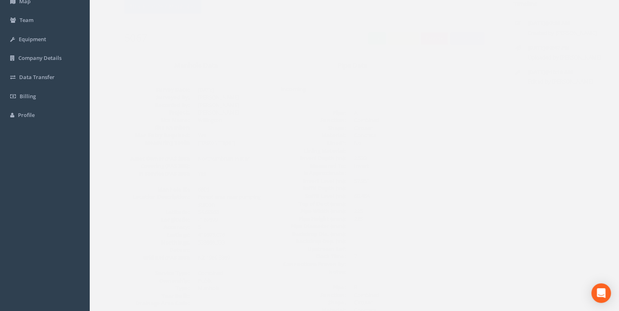
scroll to position [0, 0]
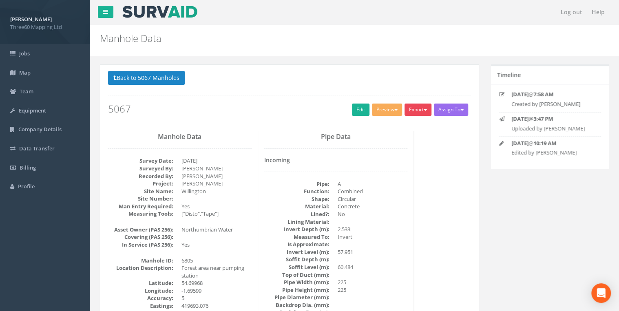
click at [413, 111] on button "Export" at bounding box center [418, 110] width 27 height 12
click at [410, 123] on link "360 Manhole" at bounding box center [402, 126] width 62 height 13
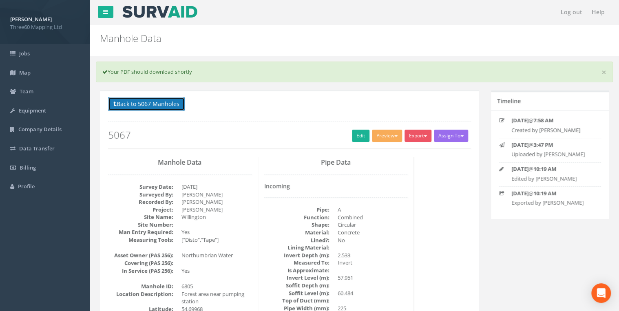
click at [171, 101] on button "Back to 5067 Manholes" at bounding box center [146, 104] width 77 height 14
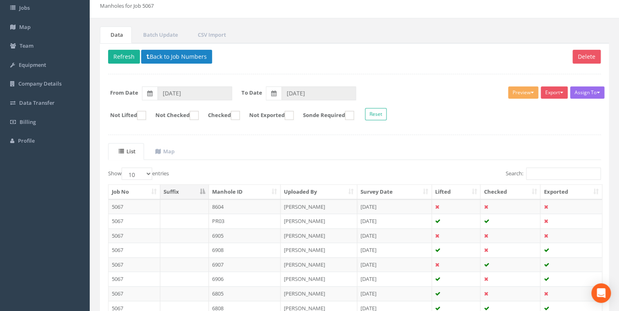
scroll to position [43, 0]
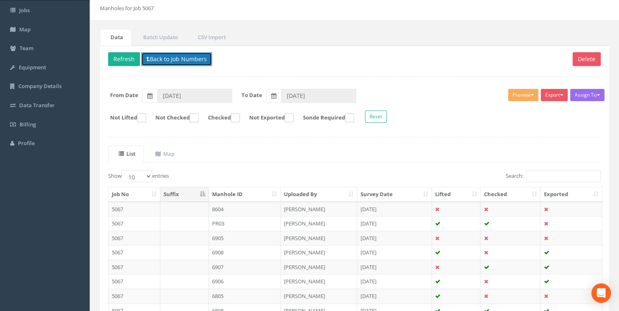
click at [176, 64] on button "Back to Job Numbers" at bounding box center [176, 59] width 71 height 14
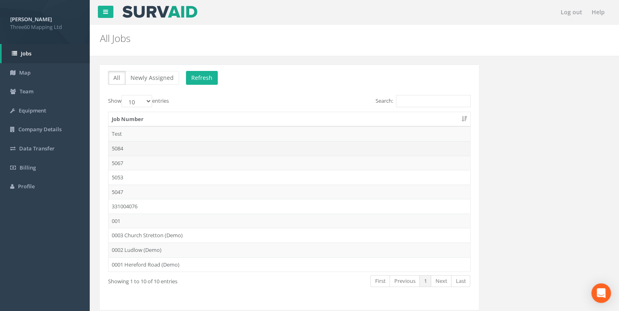
click at [124, 145] on td "5084" at bounding box center [290, 148] width 362 height 15
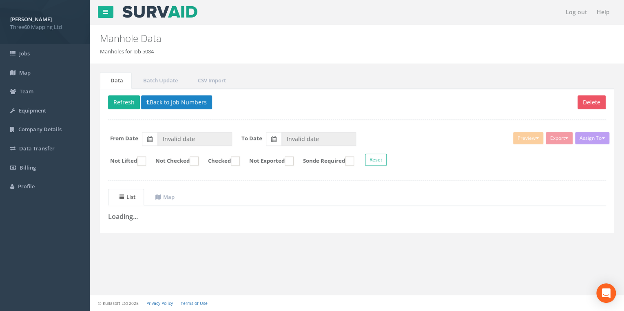
type input "18/08/2025"
type input "[DATE]"
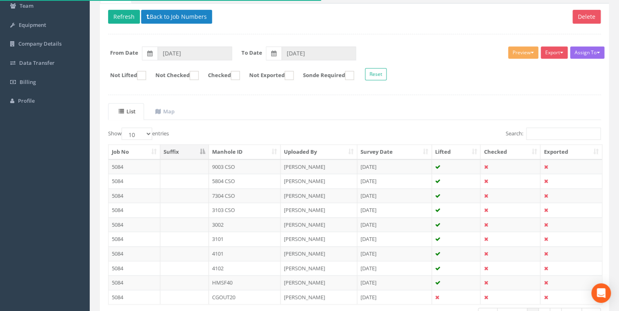
scroll to position [142, 0]
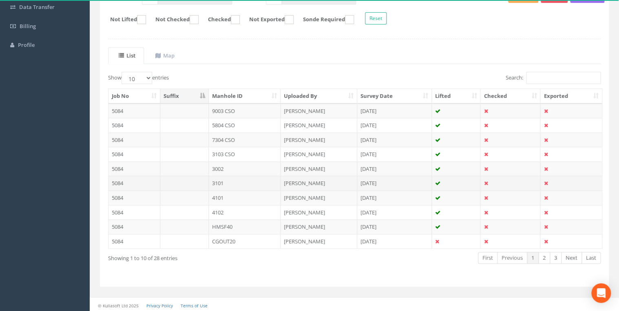
click at [222, 181] on td "3101" at bounding box center [245, 183] width 72 height 15
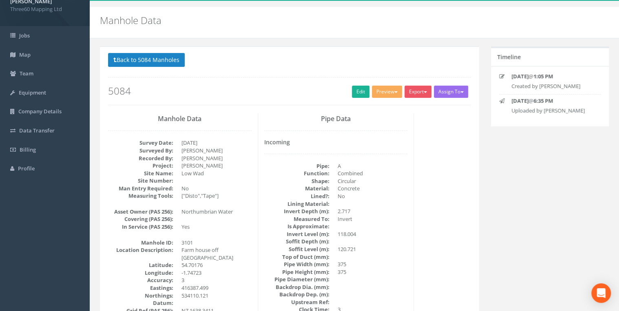
scroll to position [0, 0]
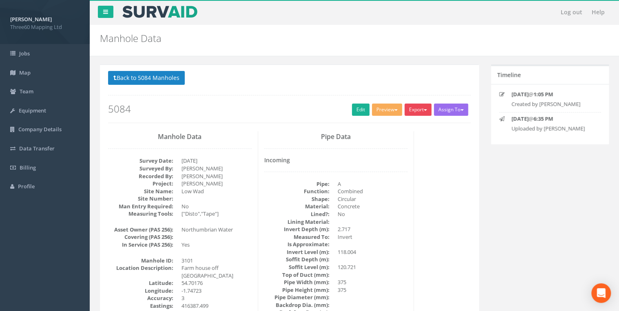
click at [415, 110] on button "Export" at bounding box center [418, 110] width 27 height 12
click at [404, 124] on link "360 Manhole" at bounding box center [402, 126] width 62 height 13
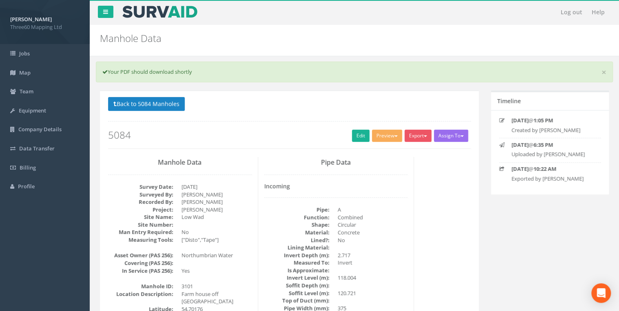
scroll to position [87, 0]
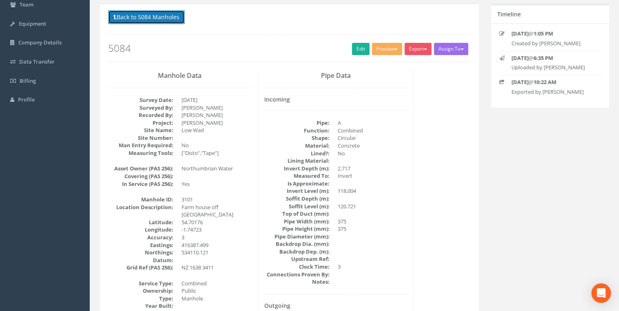
click at [150, 12] on button "Back to 5084 Manholes" at bounding box center [146, 17] width 77 height 14
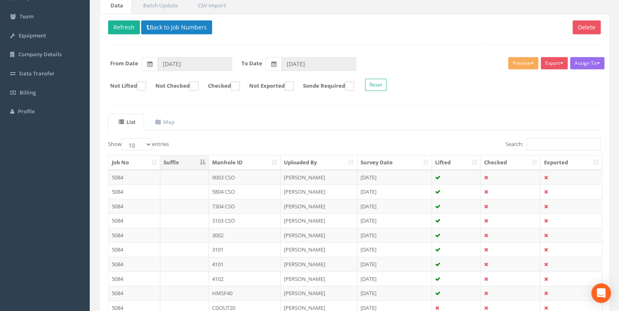
scroll to position [11, 0]
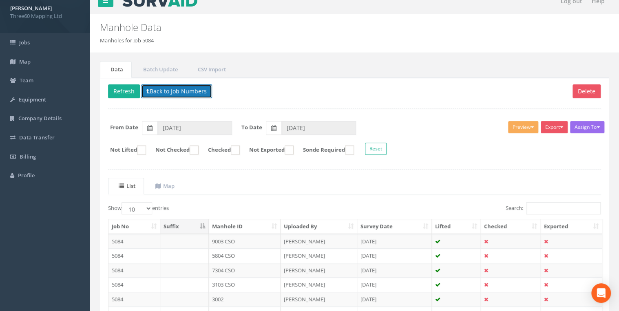
click at [167, 85] on button "Back to Job Numbers" at bounding box center [176, 91] width 71 height 14
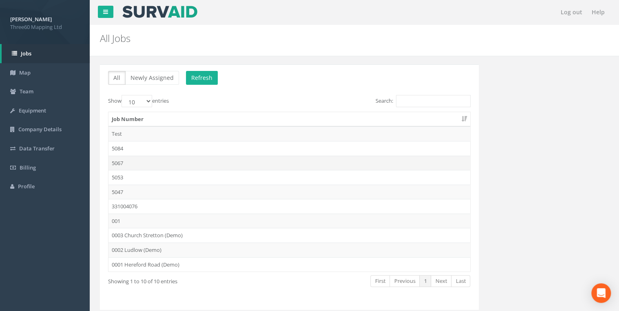
click at [118, 160] on td "5067" at bounding box center [290, 163] width 362 height 15
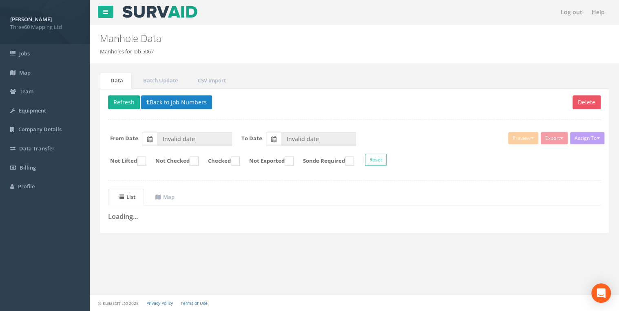
type input "[DATE]"
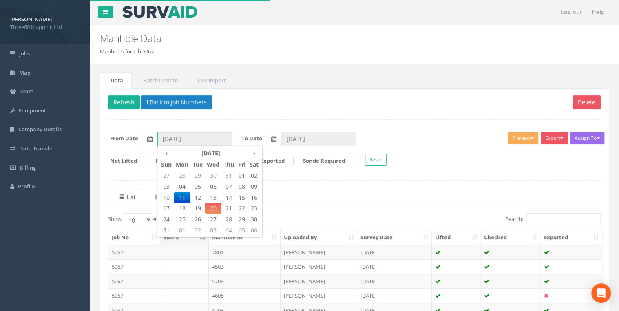
click at [226, 139] on input "[DATE]" at bounding box center [195, 139] width 75 height 14
click at [231, 194] on span "14" at bounding box center [229, 198] width 15 height 11
type input "[DATE]"
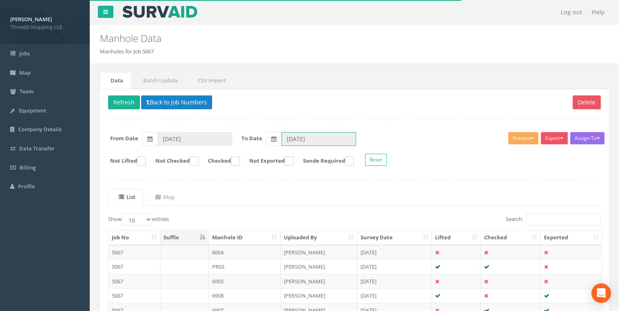
click at [331, 132] on input "[DATE]" at bounding box center [319, 139] width 75 height 14
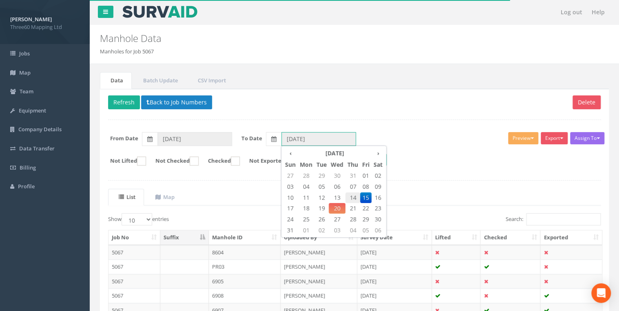
click at [354, 196] on span "14" at bounding box center [353, 198] width 15 height 11
type input "[DATE]"
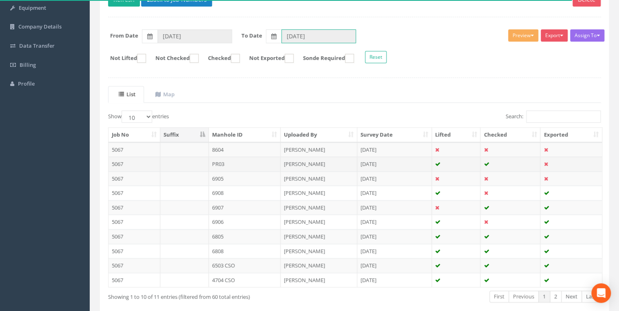
scroll to position [142, 0]
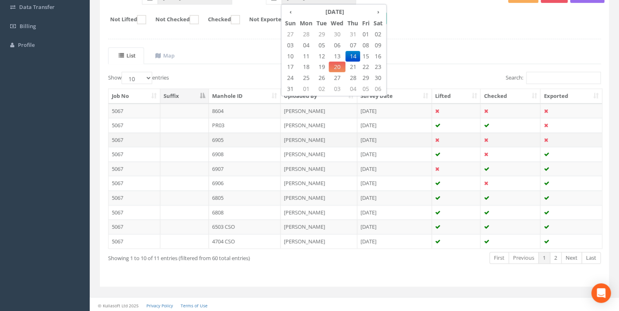
click at [229, 137] on td "6905" at bounding box center [245, 140] width 72 height 15
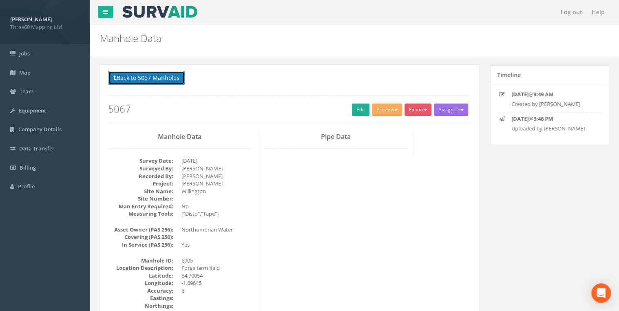
click at [167, 75] on button "Back to 5067 Manholes" at bounding box center [146, 78] width 77 height 14
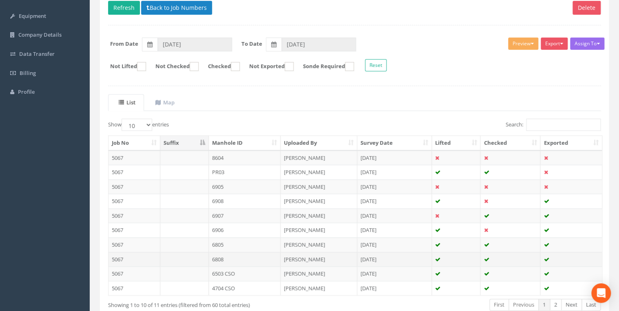
scroll to position [142, 0]
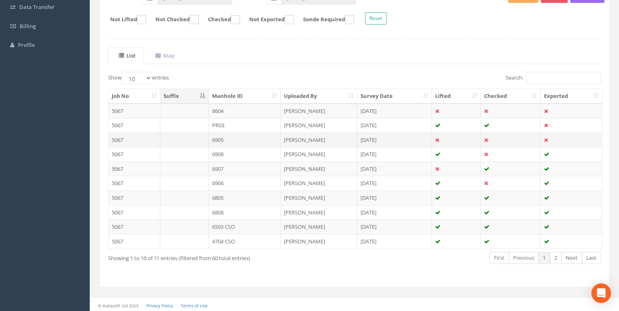
click at [218, 133] on td "6905" at bounding box center [245, 140] width 72 height 15
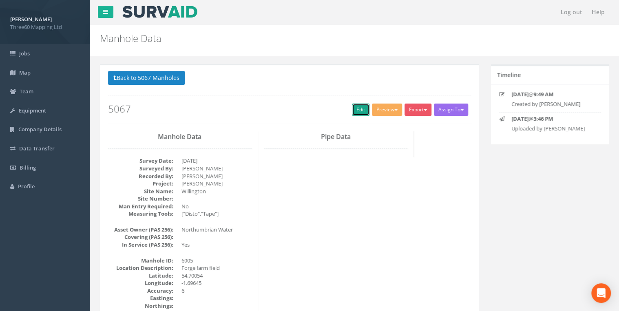
click at [354, 112] on link "Edit" at bounding box center [361, 110] width 18 height 12
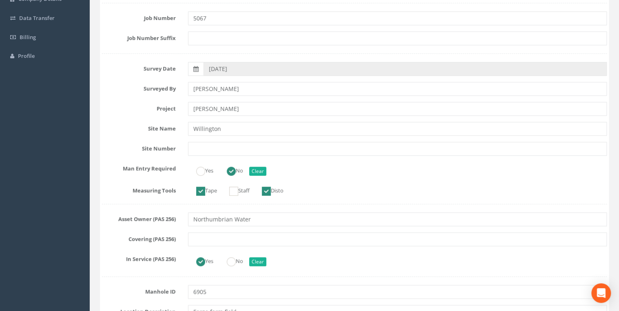
scroll to position [348, 0]
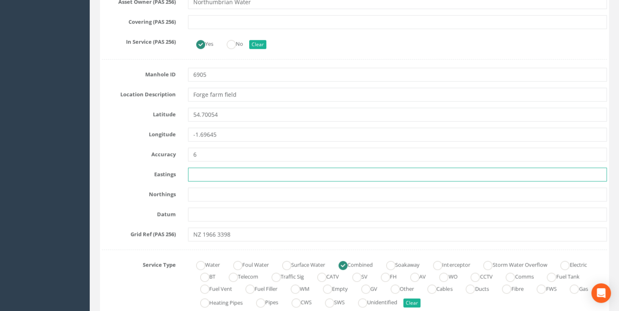
click at [247, 171] on input "text" at bounding box center [397, 175] width 419 height 14
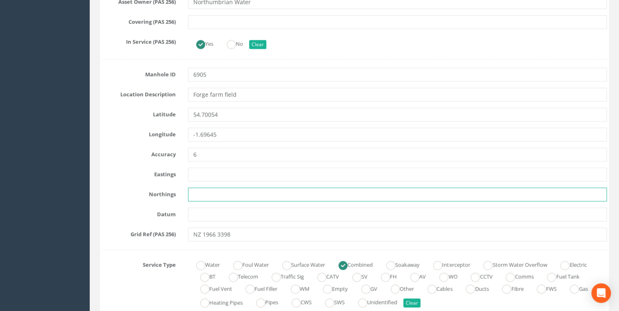
drag, startPoint x: 193, startPoint y: 193, endPoint x: 195, endPoint y: 190, distance: 4.4
click at [193, 193] on input "text" at bounding box center [397, 195] width 419 height 14
click at [354, 212] on input "text" at bounding box center [397, 215] width 419 height 14
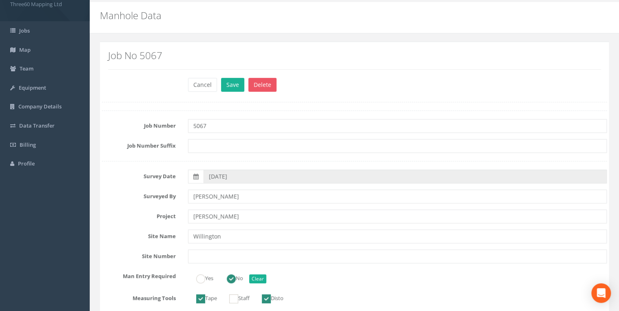
scroll to position [0, 0]
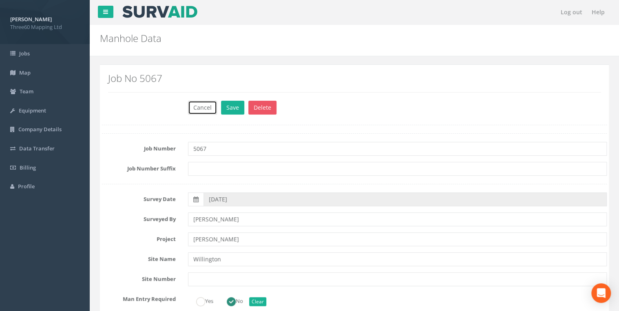
click at [210, 108] on button "Cancel" at bounding box center [202, 108] width 29 height 14
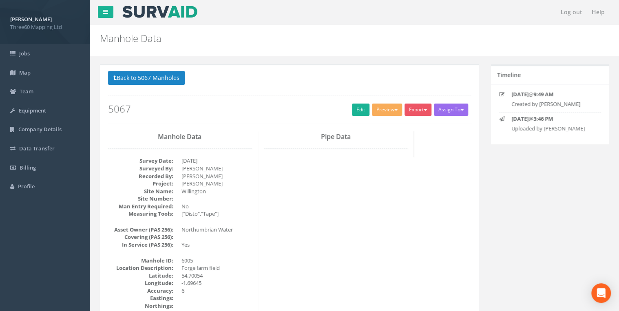
click at [158, 85] on p "Back to 5067 Manholes Back to Map" at bounding box center [289, 79] width 363 height 16
click at [158, 79] on button "Back to 5067 Manholes" at bounding box center [146, 78] width 77 height 14
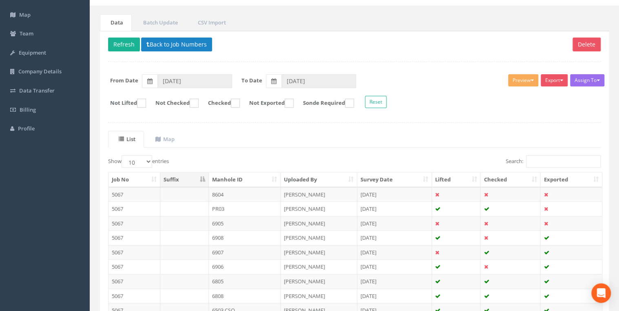
scroll to position [43, 0]
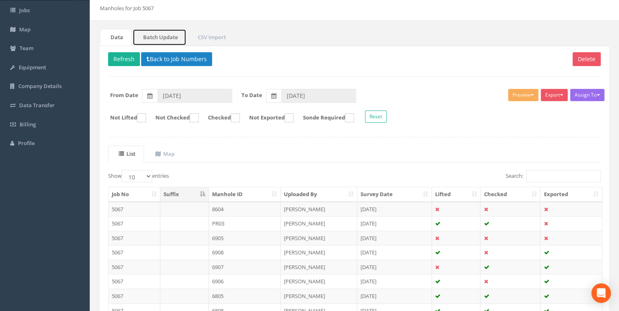
click at [162, 33] on link "Batch Update" at bounding box center [160, 37] width 54 height 17
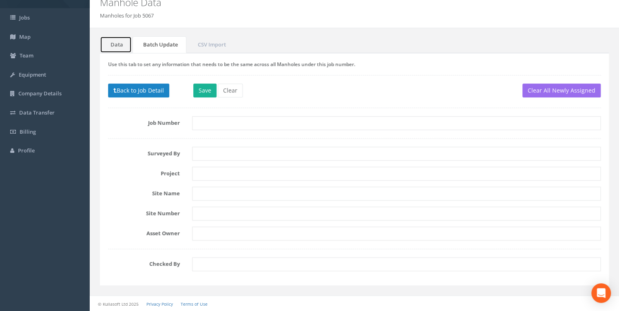
click at [112, 39] on link "Data" at bounding box center [116, 44] width 32 height 17
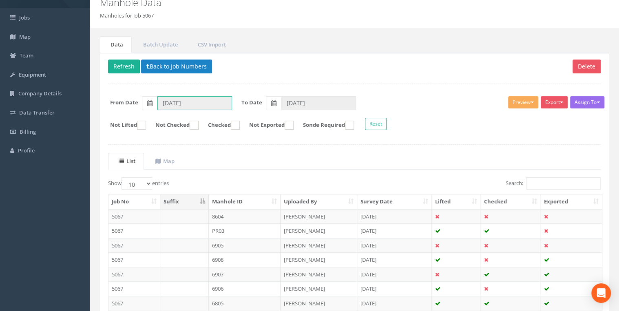
click at [229, 101] on input "[DATE]" at bounding box center [195, 103] width 75 height 14
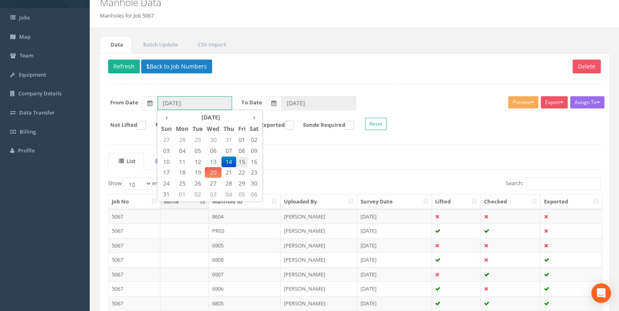
click at [240, 162] on span "15" at bounding box center [241, 162] width 11 height 11
type input "[DATE]"
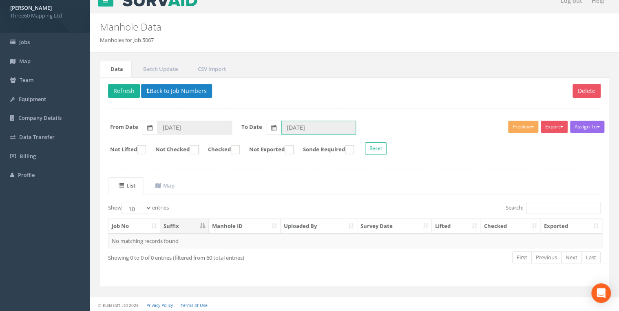
click at [287, 127] on input "[DATE]" at bounding box center [319, 128] width 75 height 14
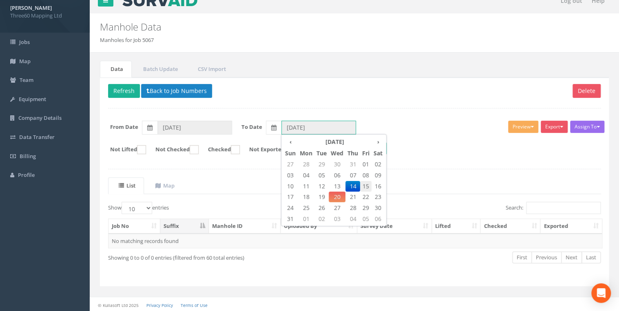
click at [367, 186] on span "15" at bounding box center [365, 186] width 11 height 11
type input "[DATE]"
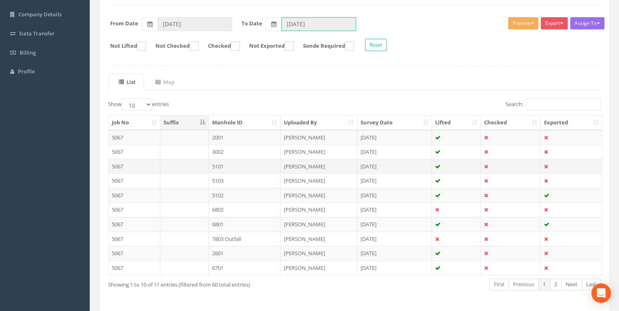
scroll to position [142, 0]
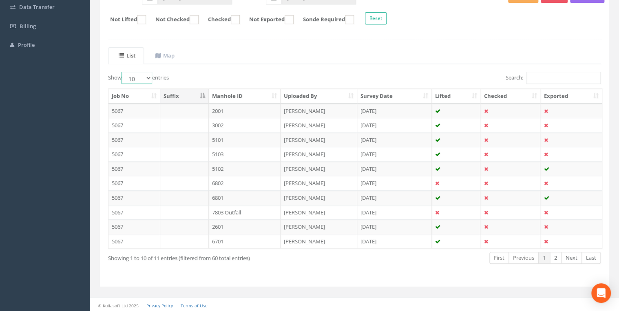
click at [146, 75] on select "10 25 50 100" at bounding box center [137, 78] width 31 height 12
select select "25"
click at [123, 72] on select "10 25 50 100" at bounding box center [137, 78] width 31 height 12
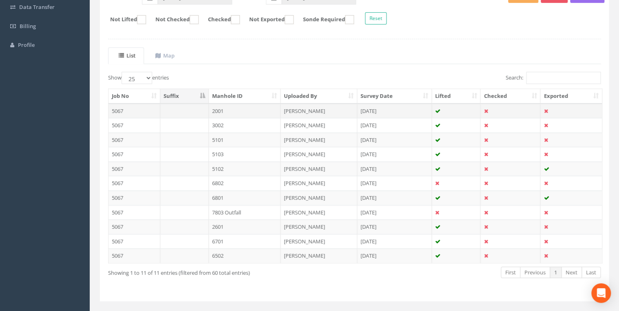
click at [233, 107] on td "2001" at bounding box center [245, 111] width 72 height 15
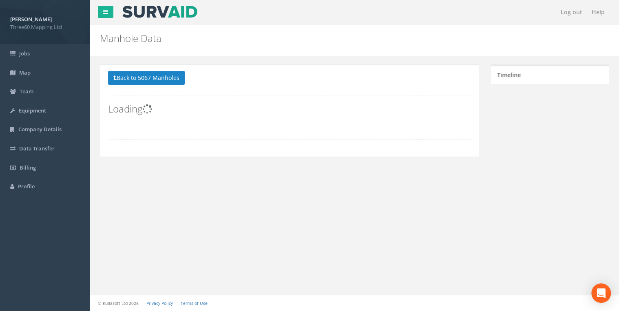
scroll to position [0, 0]
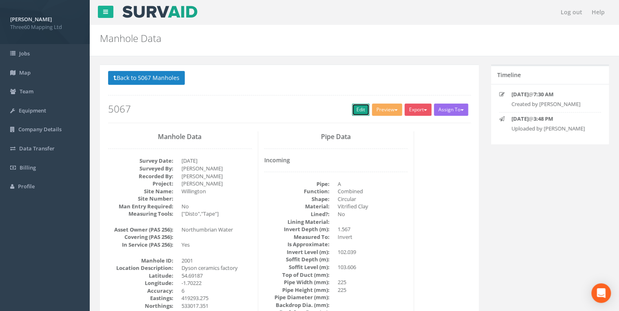
click at [352, 111] on link "Edit" at bounding box center [361, 110] width 18 height 12
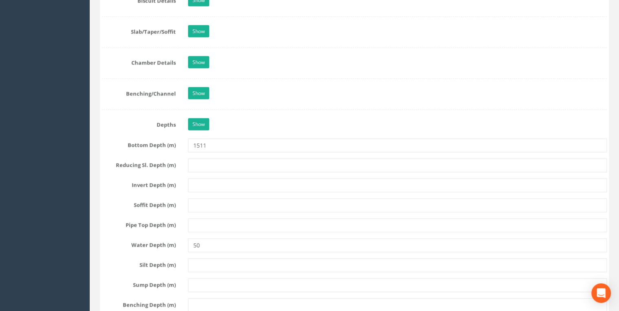
scroll to position [783, 0]
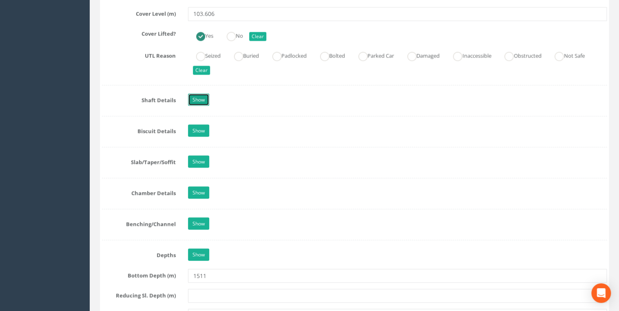
click at [196, 98] on link "Show" at bounding box center [198, 100] width 21 height 12
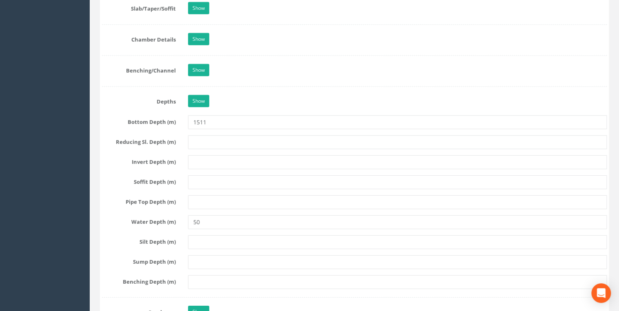
scroll to position [1218, 0]
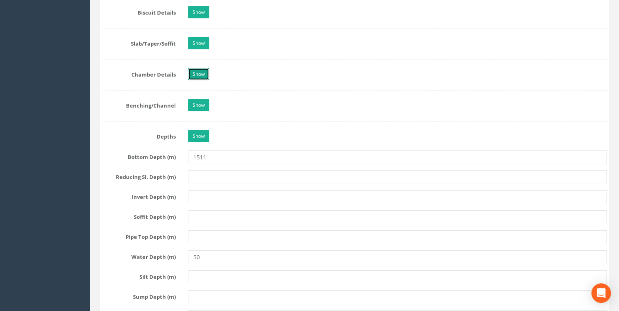
click at [197, 71] on link "Show" at bounding box center [198, 74] width 21 height 12
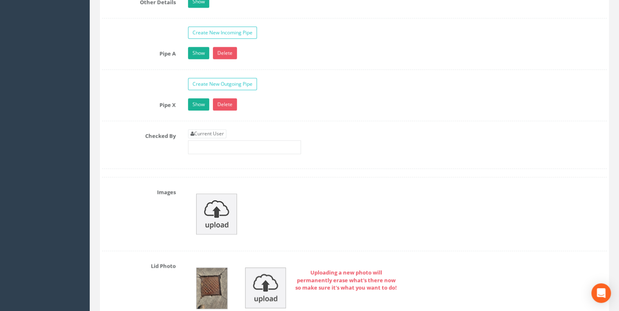
scroll to position [1959, 0]
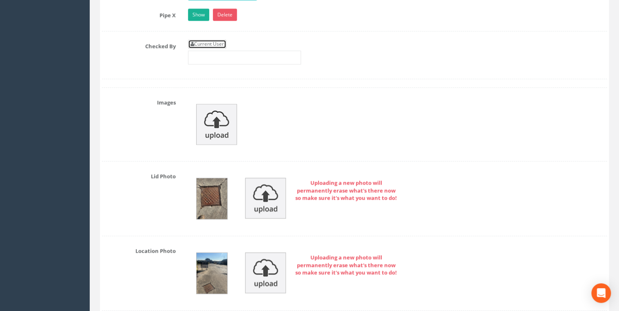
click at [217, 40] on link "Current User" at bounding box center [207, 44] width 38 height 9
type input "[PERSON_NAME]"
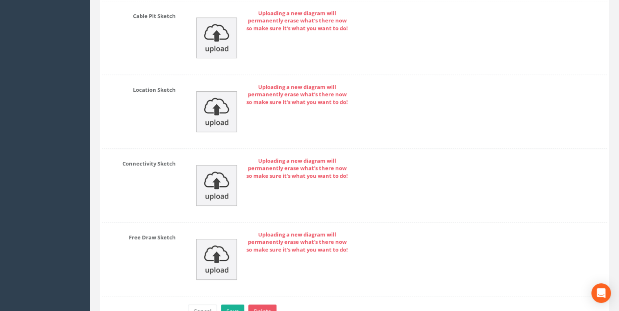
scroll to position [3269, 0]
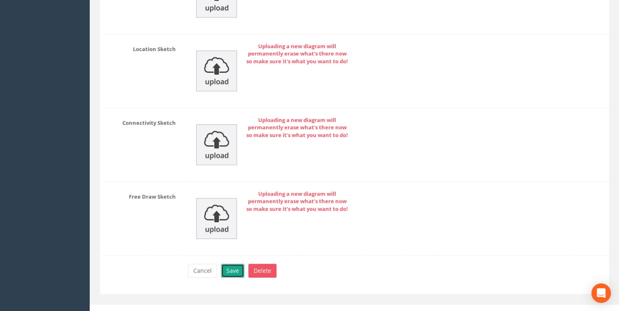
click at [240, 264] on button "Save" at bounding box center [232, 271] width 23 height 14
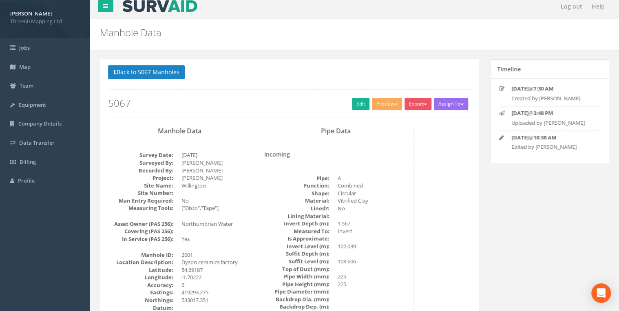
scroll to position [0, 0]
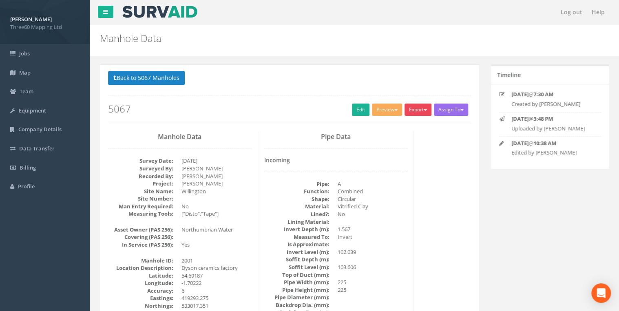
click at [425, 112] on button "Export" at bounding box center [418, 110] width 27 height 12
click at [403, 122] on link "360 Manhole" at bounding box center [402, 126] width 62 height 13
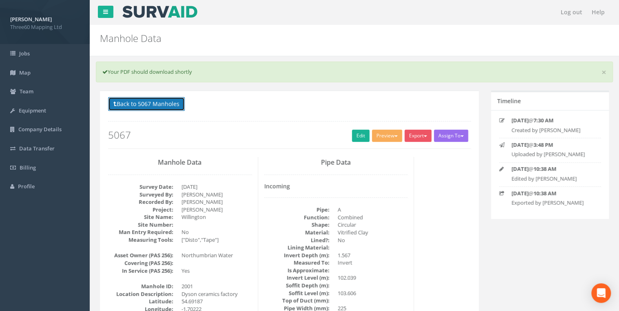
click at [175, 108] on button "Back to 5067 Manholes" at bounding box center [146, 104] width 77 height 14
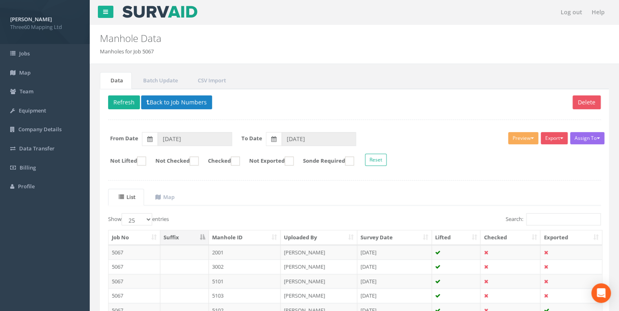
scroll to position [156, 0]
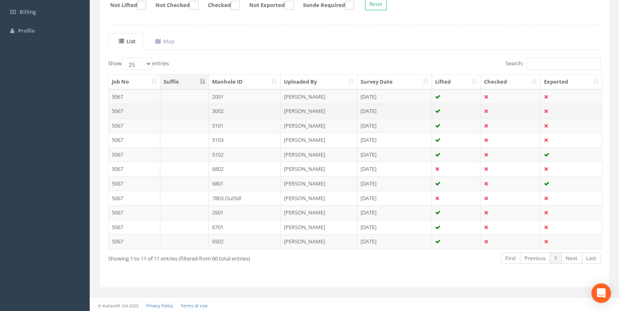
click at [200, 109] on td at bounding box center [184, 111] width 49 height 15
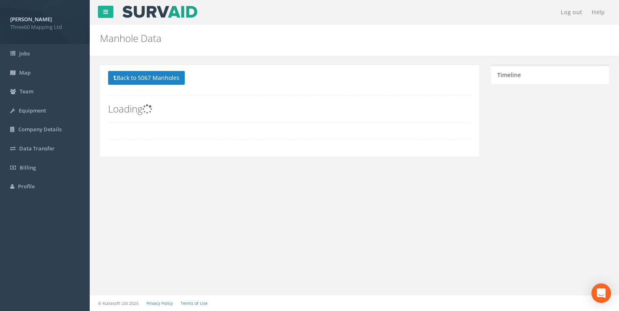
scroll to position [0, 0]
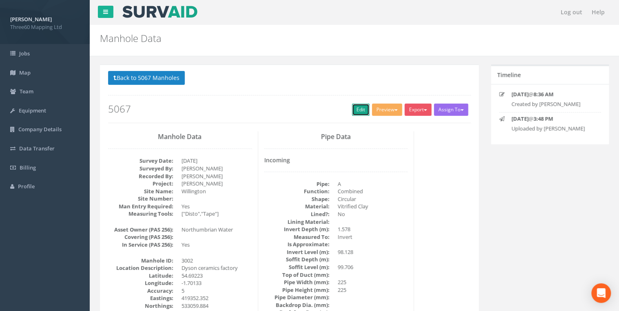
click at [356, 109] on link "Edit" at bounding box center [361, 110] width 18 height 12
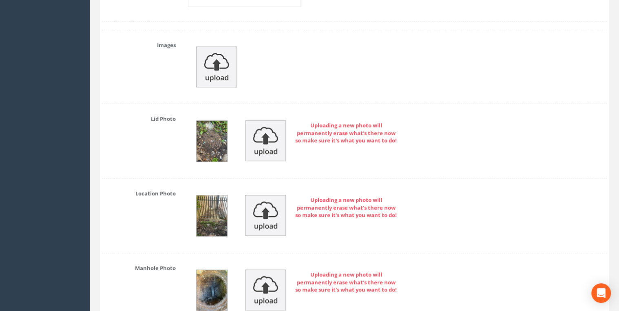
scroll to position [2002, 0]
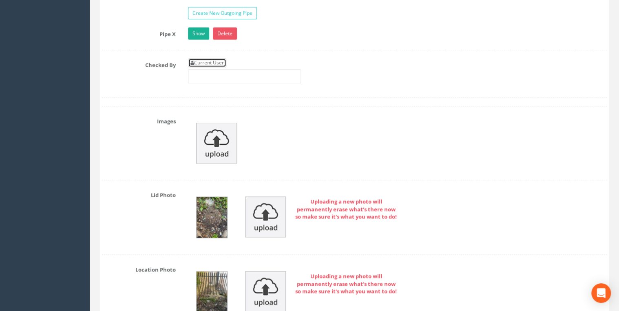
click at [213, 60] on link "Current User" at bounding box center [207, 62] width 38 height 9
type input "[PERSON_NAME]"
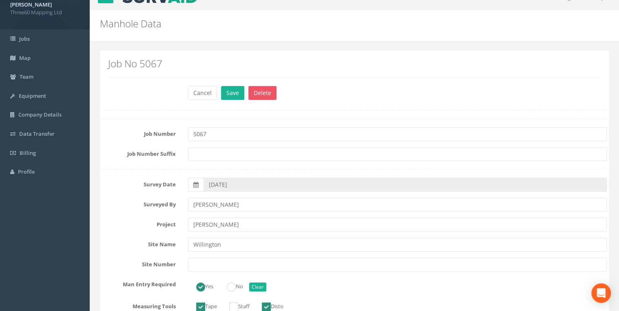
scroll to position [0, 0]
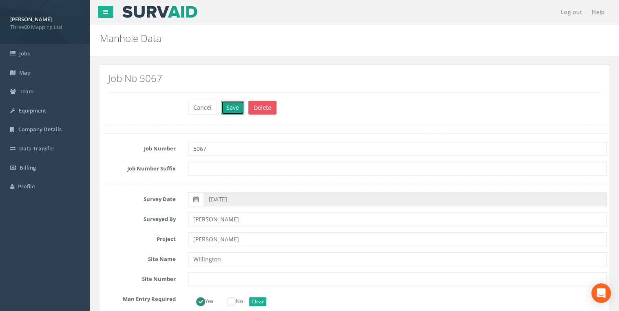
click at [238, 109] on button "Save" at bounding box center [232, 108] width 23 height 14
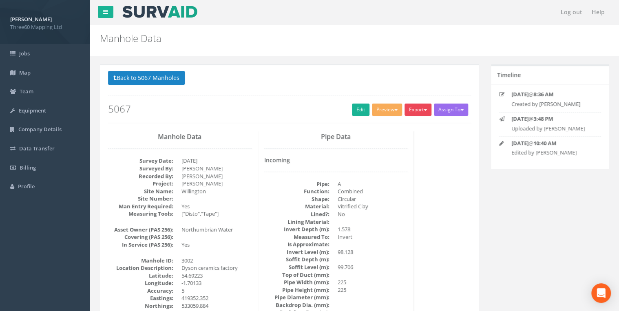
click at [415, 110] on button "Export" at bounding box center [418, 110] width 27 height 12
click at [391, 126] on link "360 Manhole" at bounding box center [402, 126] width 62 height 13
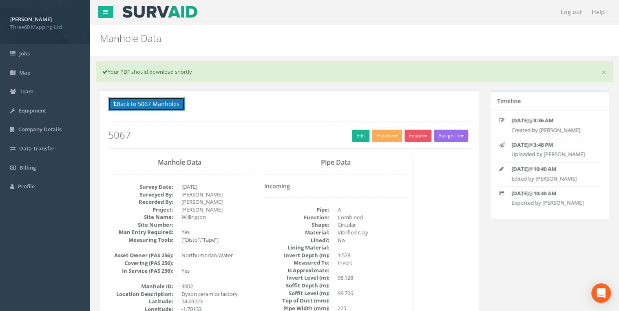
click at [168, 103] on button "Back to 5067 Manholes" at bounding box center [146, 104] width 77 height 14
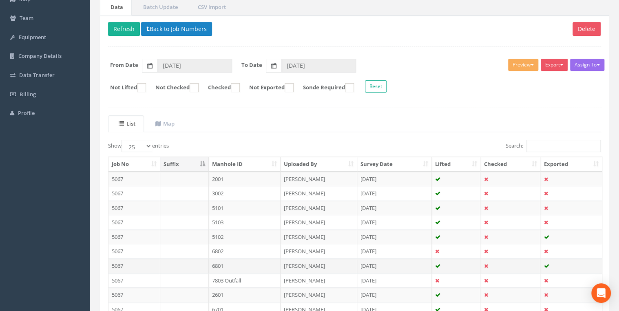
scroll to position [156, 0]
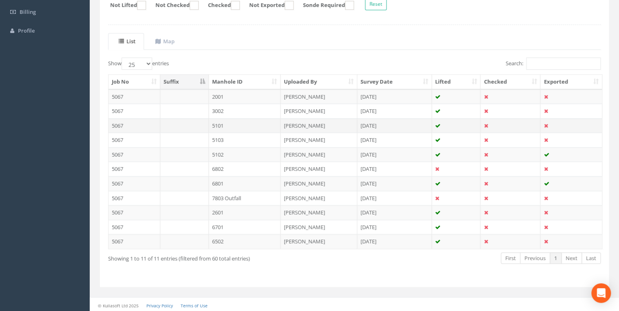
click at [211, 121] on td "5101" at bounding box center [245, 125] width 72 height 15
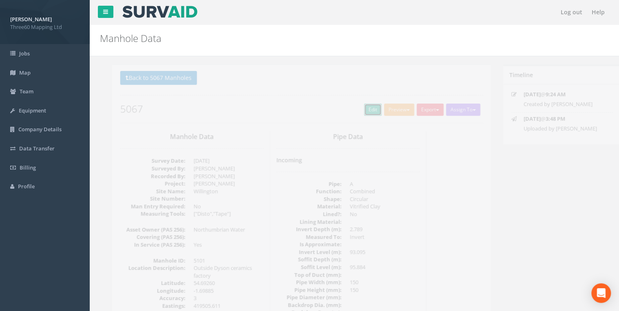
click at [354, 106] on link "Edit" at bounding box center [361, 110] width 18 height 12
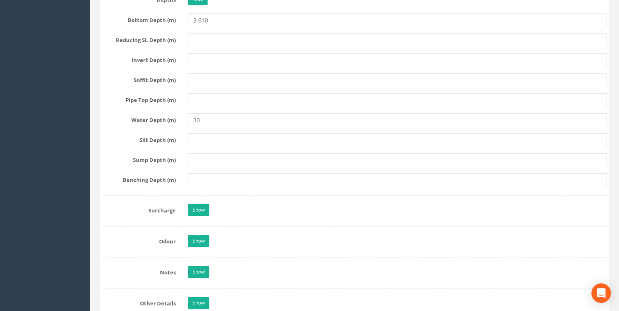
scroll to position [1523, 0]
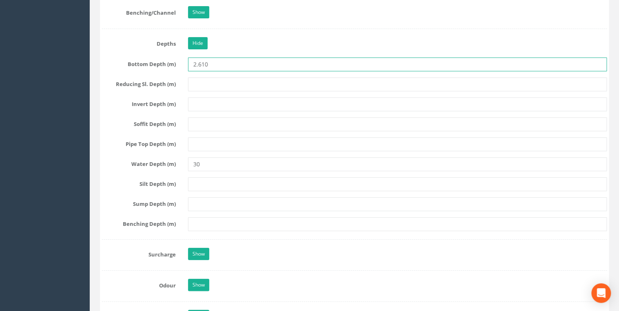
click at [197, 62] on input "2.610" at bounding box center [397, 65] width 419 height 14
type input "2610"
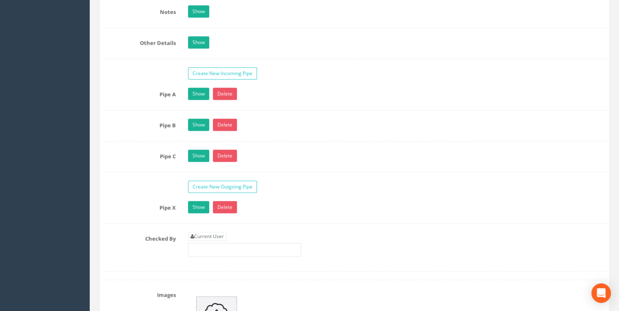
scroll to position [1959, 0]
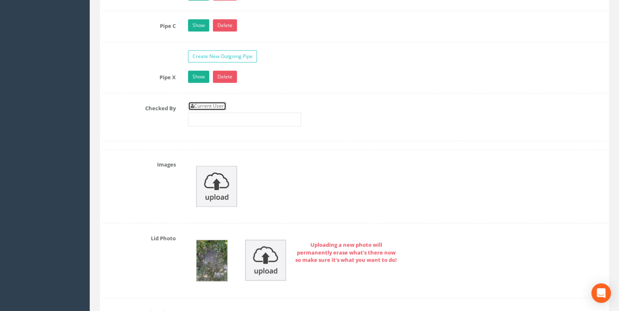
click at [198, 102] on link "Current User" at bounding box center [207, 106] width 38 height 9
type input "[PERSON_NAME]"
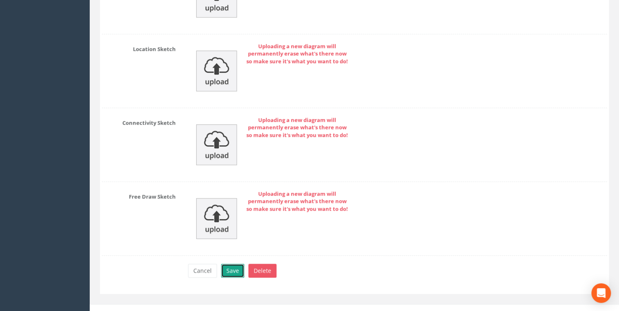
click at [236, 264] on button "Save" at bounding box center [232, 271] width 23 height 14
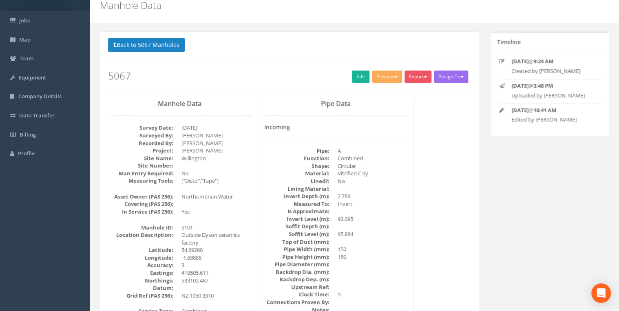
scroll to position [0, 0]
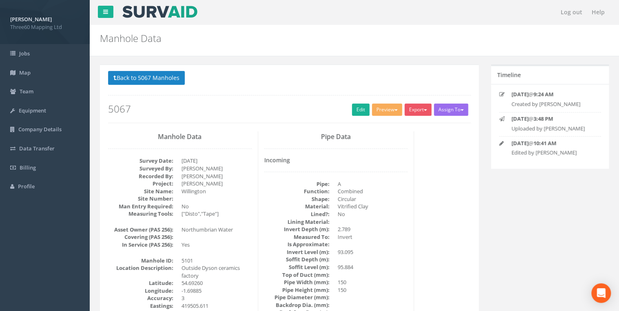
click at [410, 115] on div "Export 360 Manhole Heathrow United Utilities SurvAid IC SurvAid Manhole" at bounding box center [419, 111] width 29 height 14
click at [415, 111] on button "Export" at bounding box center [418, 110] width 27 height 12
click at [395, 127] on link "360 Manhole" at bounding box center [402, 126] width 62 height 13
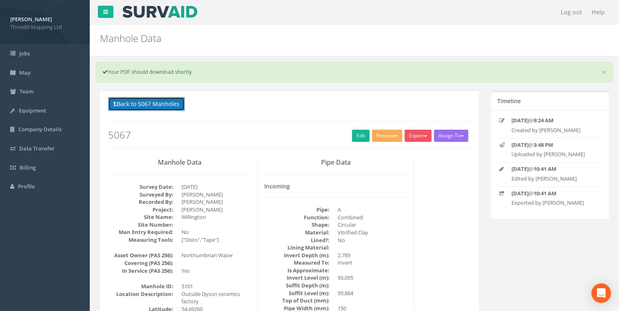
click at [162, 102] on button "Back to 5067 Manholes" at bounding box center [146, 104] width 77 height 14
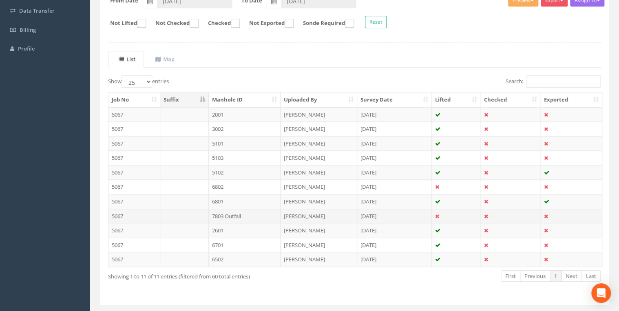
scroll to position [156, 0]
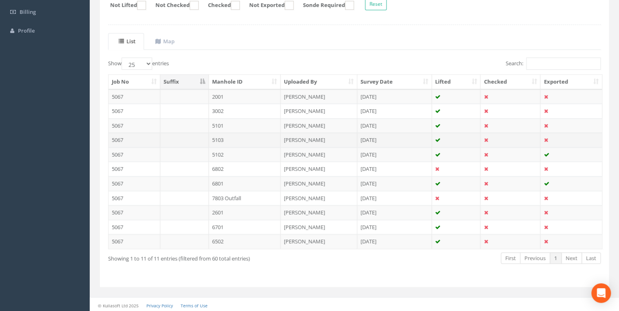
click at [232, 137] on td "5103" at bounding box center [245, 140] width 72 height 15
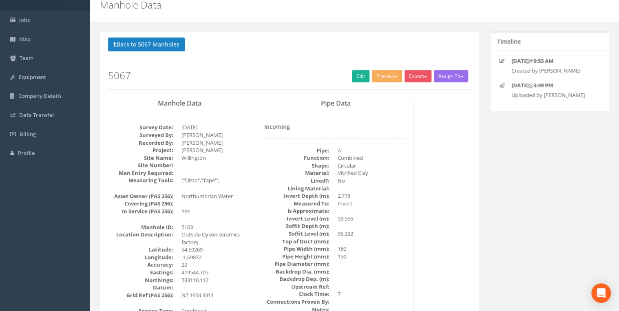
scroll to position [0, 0]
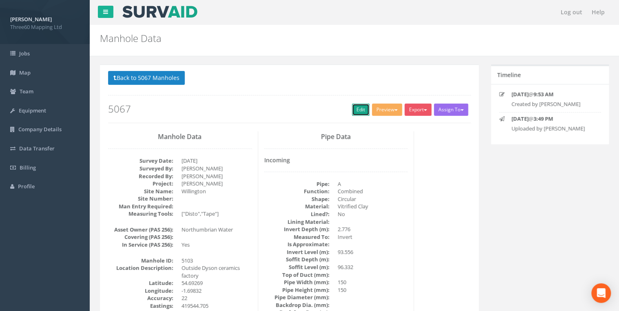
click at [364, 107] on link "Edit" at bounding box center [361, 110] width 18 height 12
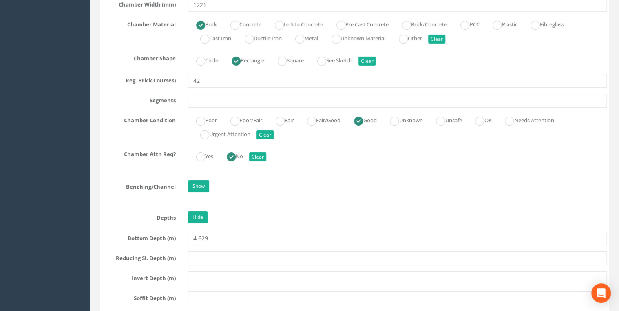
scroll to position [1480, 0]
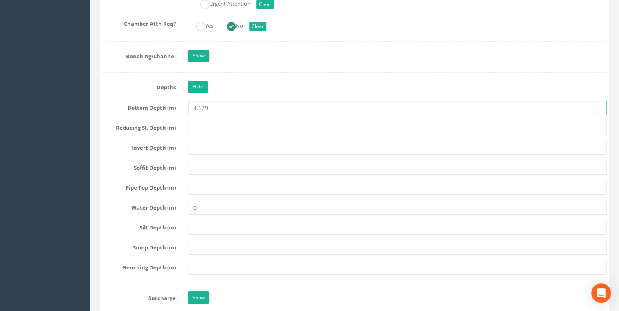
click at [200, 102] on input "4.629" at bounding box center [397, 108] width 419 height 14
click at [214, 109] on input "4629" at bounding box center [397, 108] width 419 height 14
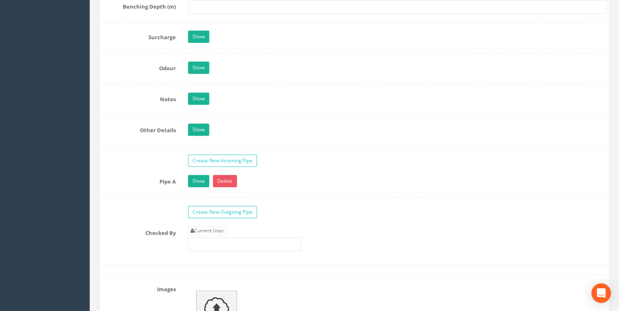
scroll to position [1871, 0]
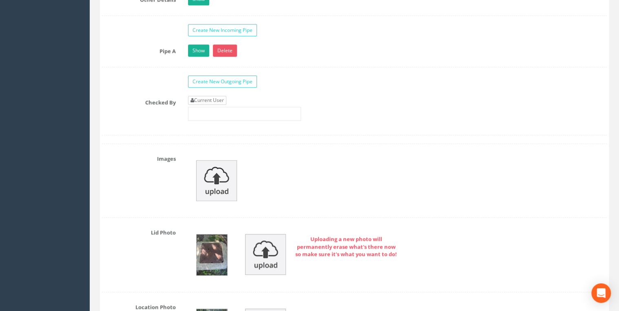
type input "4629"
click at [215, 97] on link "Current User" at bounding box center [207, 100] width 38 height 9
type input "[PERSON_NAME]"
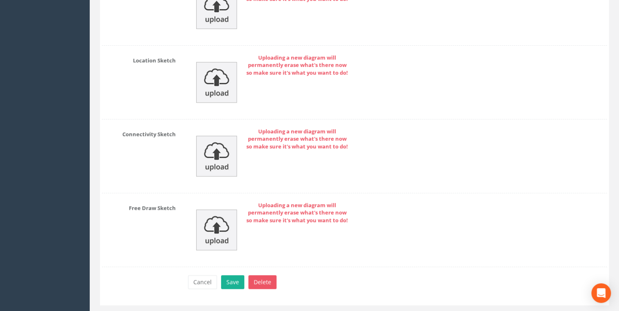
scroll to position [3239, 0]
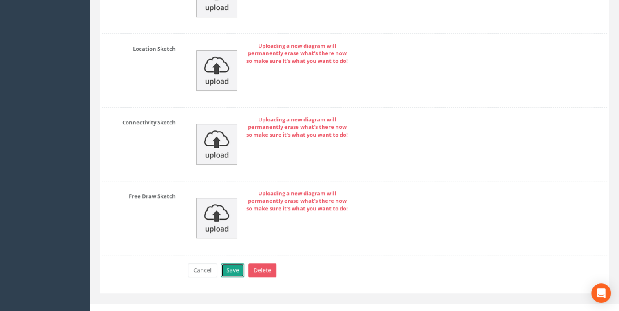
click at [238, 265] on button "Save" at bounding box center [232, 271] width 23 height 14
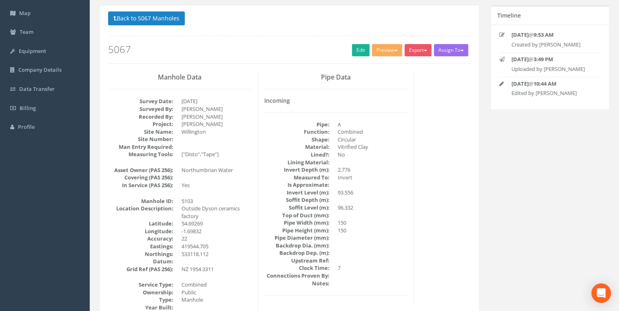
scroll to position [0, 0]
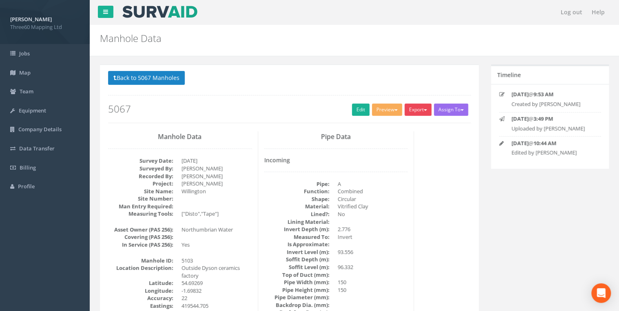
click at [413, 104] on button "Export" at bounding box center [418, 110] width 27 height 12
click at [400, 122] on link "360 Manhole" at bounding box center [402, 126] width 62 height 13
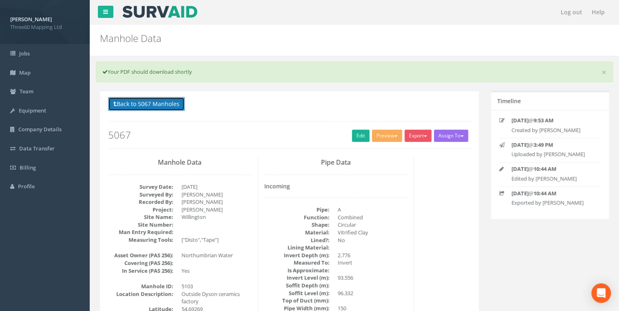
click at [167, 98] on button "Back to 5067 Manholes" at bounding box center [146, 104] width 77 height 14
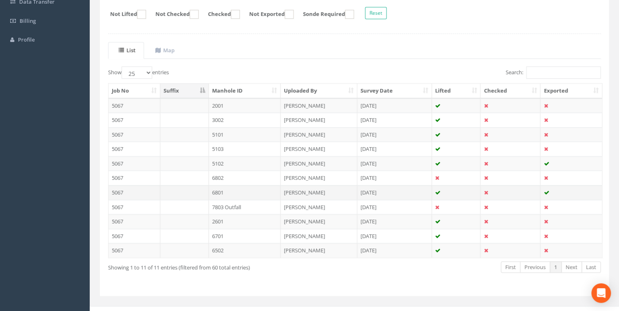
scroll to position [156, 0]
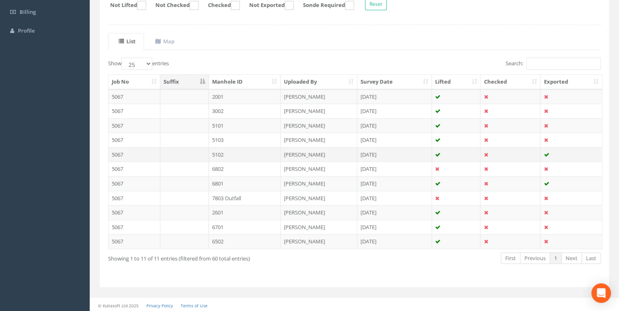
click at [213, 149] on td "5102" at bounding box center [245, 154] width 72 height 15
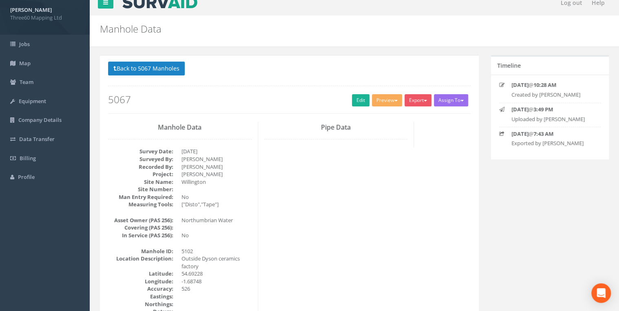
scroll to position [0, 0]
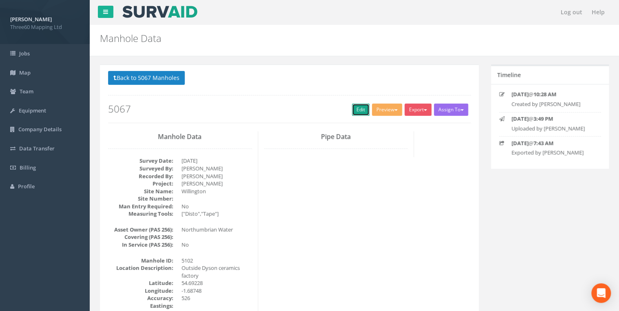
click at [356, 109] on link "Edit" at bounding box center [361, 110] width 18 height 12
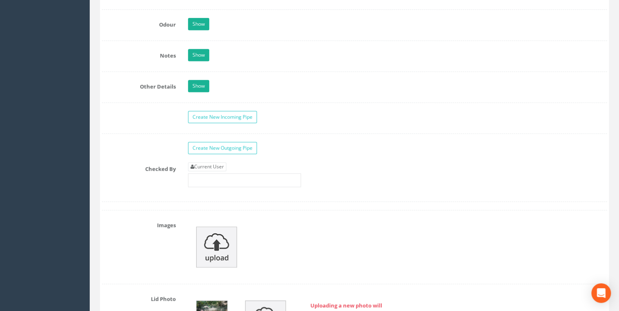
scroll to position [1697, 0]
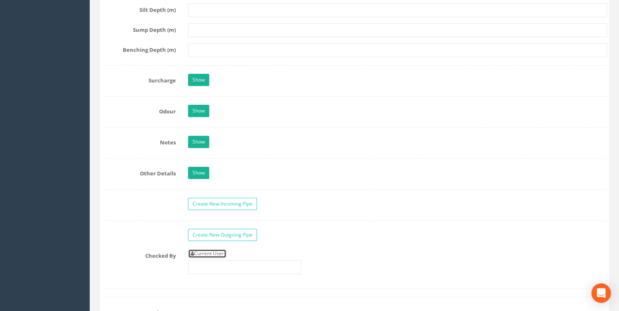
click at [222, 249] on link "Current User" at bounding box center [207, 253] width 38 height 9
type input "[PERSON_NAME]"
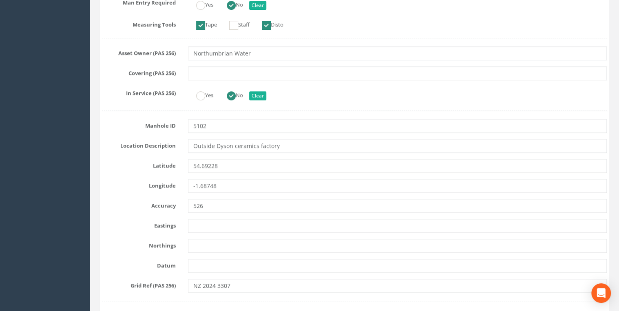
scroll to position [348, 0]
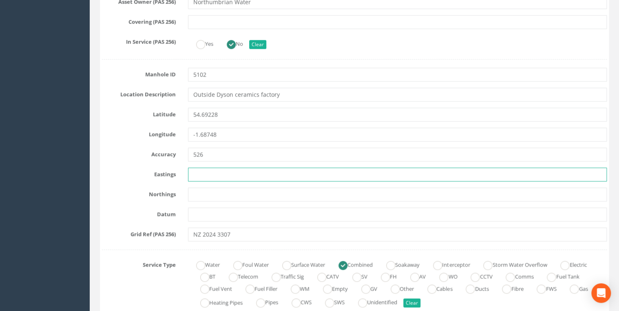
click at [199, 168] on input "text" at bounding box center [397, 175] width 419 height 14
click at [211, 169] on input "text" at bounding box center [397, 175] width 419 height 14
paste input "419528.581"
type input "419528.581"
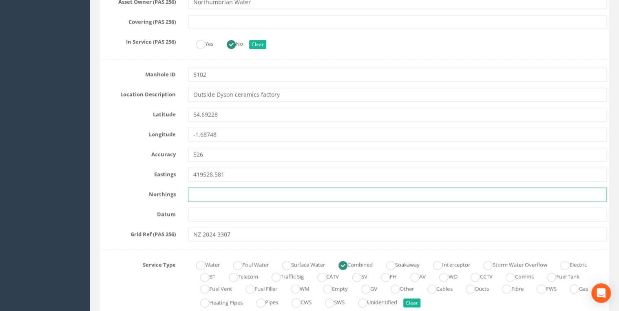
click at [194, 193] on input "text" at bounding box center [397, 195] width 419 height 14
paste input "534156.806"
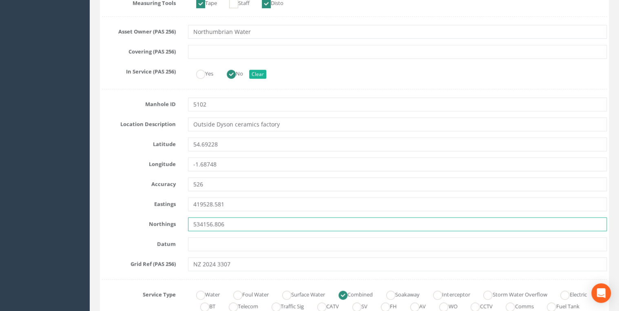
scroll to position [304, 0]
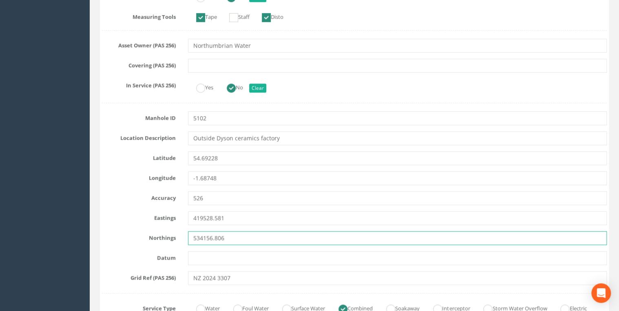
type input "534156.806"
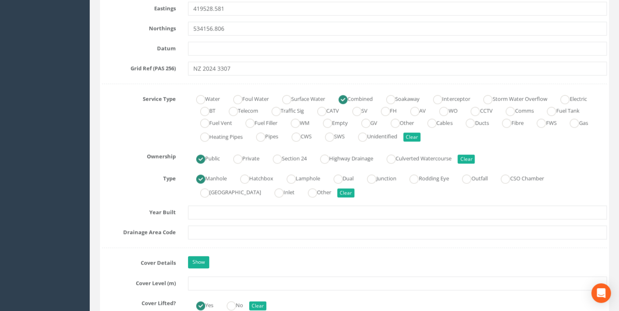
scroll to position [609, 0]
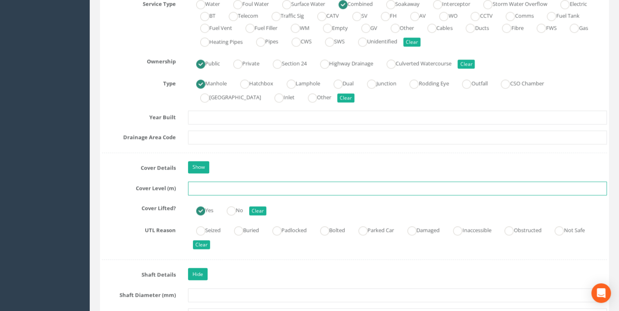
click at [206, 182] on input "text" at bounding box center [397, 189] width 419 height 14
paste input "81.605"
click at [304, 182] on input "81.605" at bounding box center [397, 189] width 419 height 14
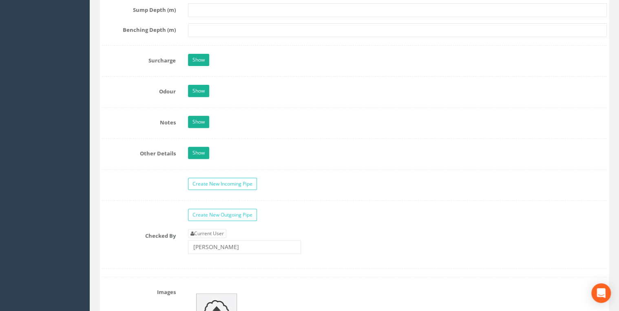
scroll to position [1610, 0]
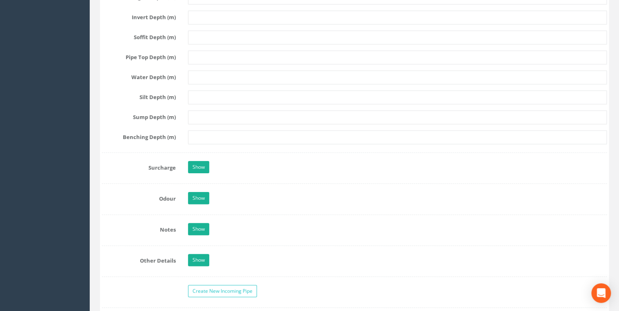
type input "81.605"
click at [201, 224] on link "Show" at bounding box center [198, 229] width 21 height 12
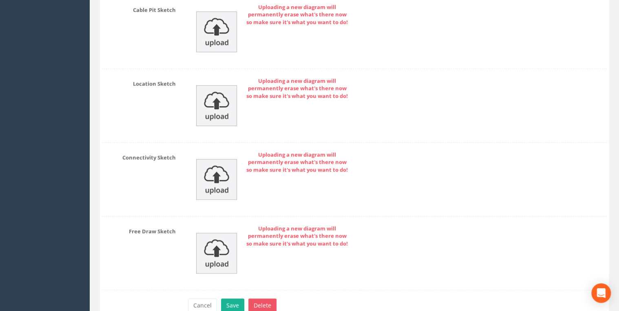
scroll to position [3480, 0]
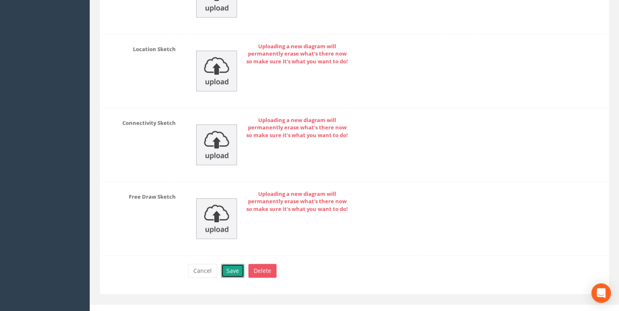
click at [233, 264] on button "Save" at bounding box center [232, 271] width 23 height 14
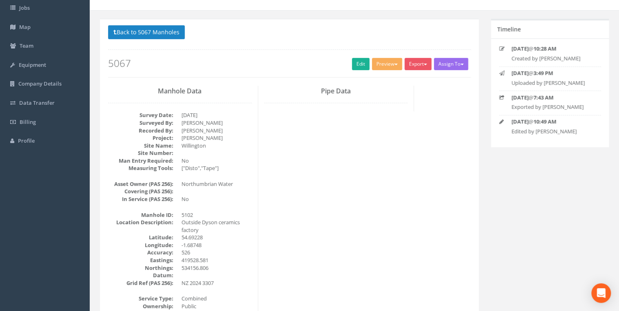
scroll to position [0, 0]
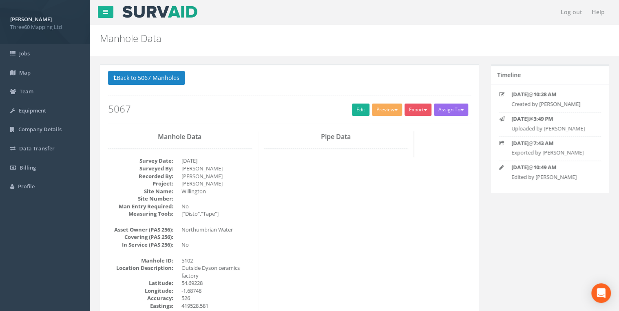
click at [416, 115] on div "Export 360 Manhole Heathrow United Utilities SurvAid IC SurvAid Manhole" at bounding box center [419, 111] width 29 height 14
click at [416, 110] on button "Export" at bounding box center [418, 110] width 27 height 12
click at [408, 124] on link "360 Manhole" at bounding box center [402, 126] width 62 height 13
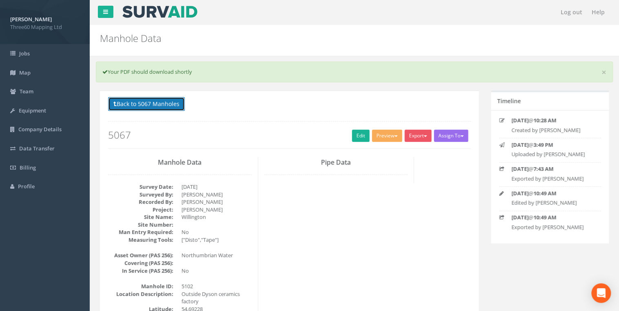
click at [171, 105] on button "Back to 5067 Manholes" at bounding box center [146, 104] width 77 height 14
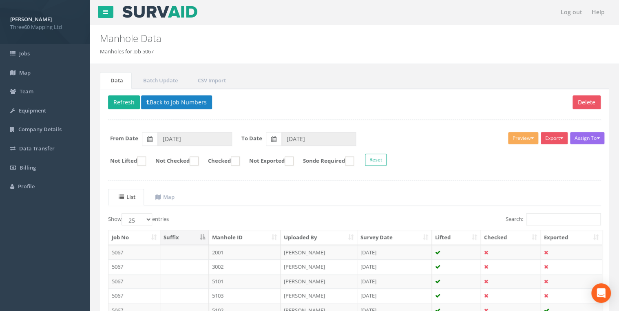
scroll to position [156, 0]
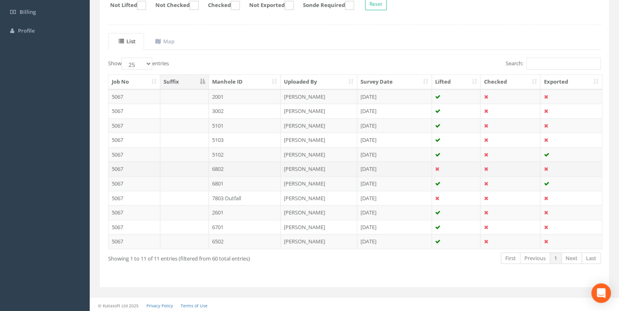
click at [227, 165] on td "6802" at bounding box center [245, 169] width 72 height 15
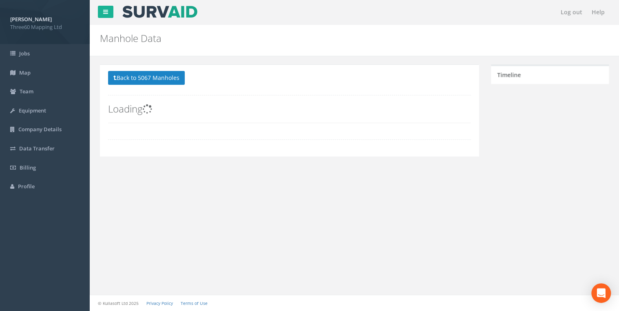
scroll to position [0, 0]
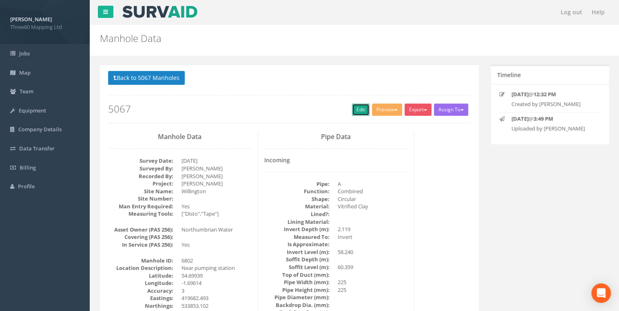
click at [363, 106] on link "Edit" at bounding box center [361, 110] width 18 height 12
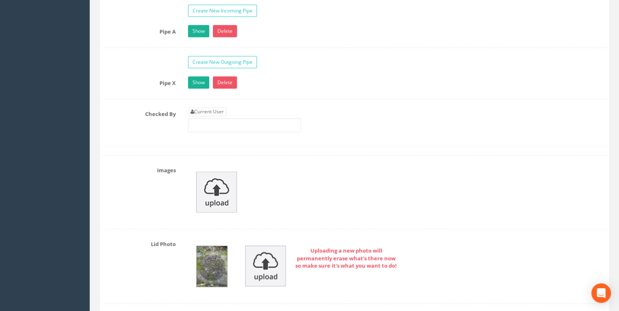
scroll to position [2176, 0]
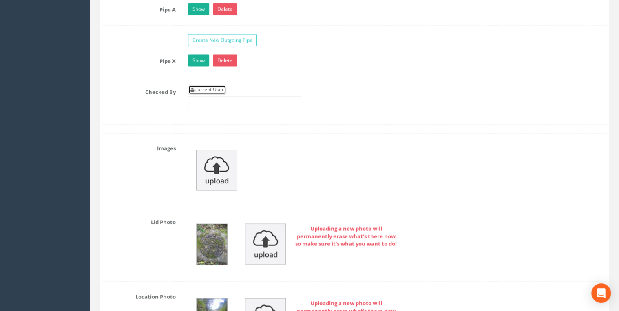
click at [215, 85] on link "Current User" at bounding box center [207, 89] width 38 height 9
type input "[PERSON_NAME]"
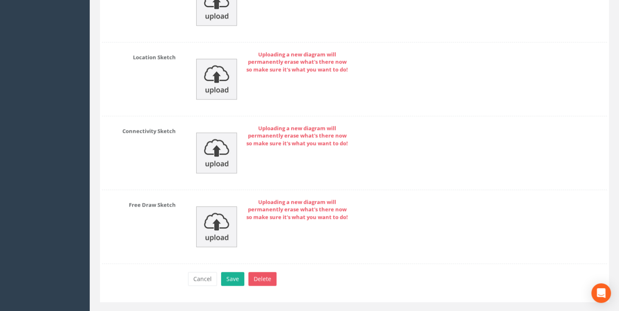
scroll to position [3532, 0]
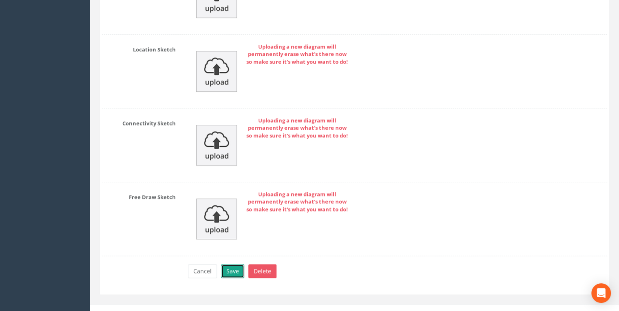
click at [230, 268] on button "Save" at bounding box center [232, 271] width 23 height 14
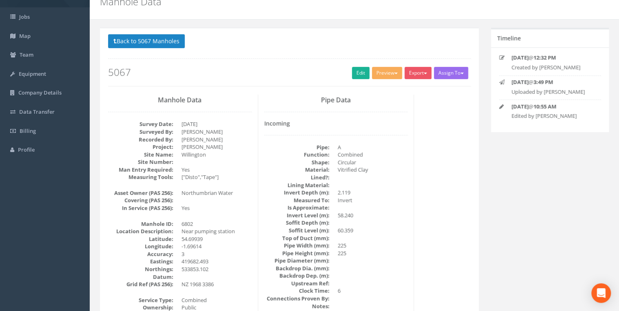
scroll to position [0, 0]
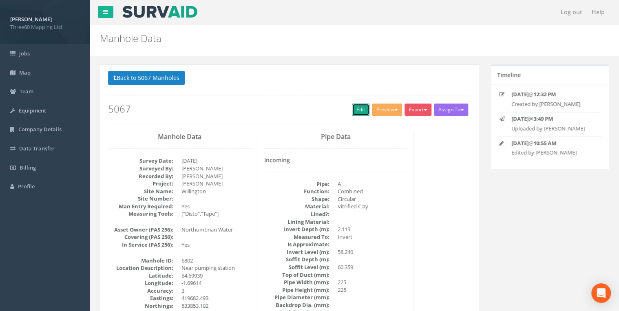
click at [356, 107] on link "Edit" at bounding box center [361, 110] width 18 height 12
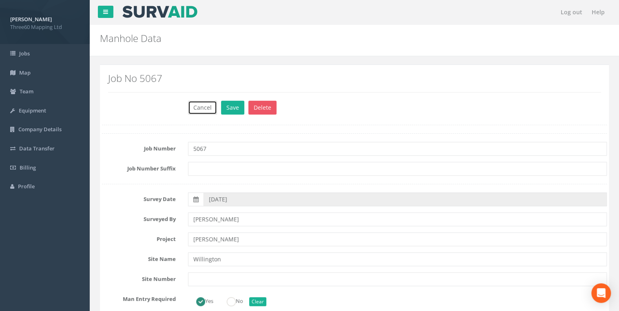
click at [207, 106] on button "Cancel" at bounding box center [202, 108] width 29 height 14
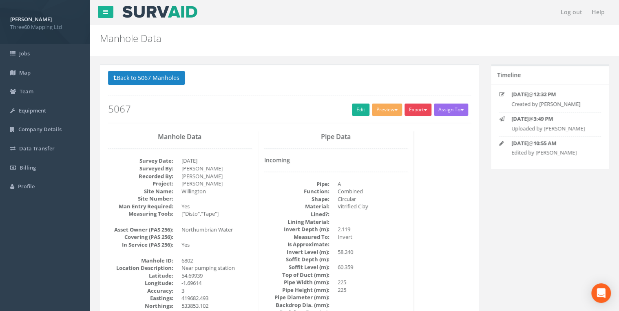
click at [419, 115] on button "Export" at bounding box center [418, 110] width 27 height 12
click at [401, 128] on link "360 Manhole" at bounding box center [402, 126] width 62 height 13
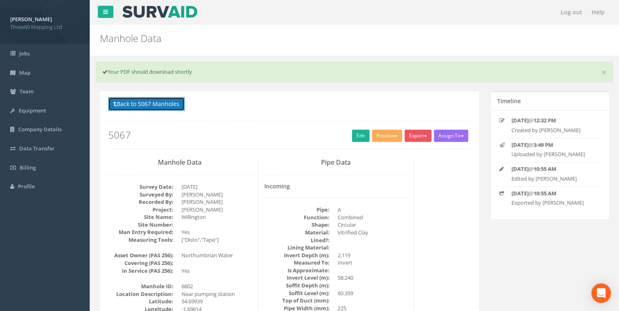
click at [139, 106] on button "Back to 5067 Manholes" at bounding box center [146, 104] width 77 height 14
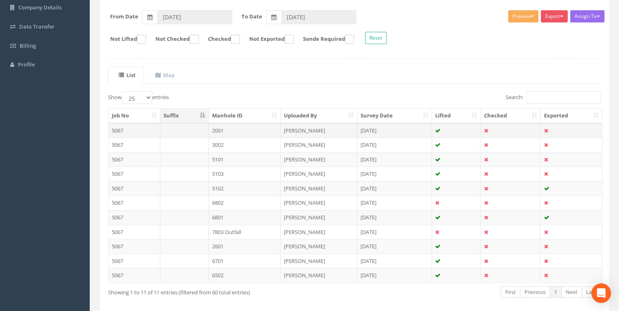
scroll to position [156, 0]
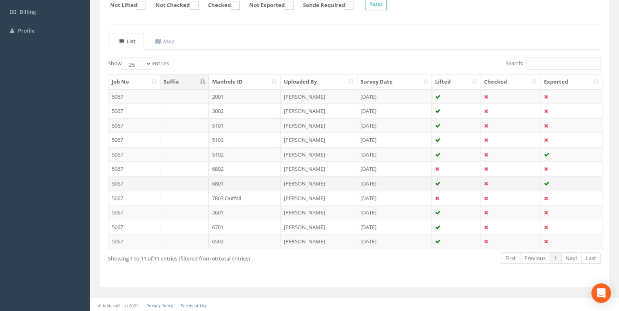
click at [213, 184] on td "6801" at bounding box center [245, 183] width 72 height 15
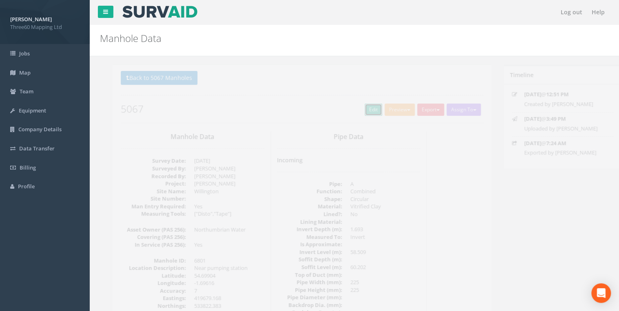
click at [356, 109] on link "Edit" at bounding box center [361, 110] width 18 height 12
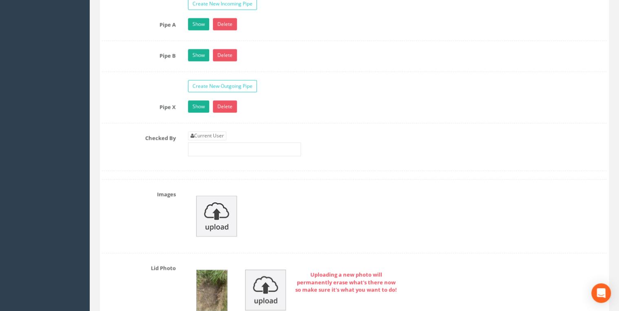
scroll to position [2176, 0]
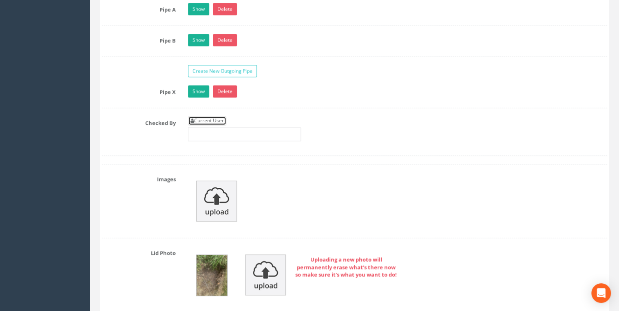
click at [225, 117] on link "Current User" at bounding box center [207, 120] width 38 height 9
type input "[PERSON_NAME]"
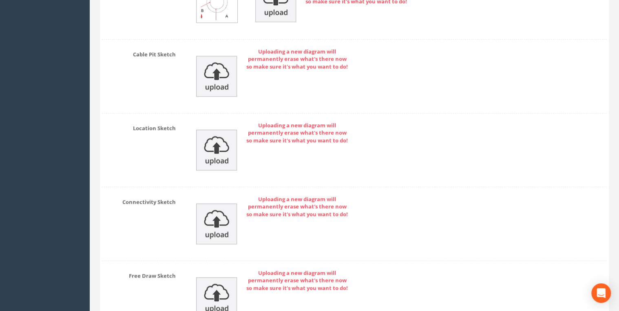
scroll to position [3563, 0]
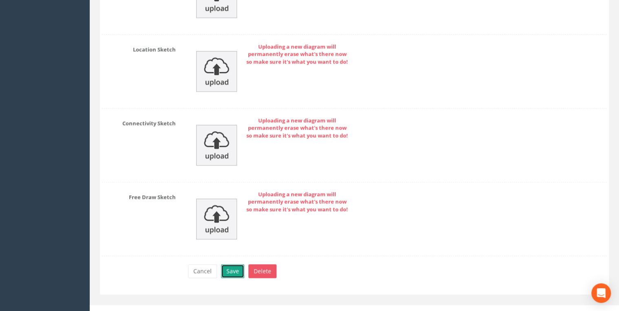
click at [230, 264] on button "Save" at bounding box center [232, 271] width 23 height 14
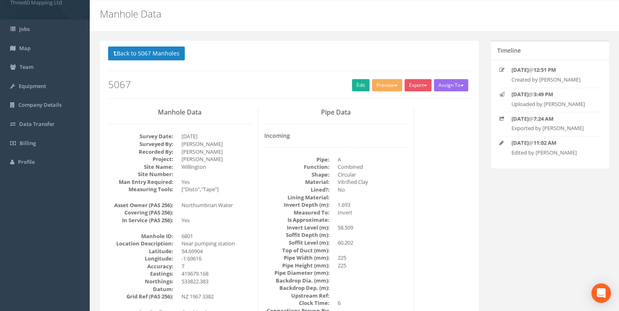
scroll to position [0, 0]
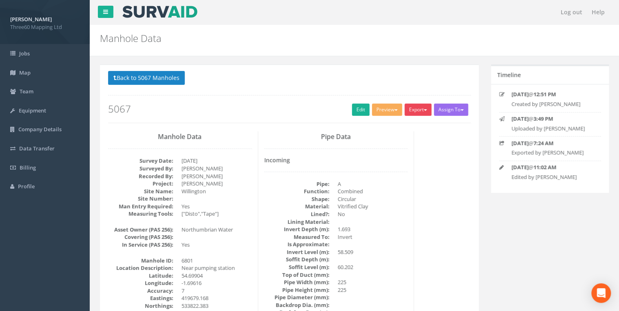
click at [410, 110] on button "Export" at bounding box center [418, 110] width 27 height 12
click at [409, 124] on link "360 Manhole" at bounding box center [402, 126] width 62 height 13
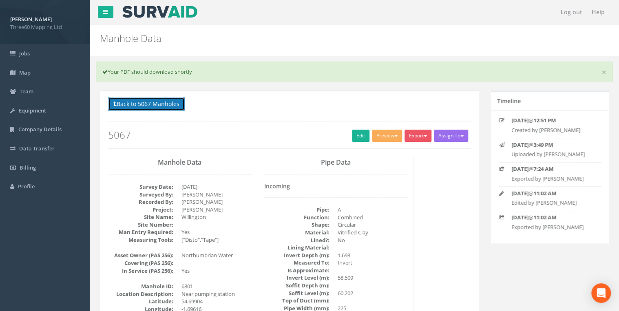
click at [175, 103] on button "Back to 5067 Manholes" at bounding box center [146, 104] width 77 height 14
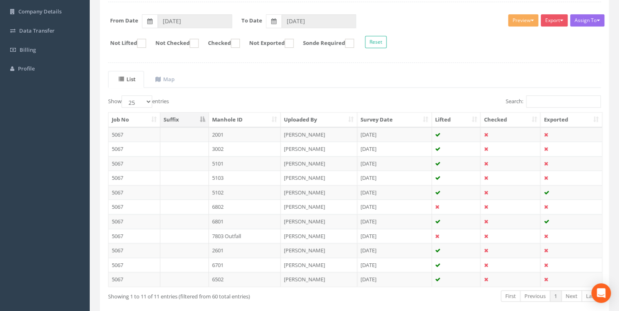
scroll to position [131, 0]
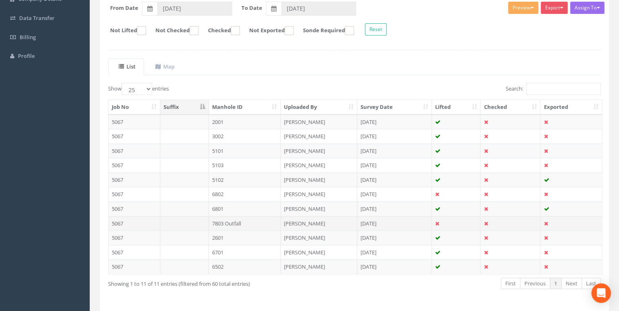
click at [200, 219] on td at bounding box center [184, 223] width 49 height 15
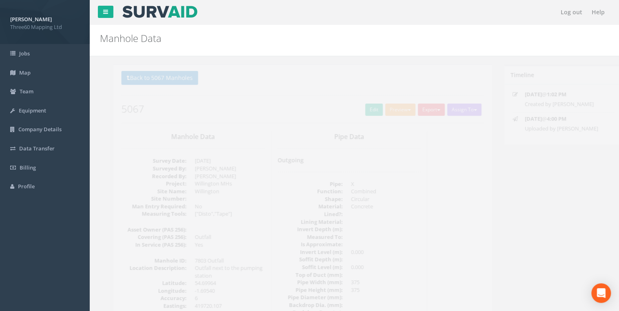
click at [163, 90] on div "Back to 5067 Manholes Back to Map Assign To No Companies Added Export 360 Manho…" at bounding box center [289, 97] width 363 height 52
click at [164, 82] on button "Back to 5067 Manholes" at bounding box center [146, 78] width 77 height 14
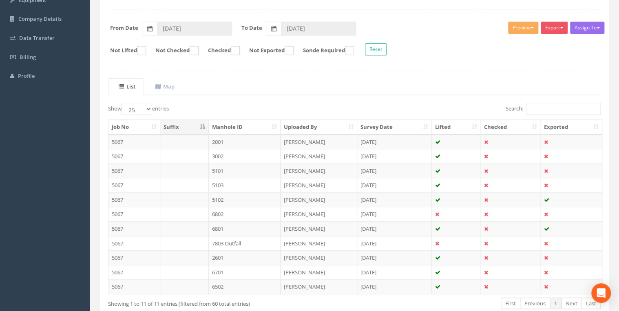
scroll to position [156, 0]
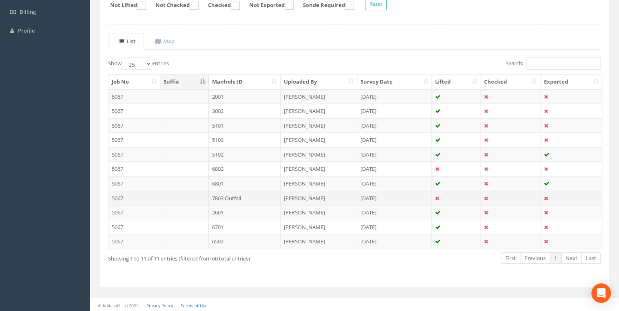
click at [236, 198] on td "7803 Outfall" at bounding box center [245, 198] width 72 height 15
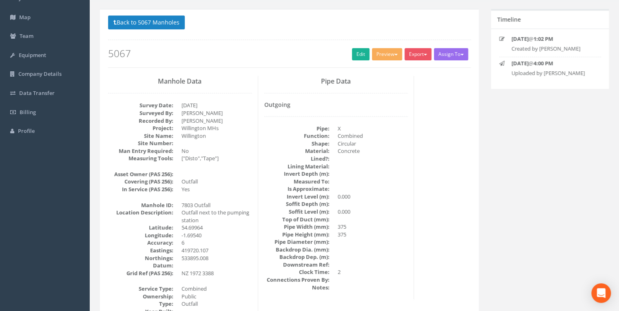
scroll to position [43, 0]
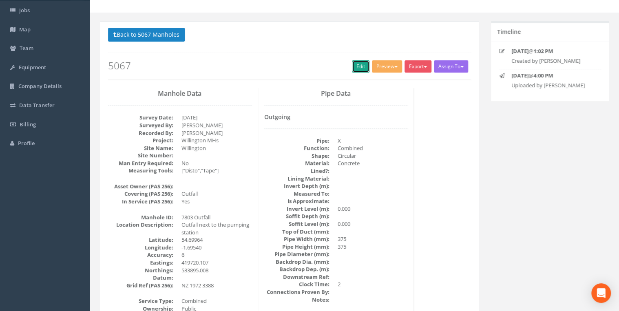
click at [357, 67] on link "Edit" at bounding box center [361, 66] width 18 height 12
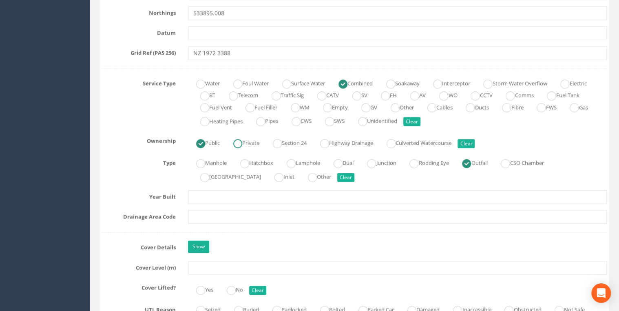
scroll to position [609, 0]
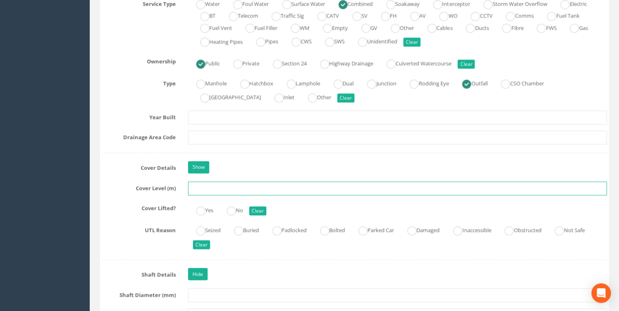
click at [203, 182] on input "text" at bounding box center [397, 189] width 419 height 14
paste input "57.323"
type input "57.323"
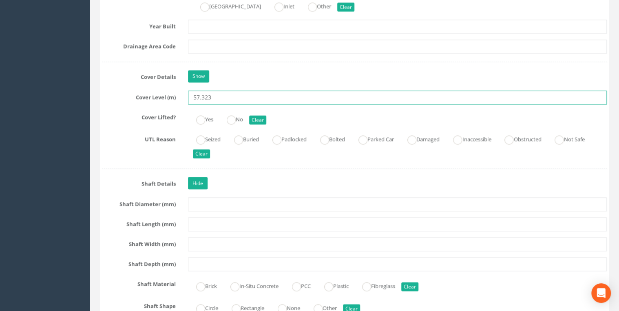
scroll to position [696, 0]
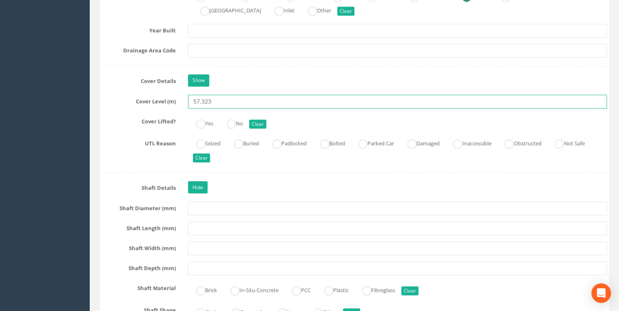
drag, startPoint x: 196, startPoint y: 102, endPoint x: 181, endPoint y: 102, distance: 15.1
click at [181, 102] on div "Cover Level (m) 57.323" at bounding box center [354, 102] width 517 height 14
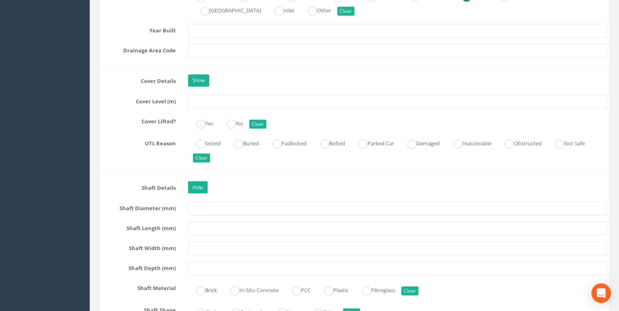
click at [226, 85] on div "Show" at bounding box center [397, 81] width 431 height 14
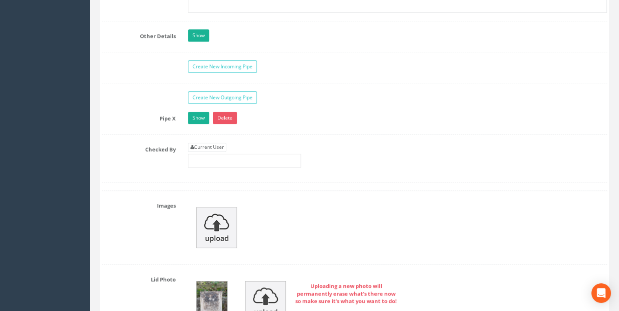
scroll to position [2176, 0]
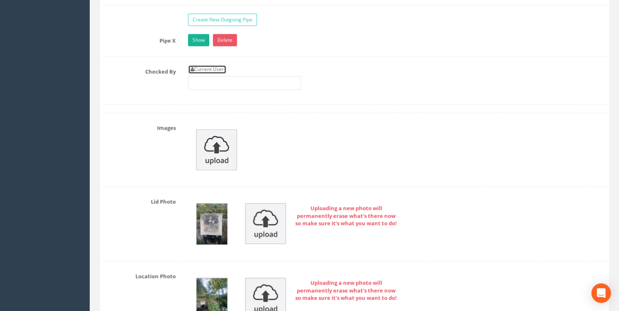
click at [211, 65] on link "Current User" at bounding box center [207, 69] width 38 height 9
type input "[PERSON_NAME]"
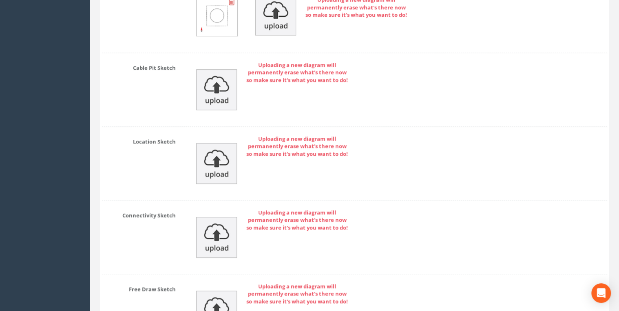
scroll to position [3512, 0]
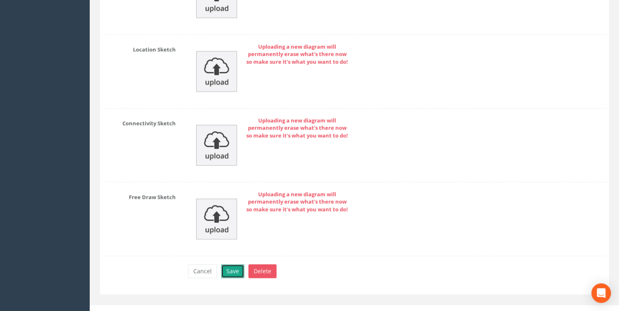
click at [237, 264] on button "Save" at bounding box center [232, 271] width 23 height 14
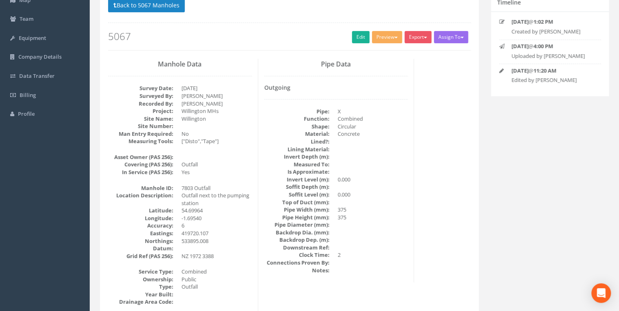
scroll to position [0, 0]
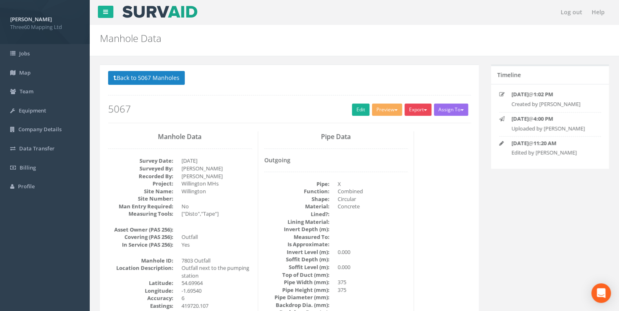
click at [411, 111] on button "Export" at bounding box center [418, 110] width 27 height 12
click at [402, 122] on link "360 Manhole" at bounding box center [402, 126] width 62 height 13
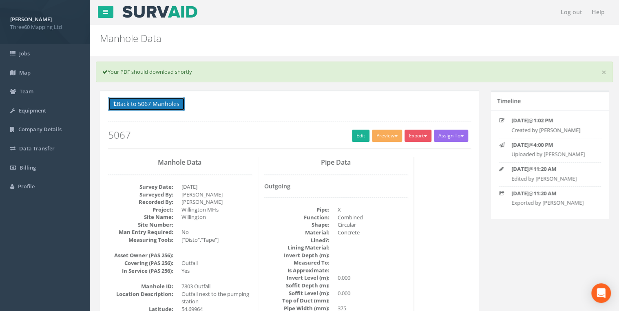
click at [164, 105] on button "Back to 5067 Manholes" at bounding box center [146, 104] width 77 height 14
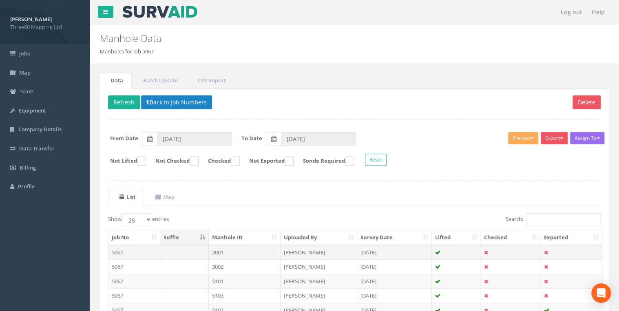
scroll to position [156, 0]
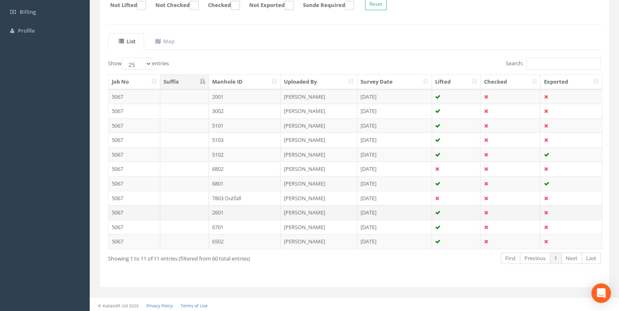
click at [224, 209] on td "2601" at bounding box center [245, 212] width 72 height 15
